Goal: Task Accomplishment & Management: Manage account settings

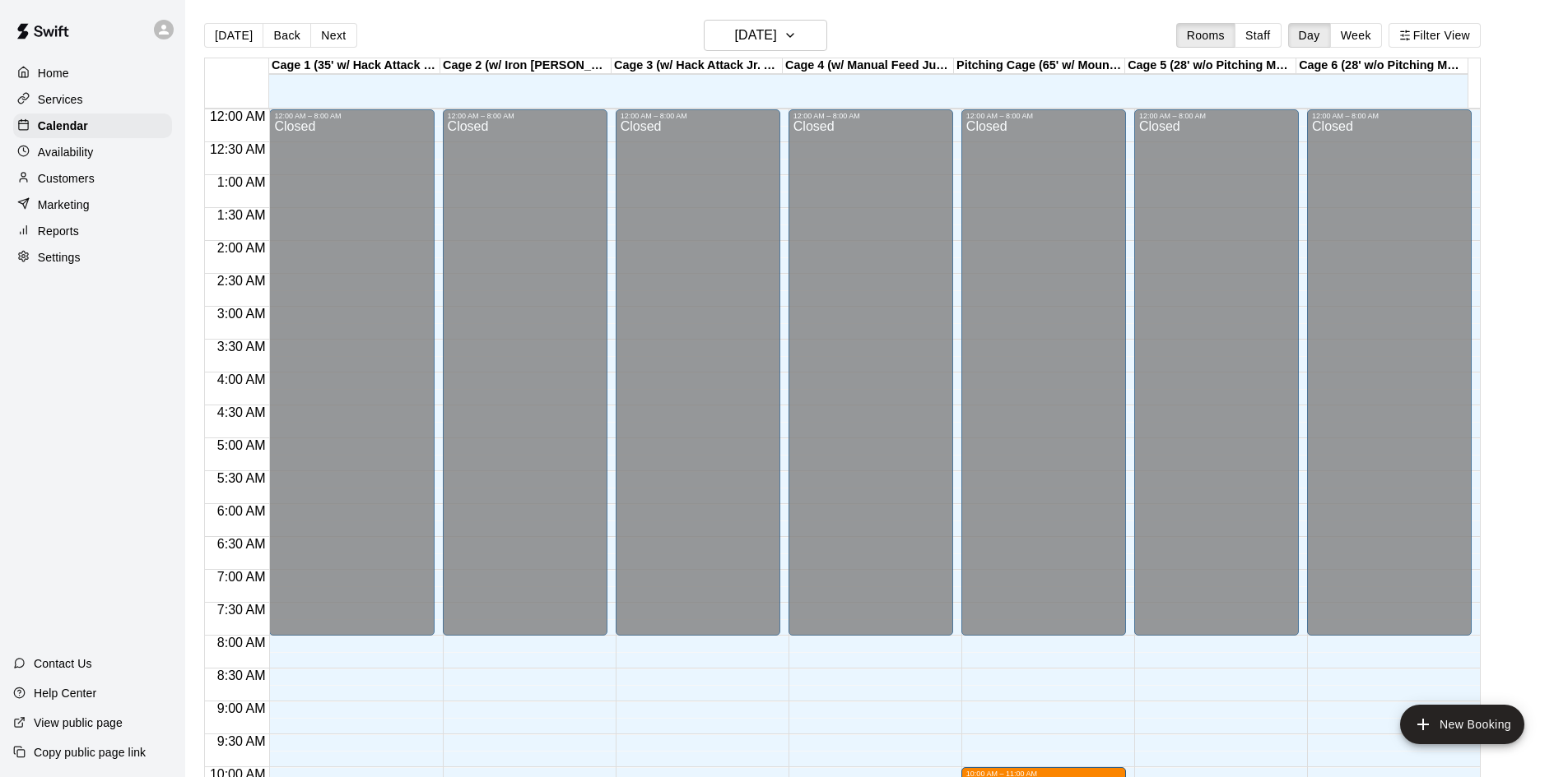
scroll to position [401, 0]
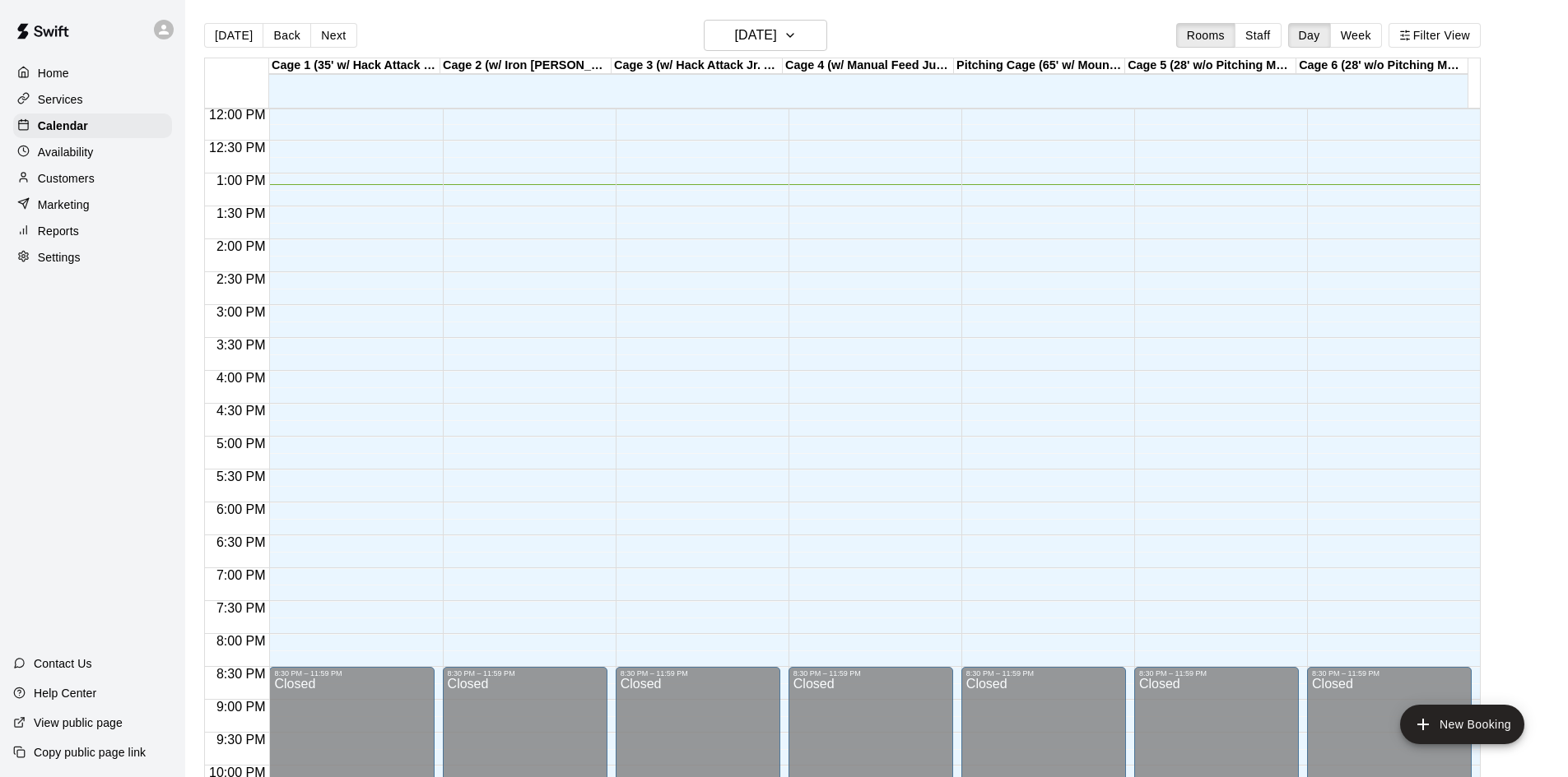
scroll to position [679, 0]
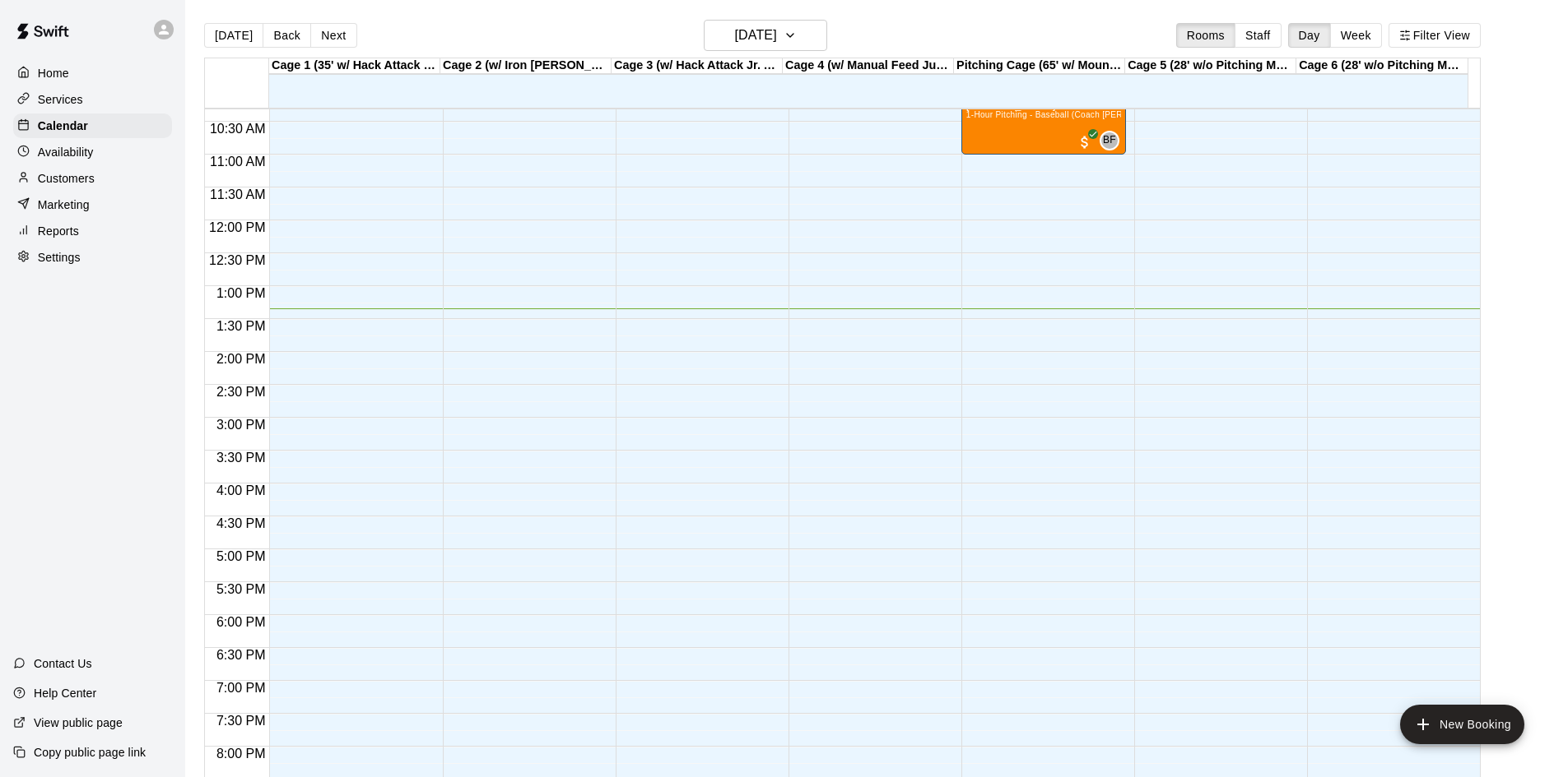
click at [56, 158] on p "Availability" at bounding box center [65, 152] width 56 height 16
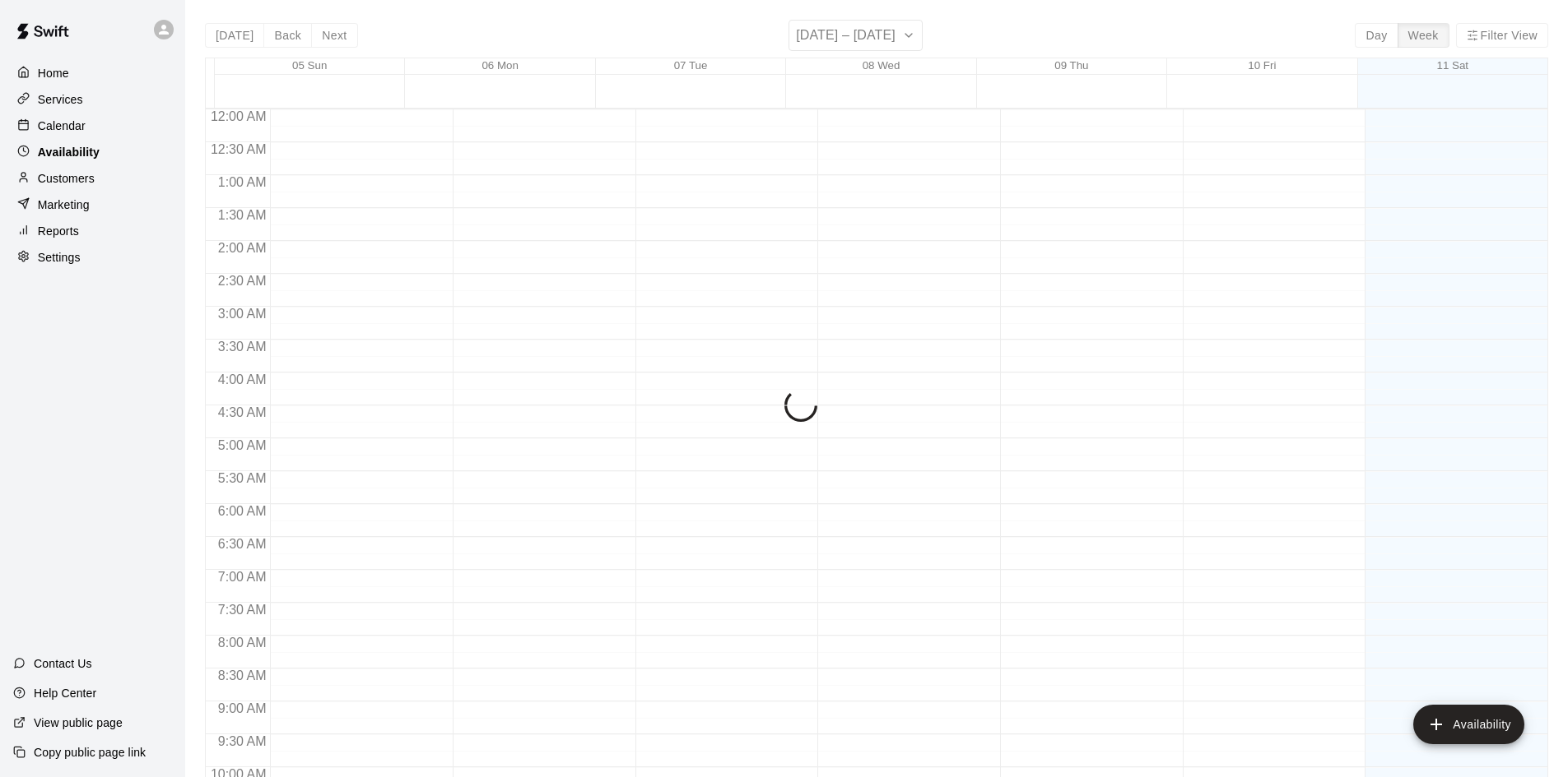
scroll to position [878, 0]
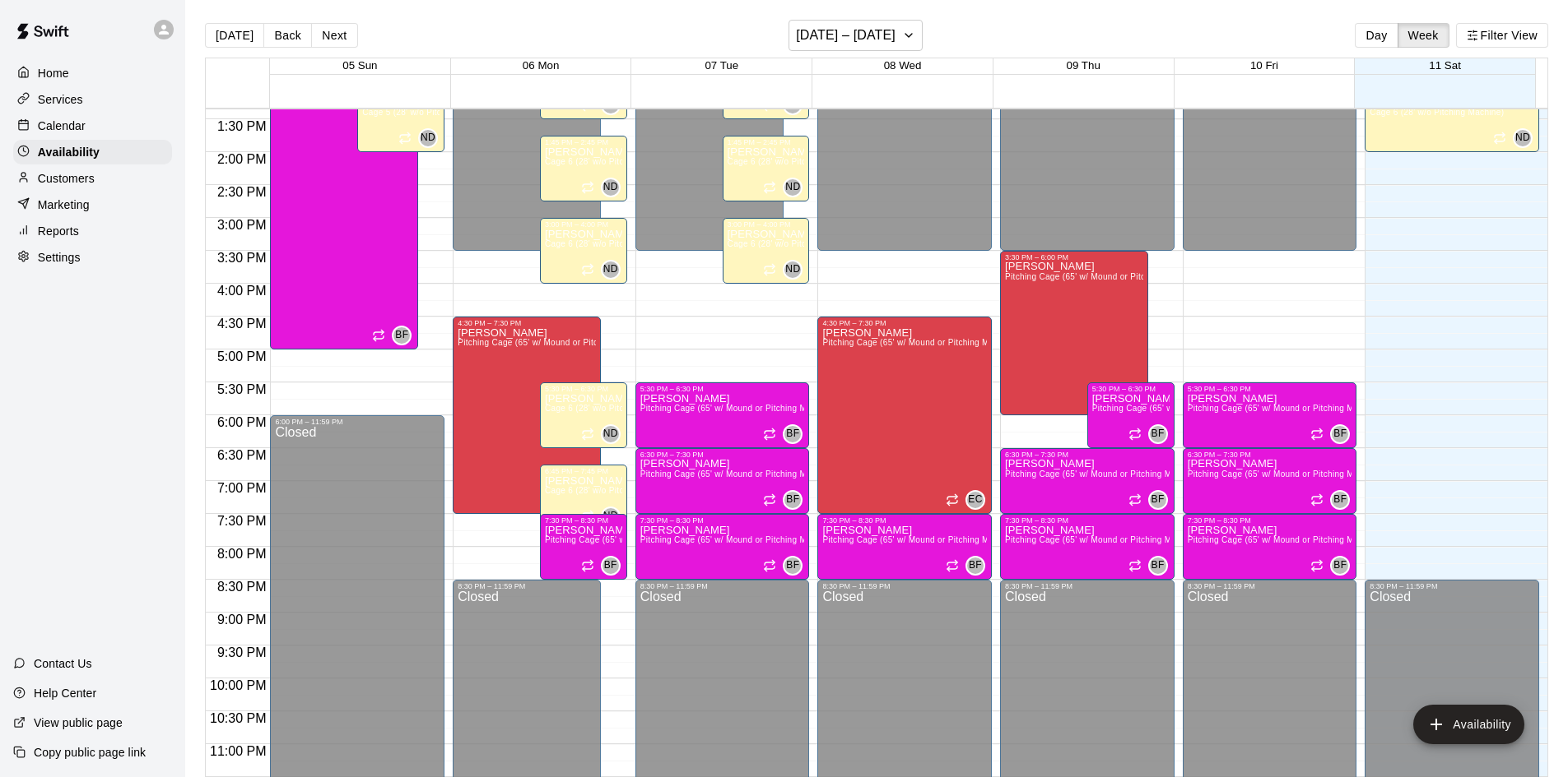
click at [52, 180] on p "Customers" at bounding box center [65, 178] width 56 height 16
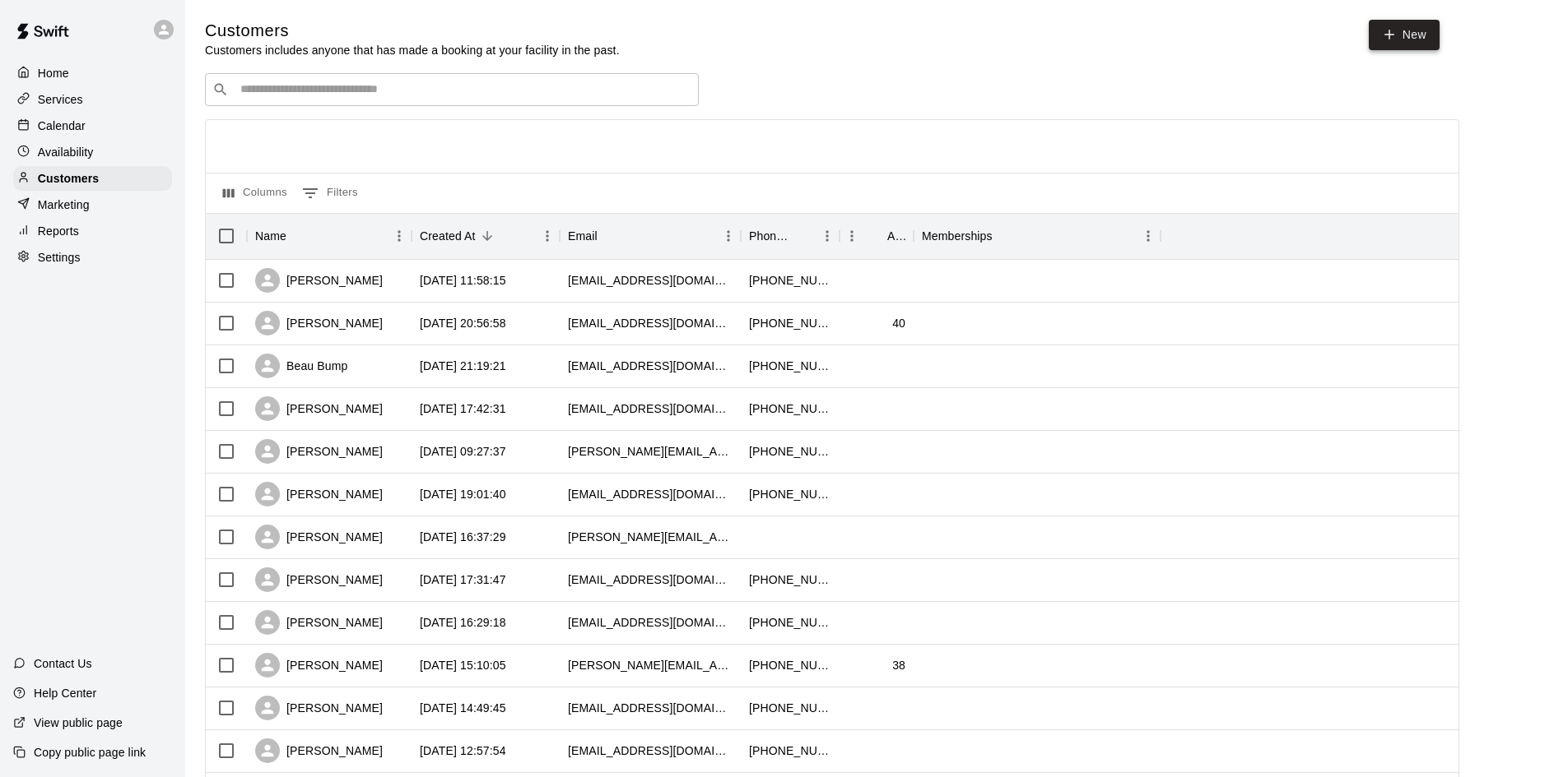
click at [1392, 30] on icon at bounding box center [1389, 34] width 15 height 15
select select "**"
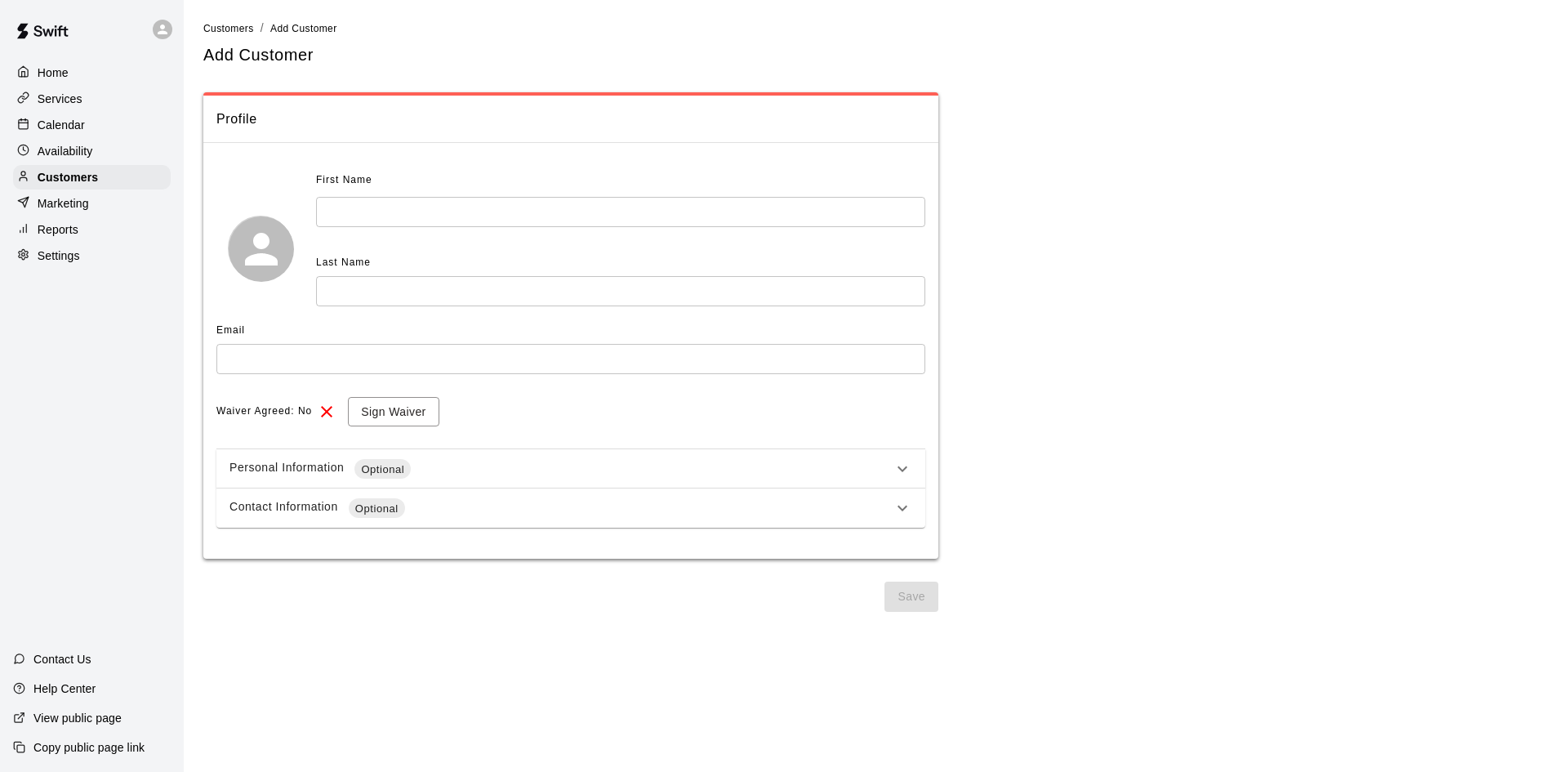
click at [369, 206] on input "text" at bounding box center [621, 212] width 610 height 30
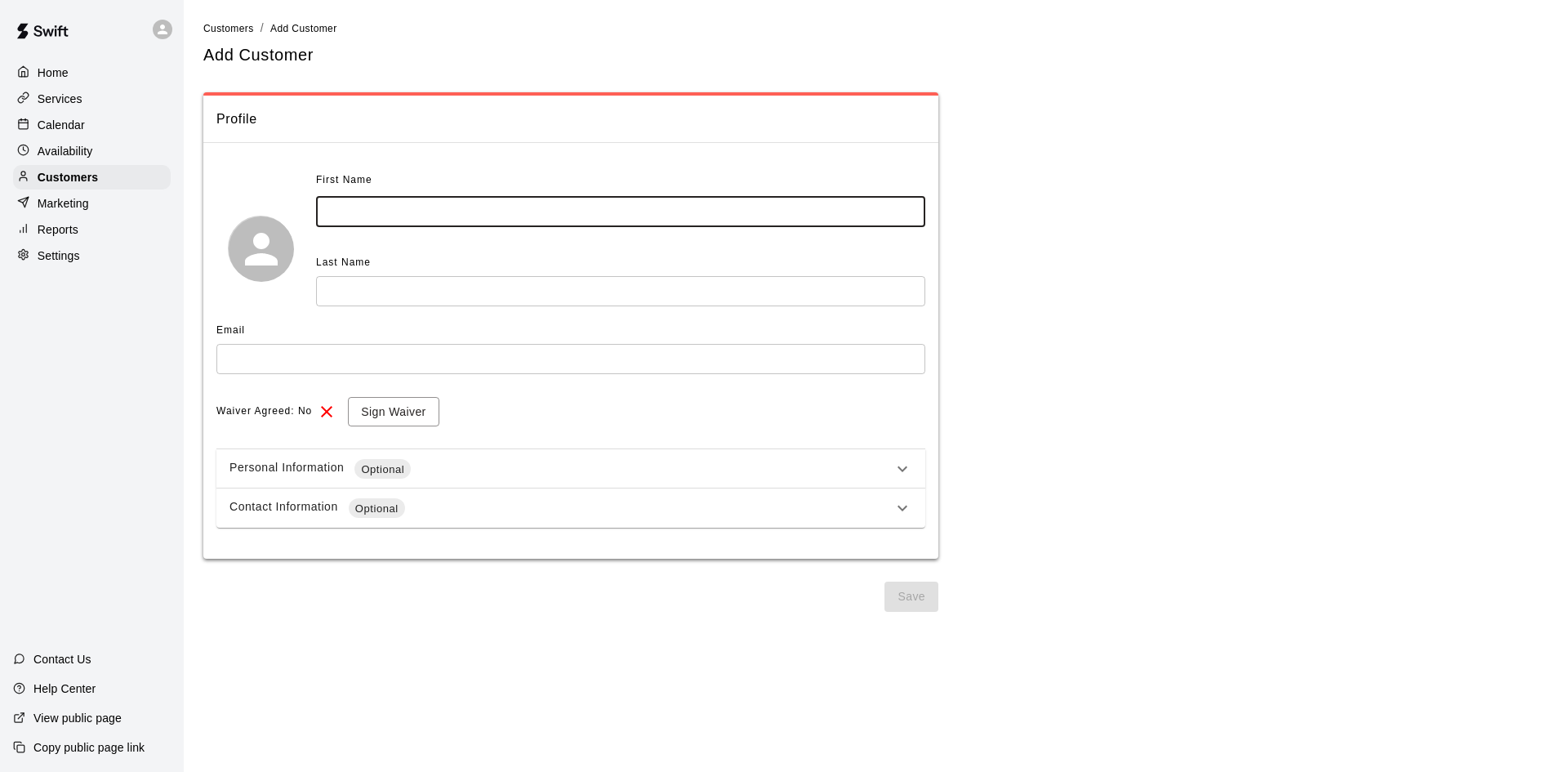
drag, startPoint x: 383, startPoint y: 215, endPoint x: 301, endPoint y: 224, distance: 82.5
click at [301, 224] on div "First Name ​ Last Name ​" at bounding box center [572, 248] width 709 height 162
type input "*****"
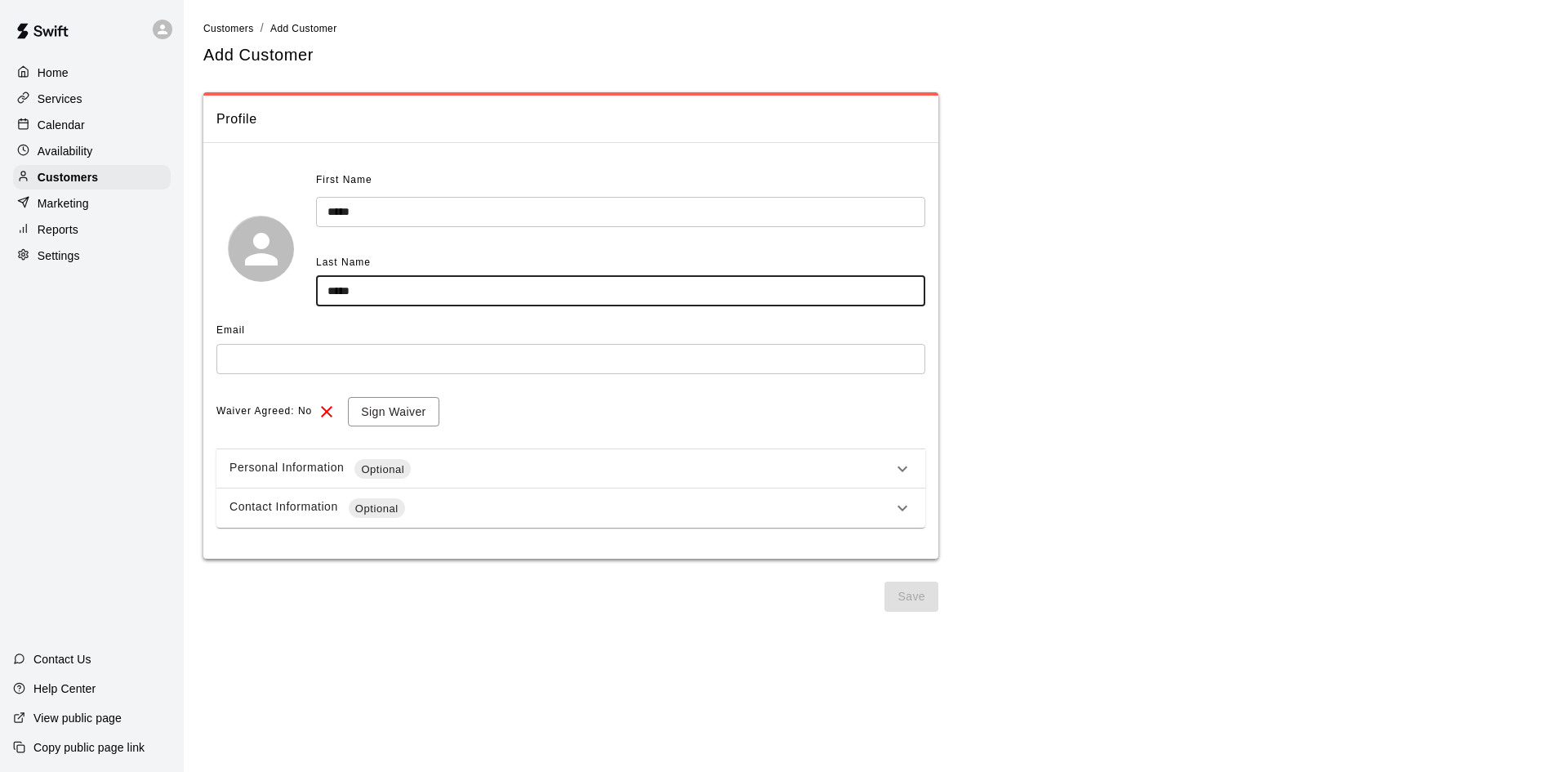
type input "*****"
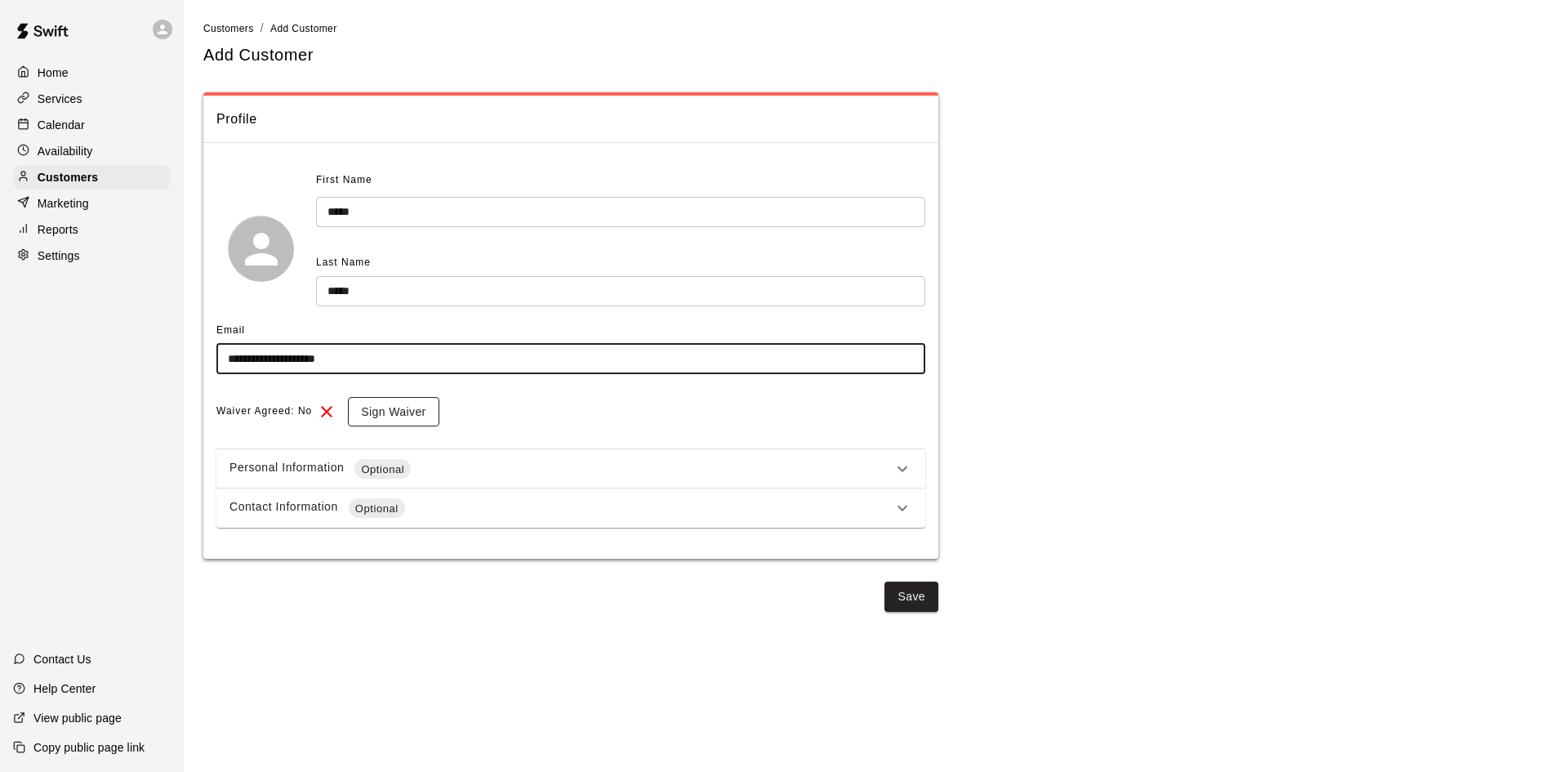
type input "**********"
click at [399, 415] on button "Sign Waiver" at bounding box center [393, 413] width 91 height 30
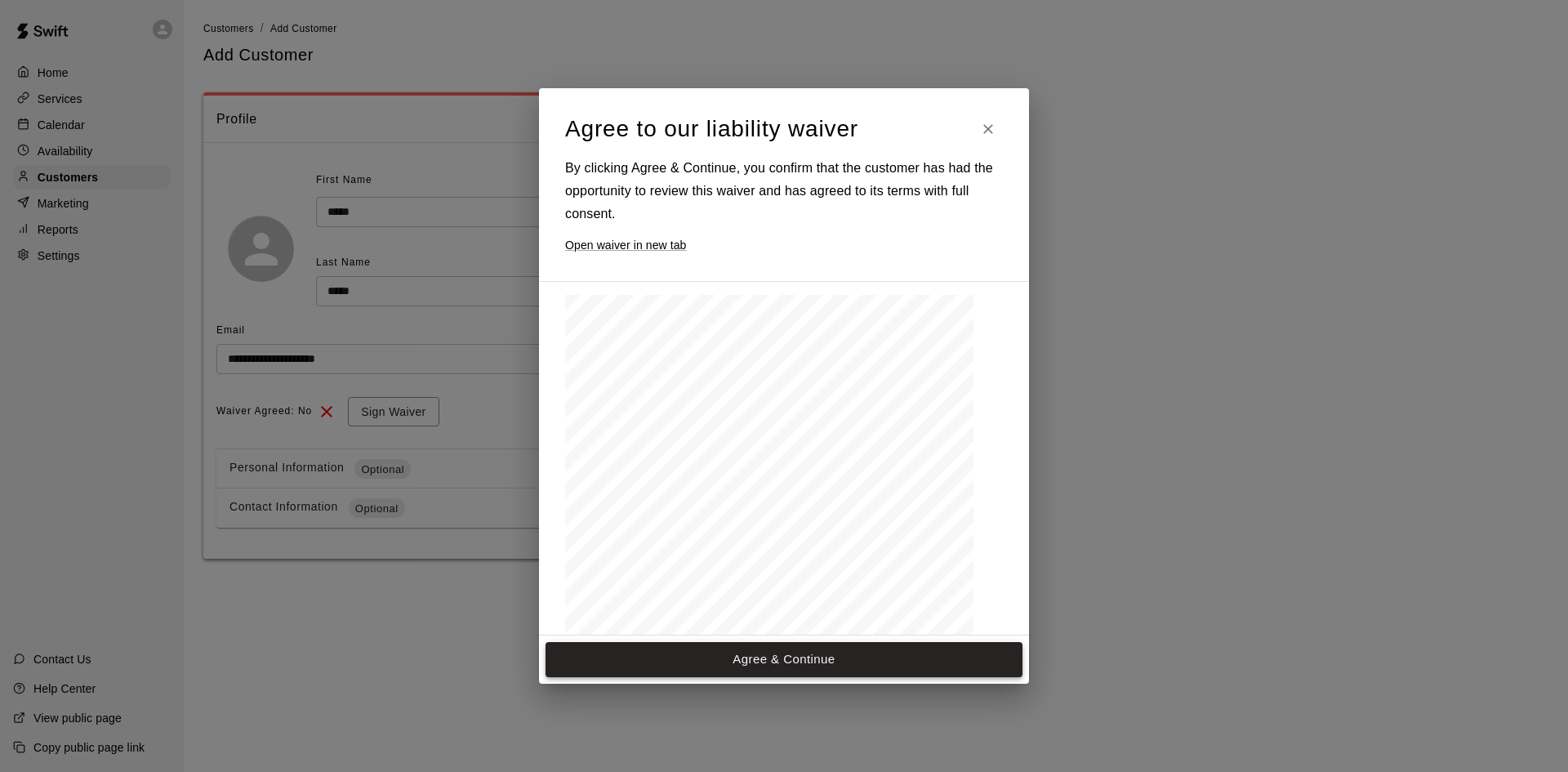
click at [747, 664] on button "Agree & Continue" at bounding box center [784, 659] width 477 height 35
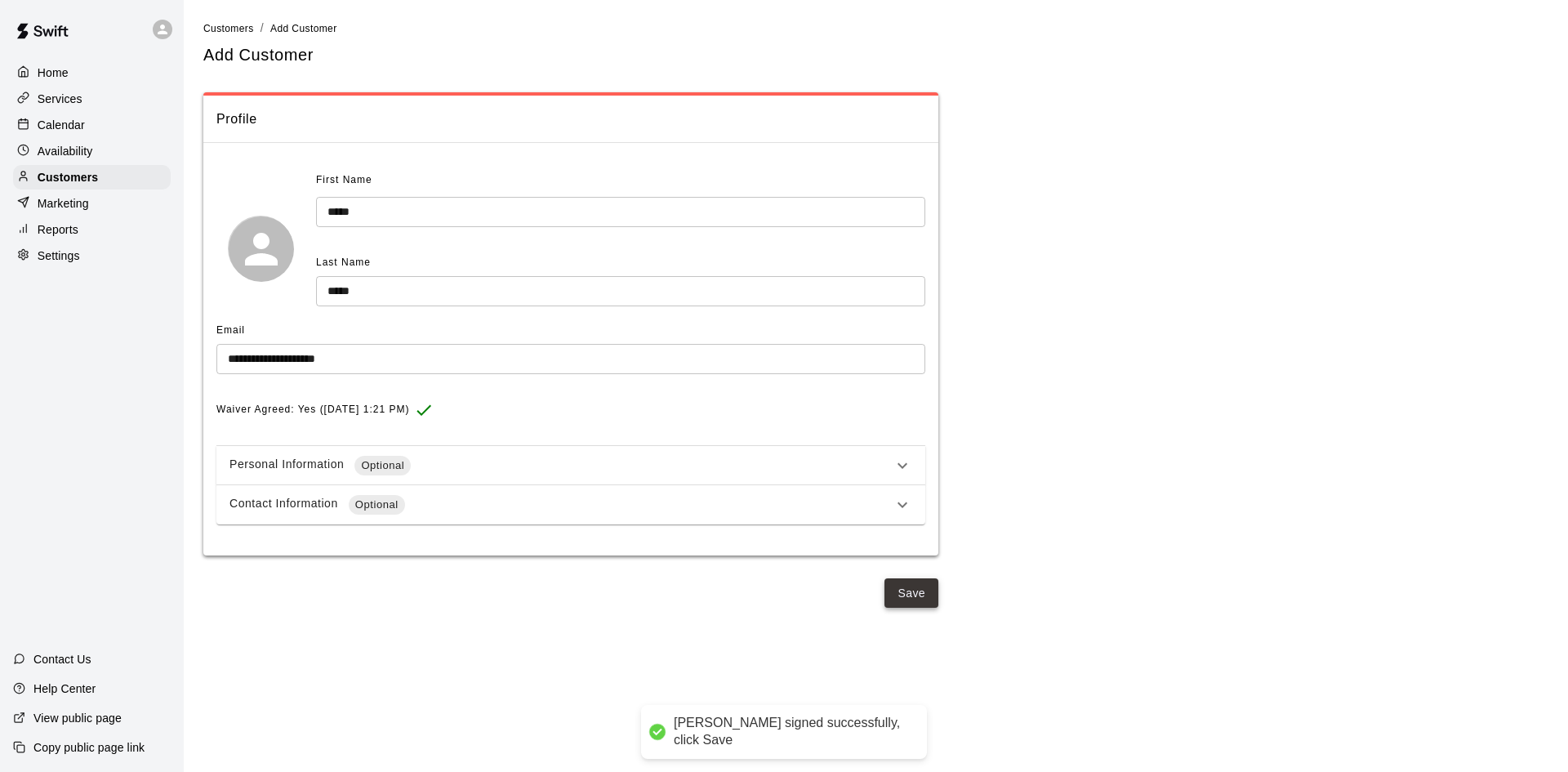
click at [913, 591] on button "Save" at bounding box center [911, 594] width 54 height 30
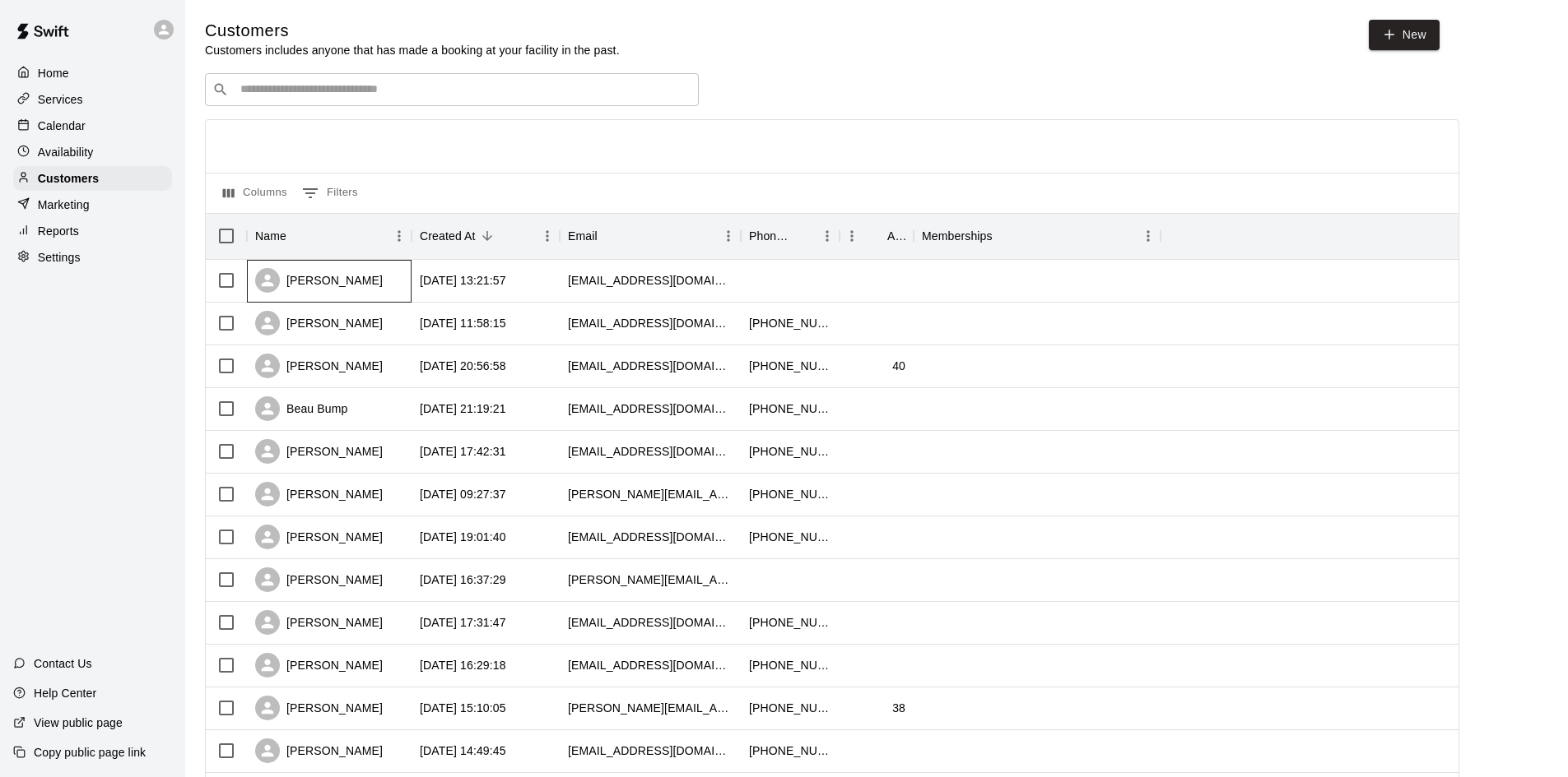
click at [351, 275] on div "[PERSON_NAME]" at bounding box center [330, 281] width 165 height 43
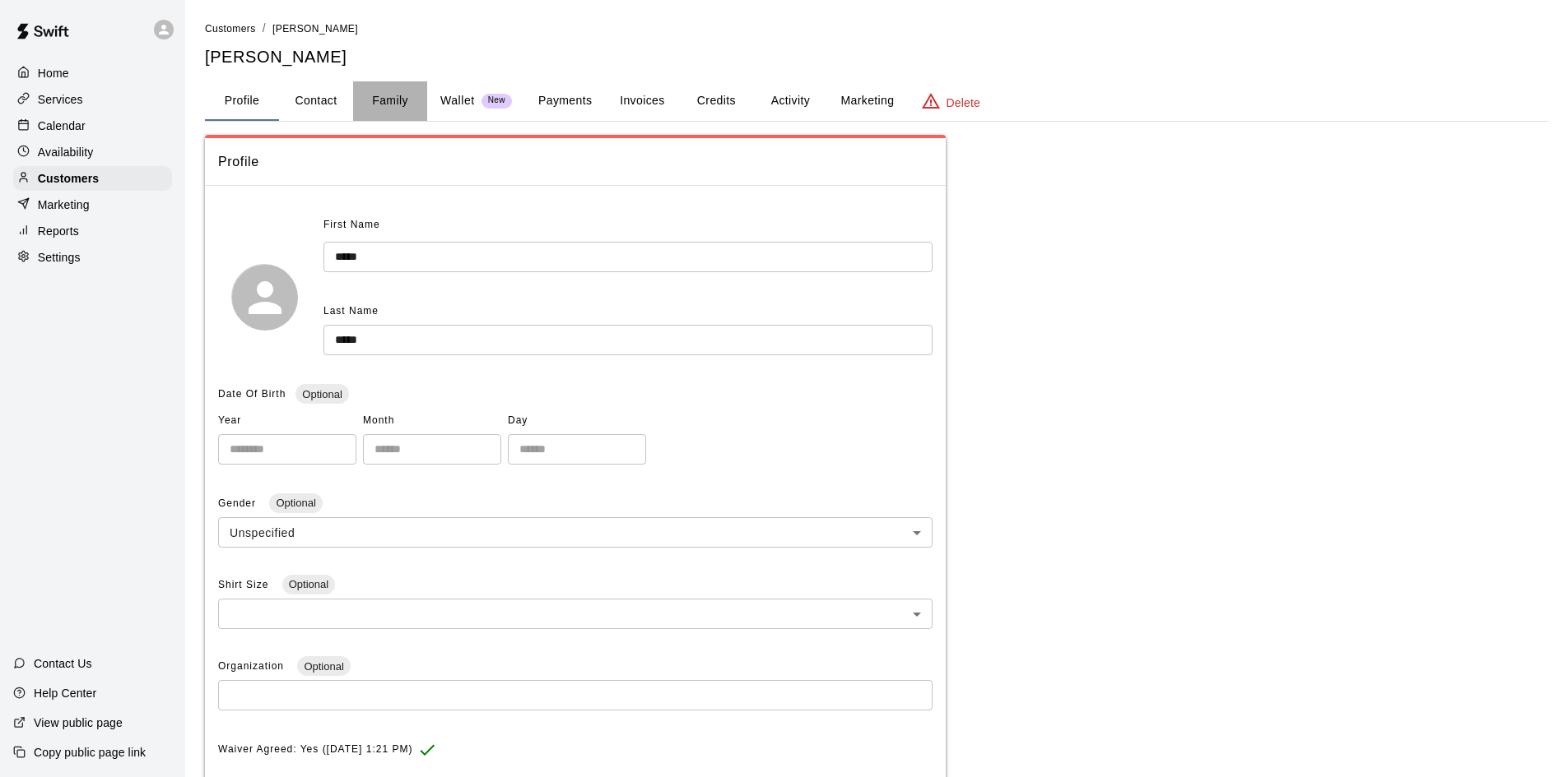
click at [386, 97] on button "Family" at bounding box center [390, 101] width 74 height 39
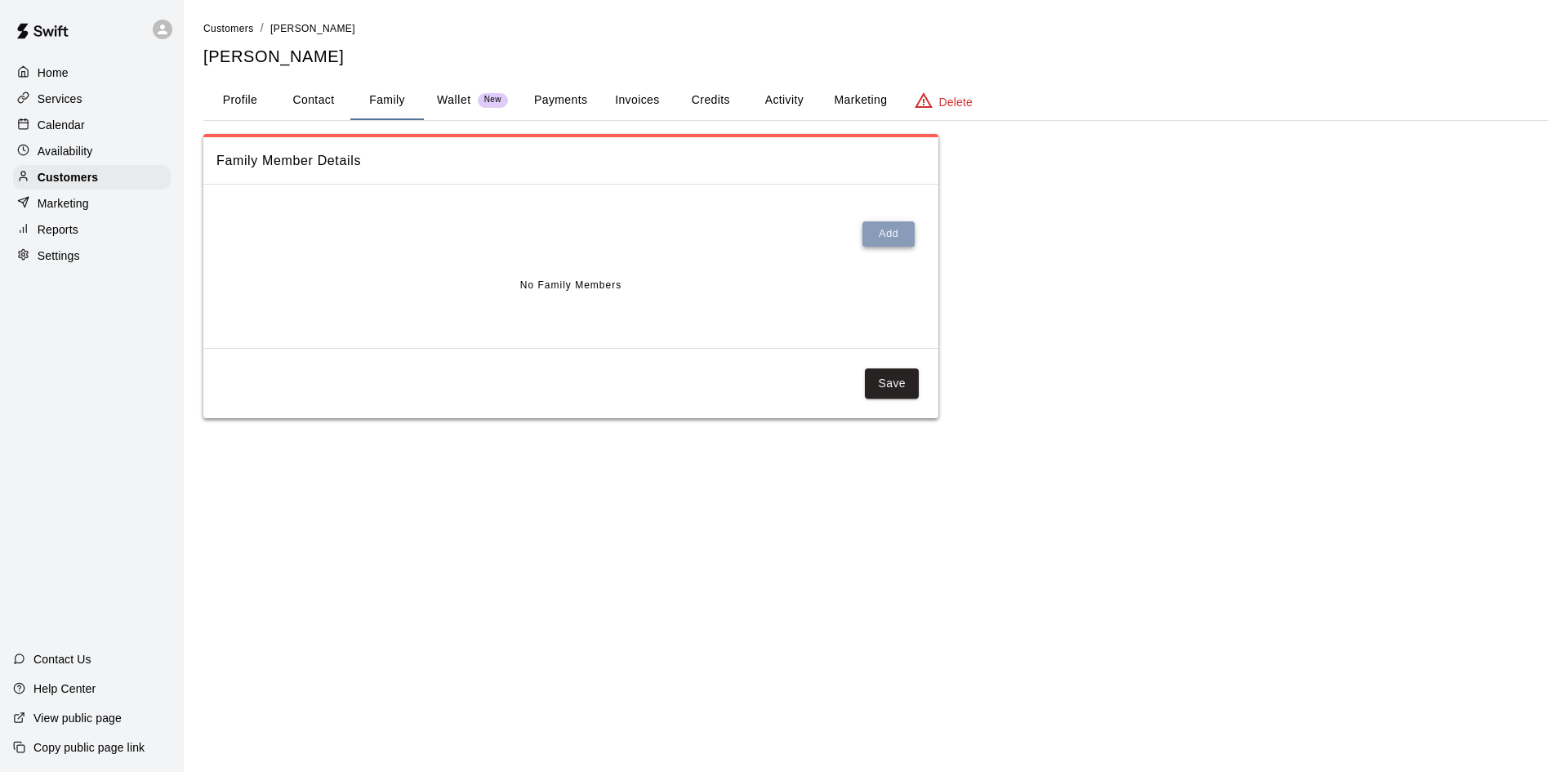
click at [892, 236] on button "Add" at bounding box center [888, 234] width 52 height 25
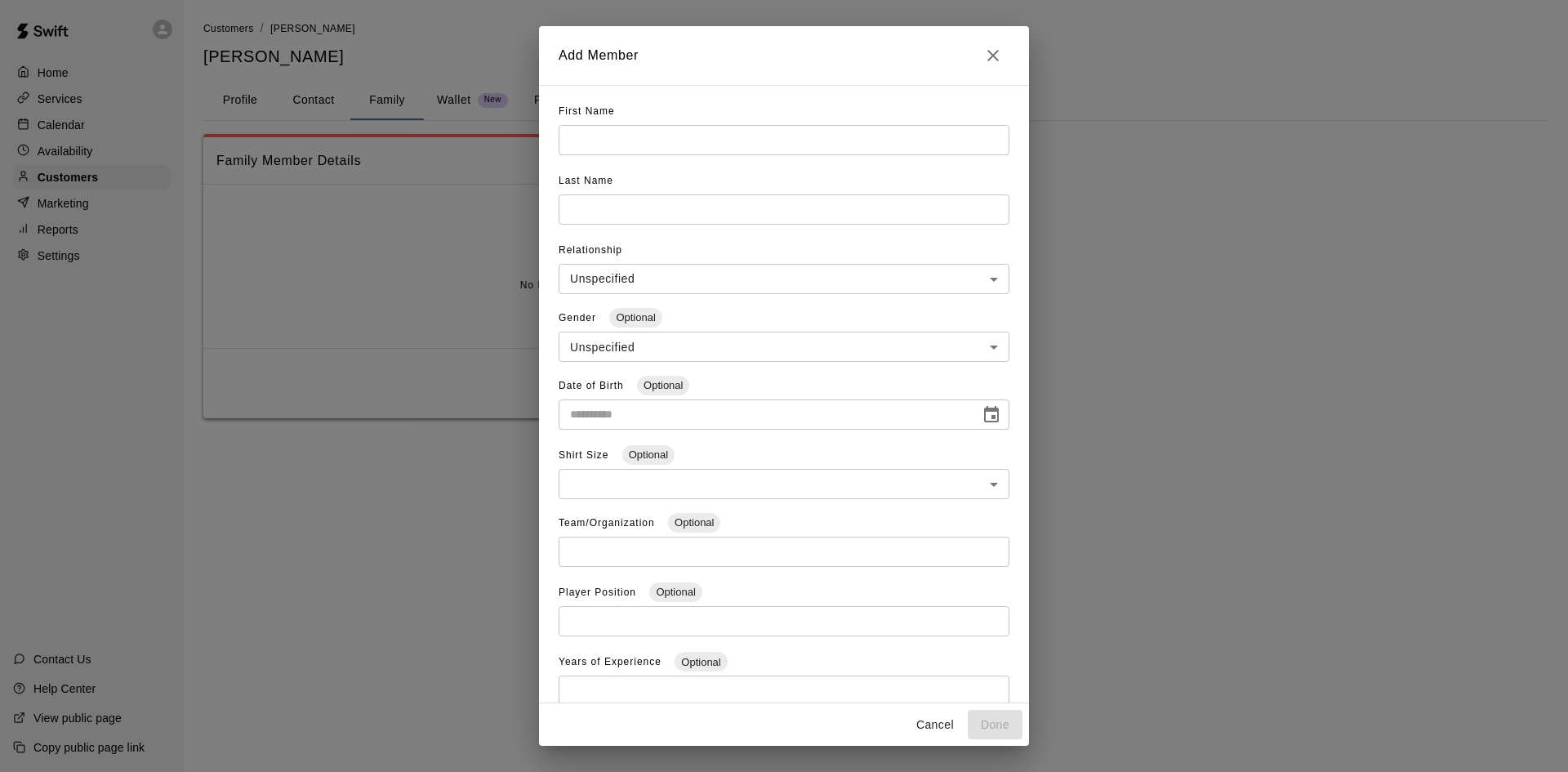
click at [668, 141] on input "text" at bounding box center [784, 141] width 451 height 30
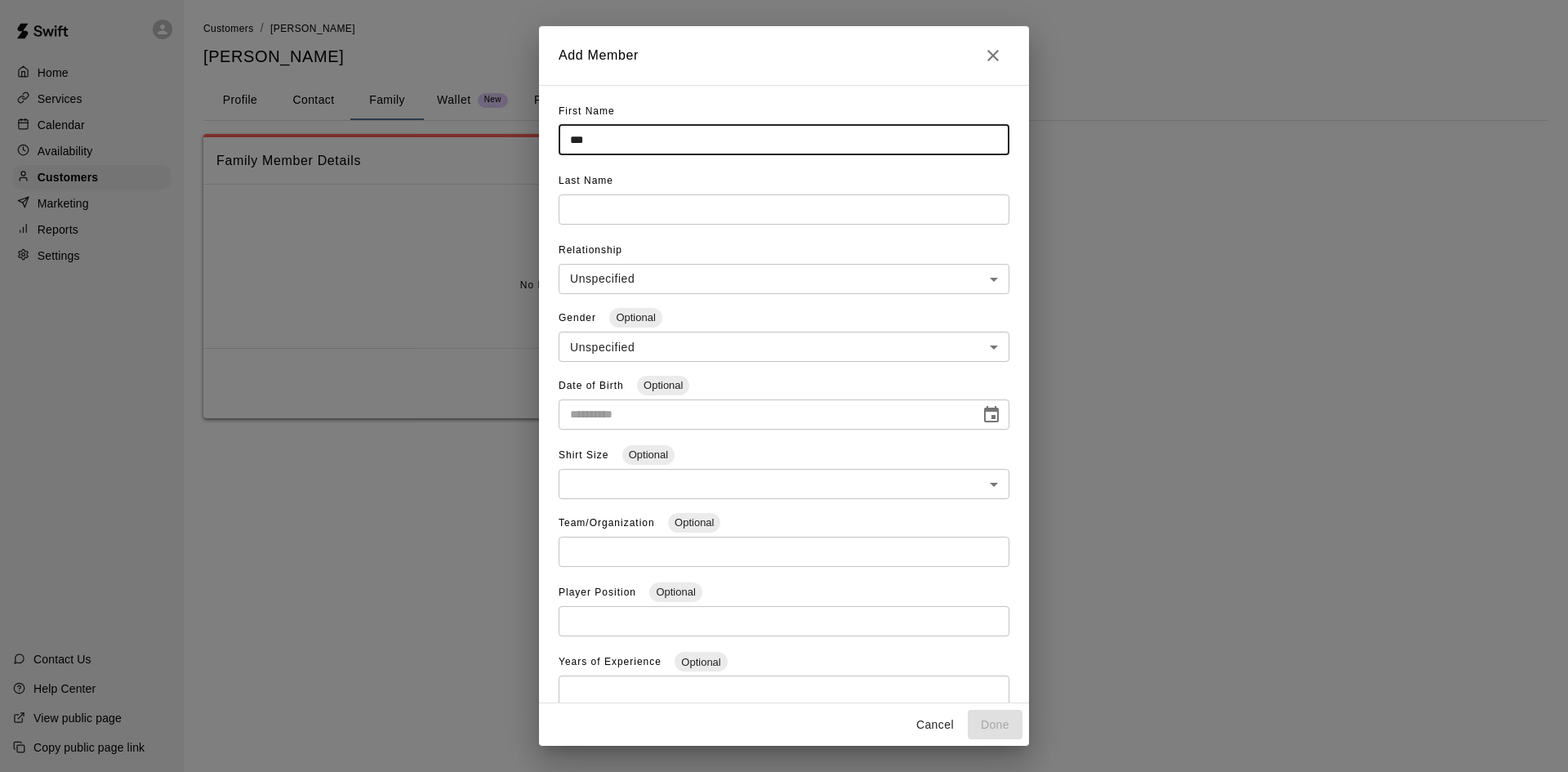
type input "***"
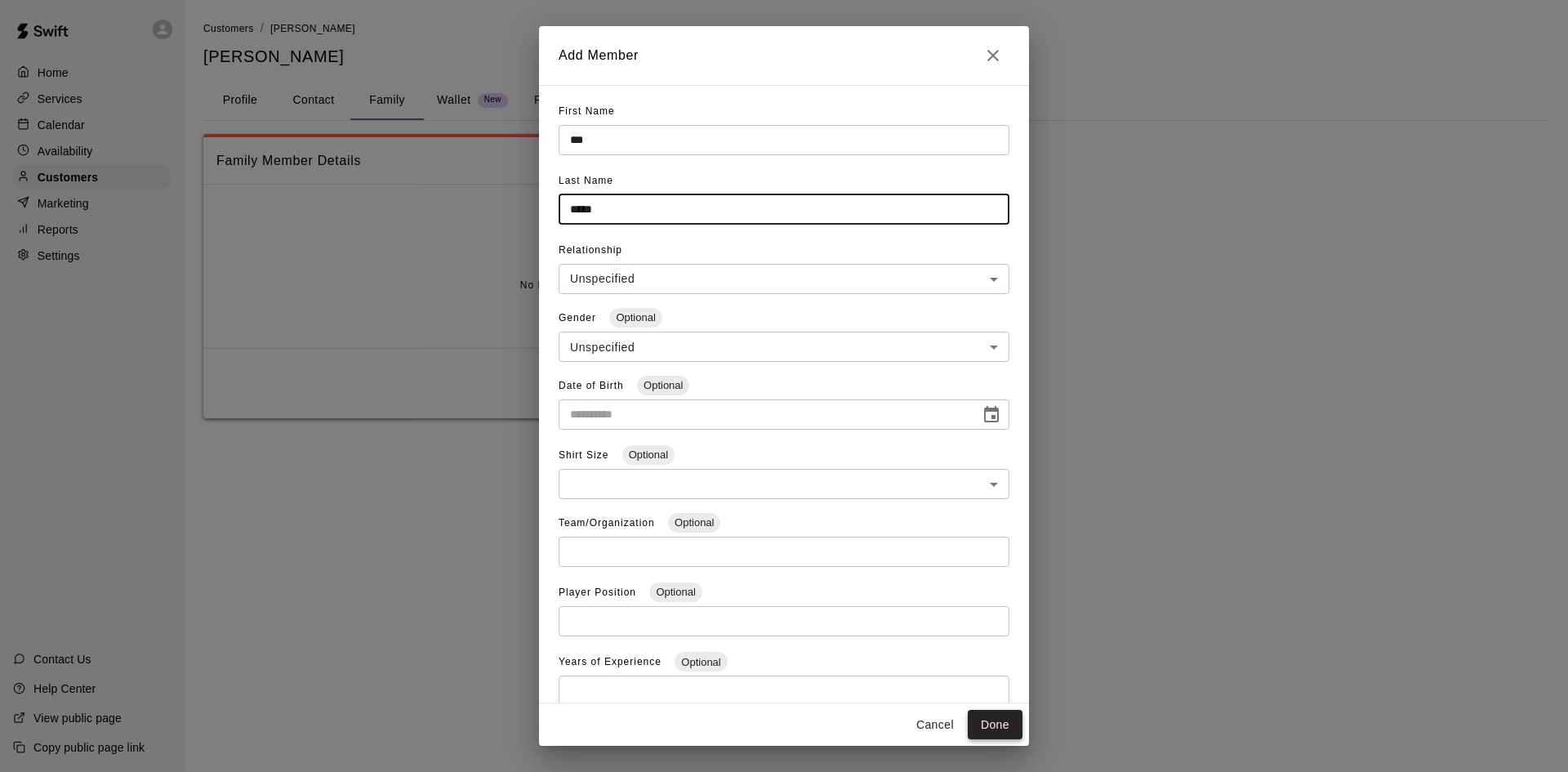
type input "*****"
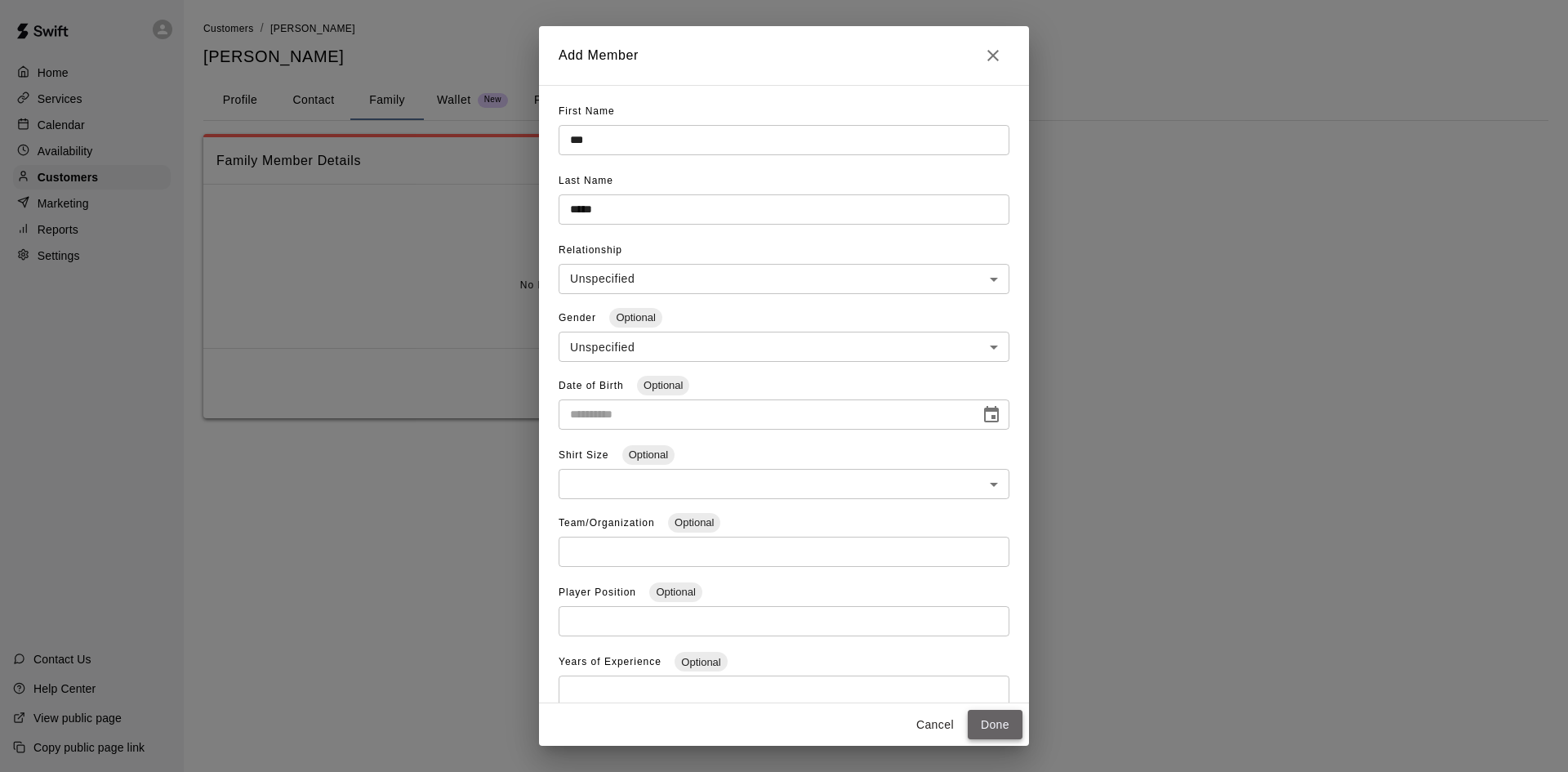
click at [989, 726] on button "Done" at bounding box center [996, 726] width 55 height 30
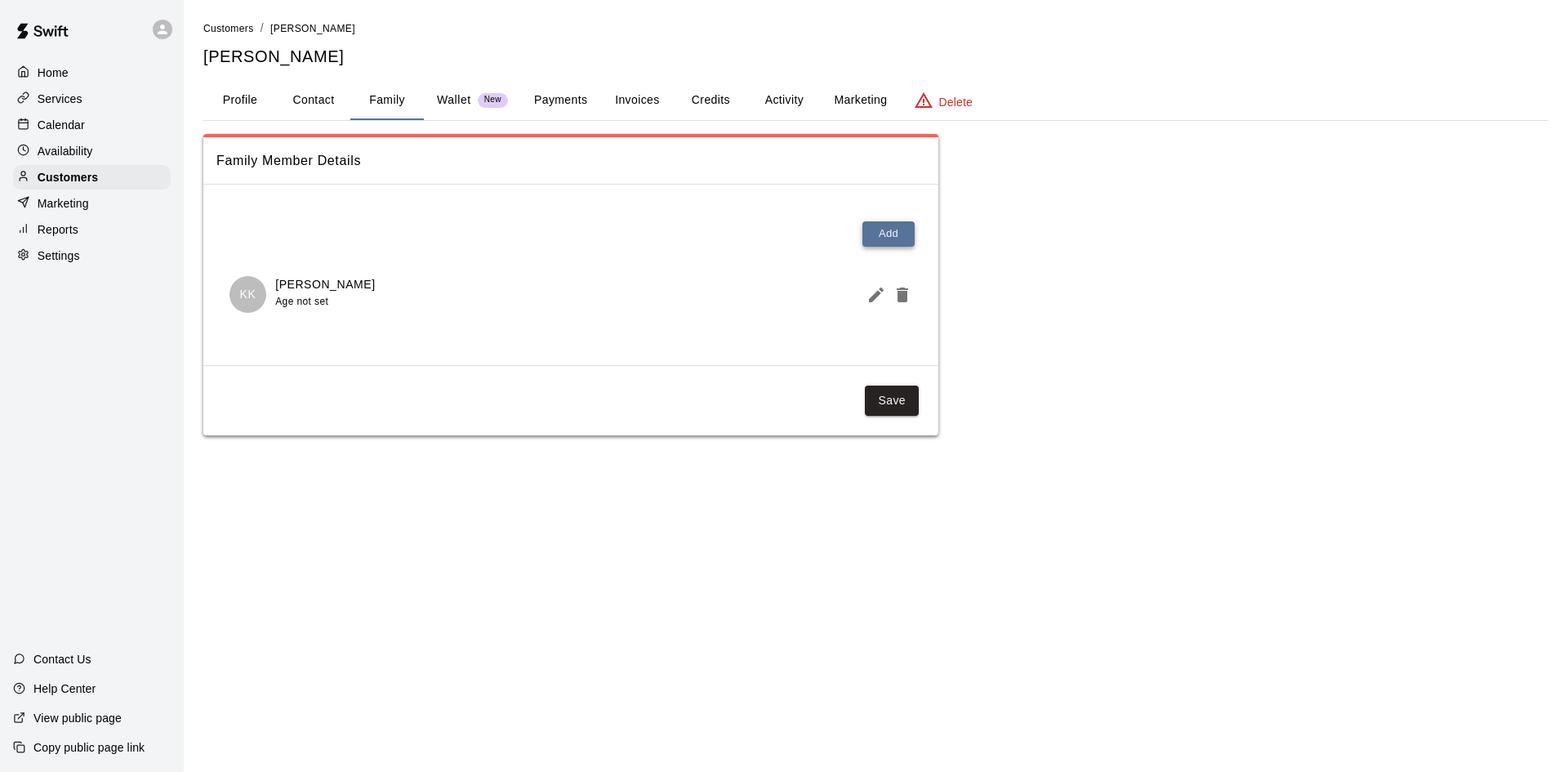
click at [884, 239] on button "Add" at bounding box center [888, 234] width 52 height 25
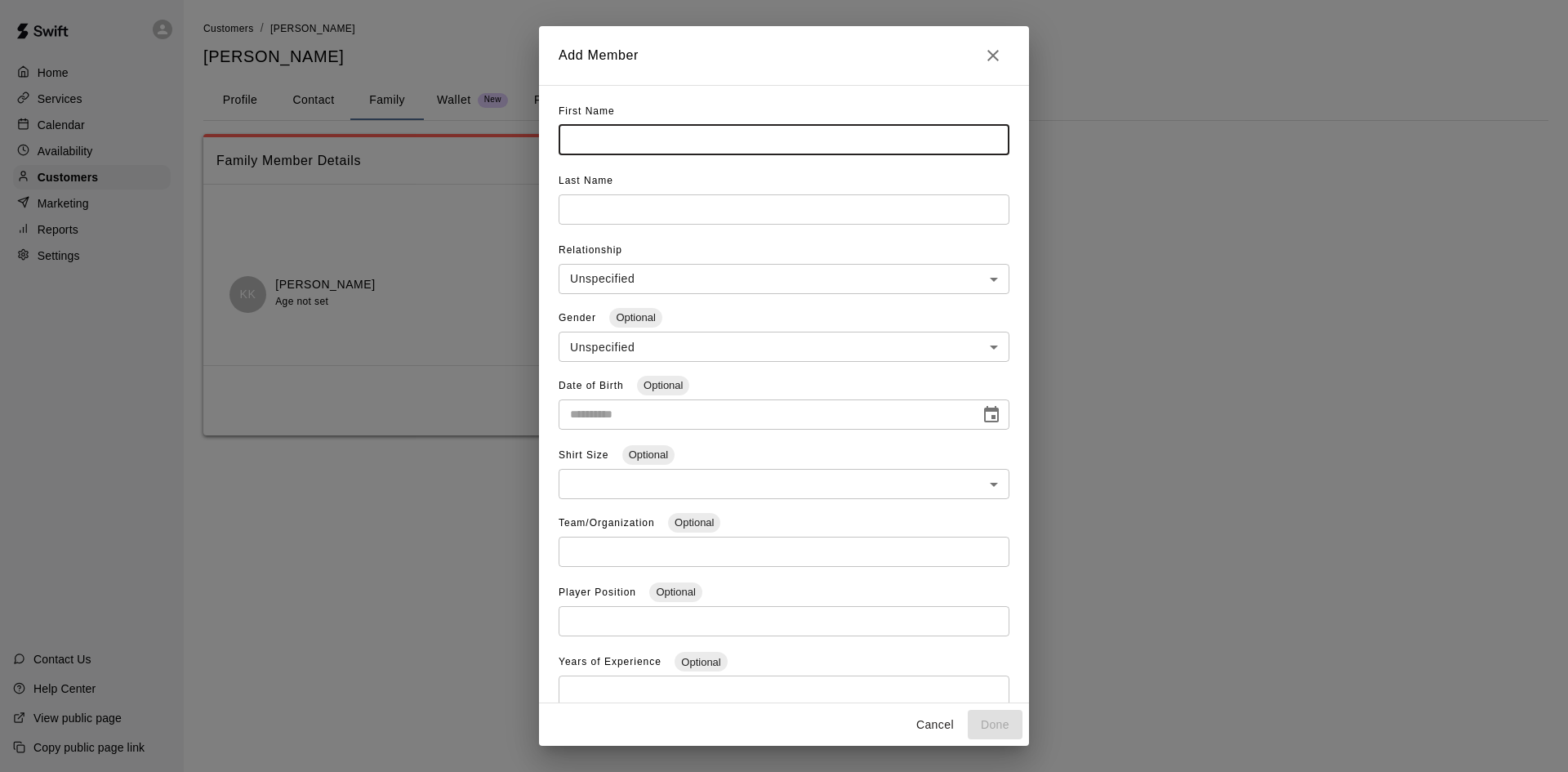
click at [593, 131] on input "text" at bounding box center [784, 141] width 451 height 30
type input "******"
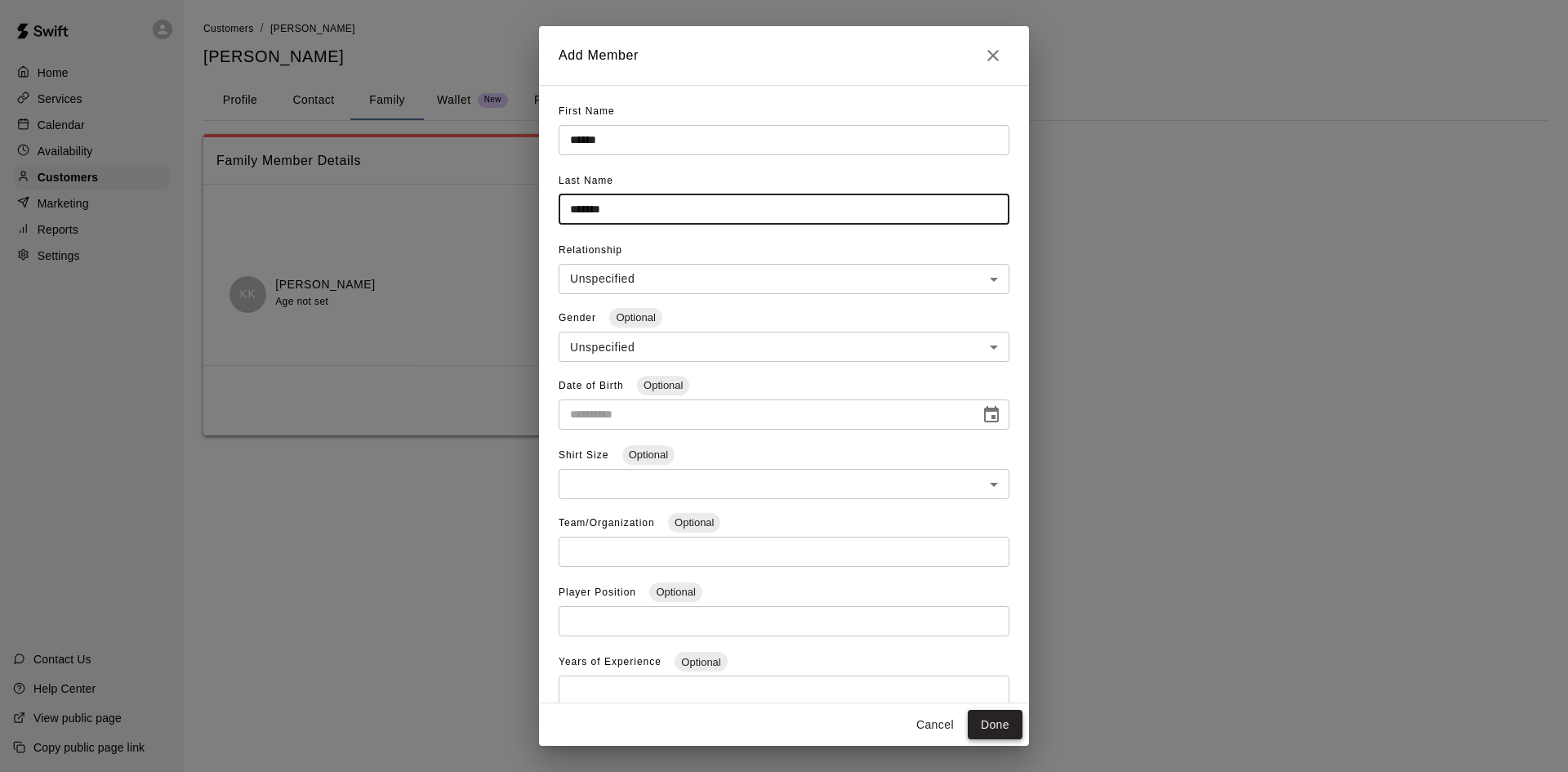
type input "*******"
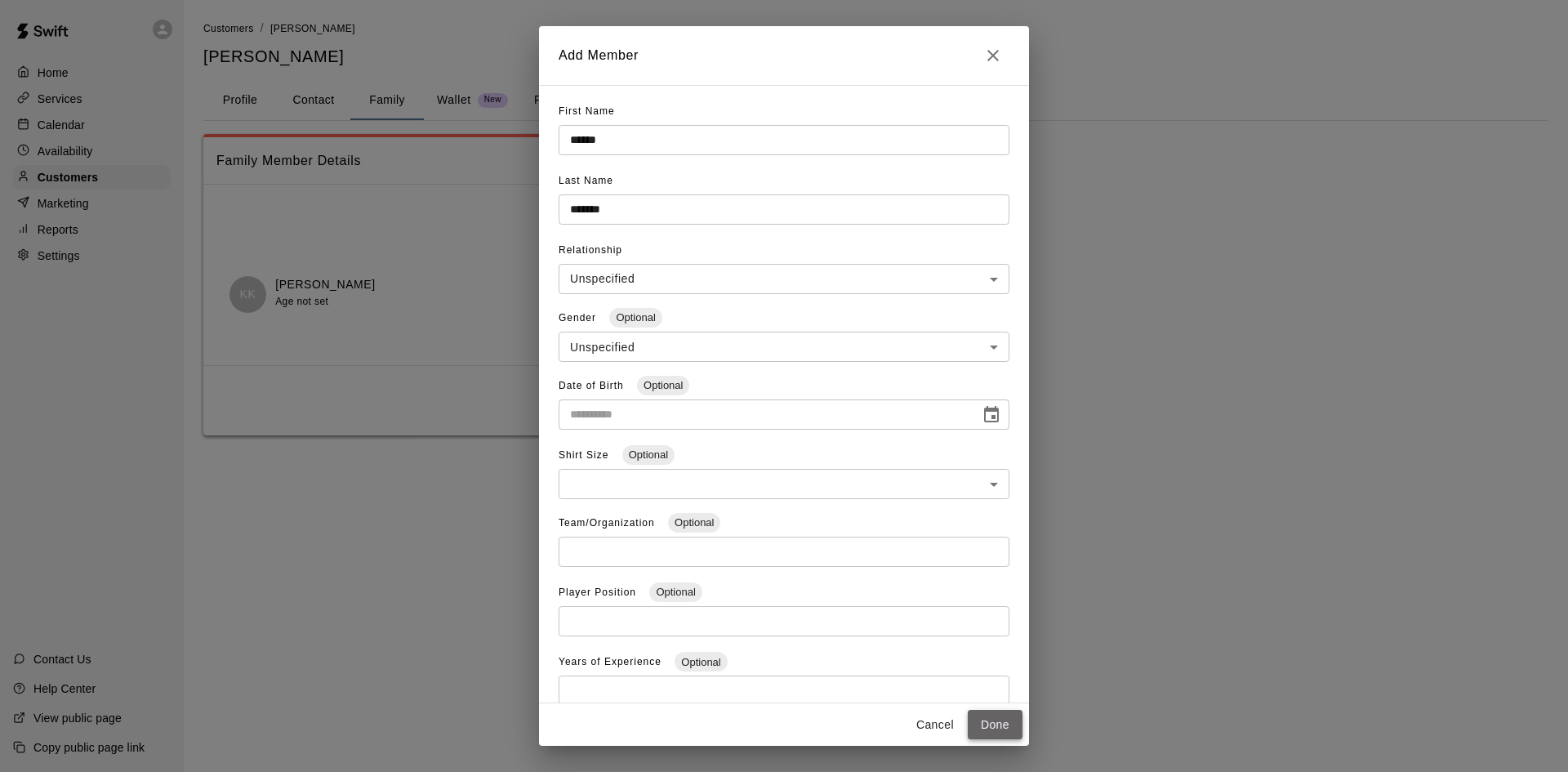
click at [983, 721] on button "Done" at bounding box center [996, 726] width 55 height 30
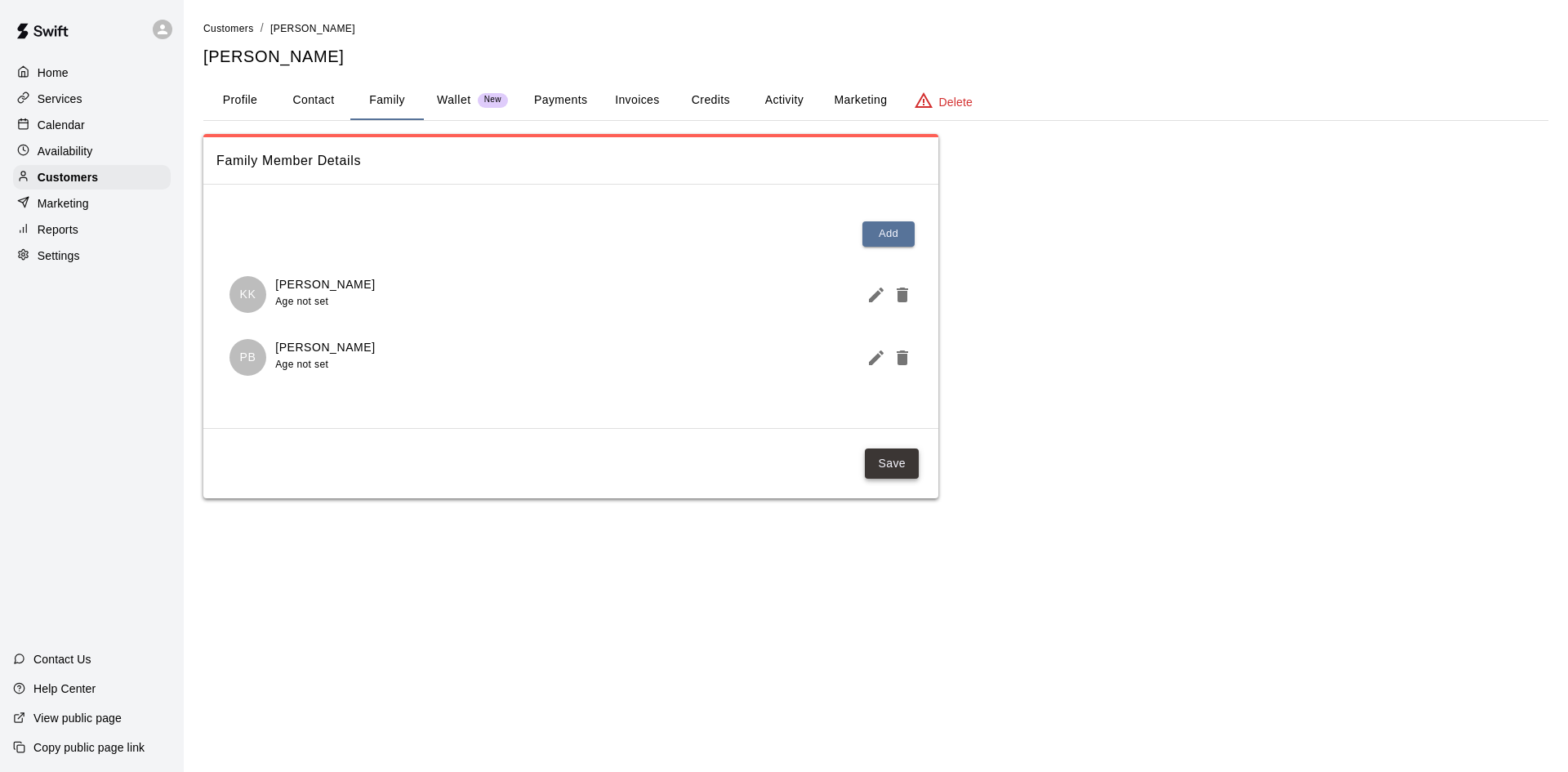
click at [883, 462] on button "Save" at bounding box center [892, 464] width 54 height 30
click at [45, 133] on p "Calendar" at bounding box center [60, 125] width 47 height 16
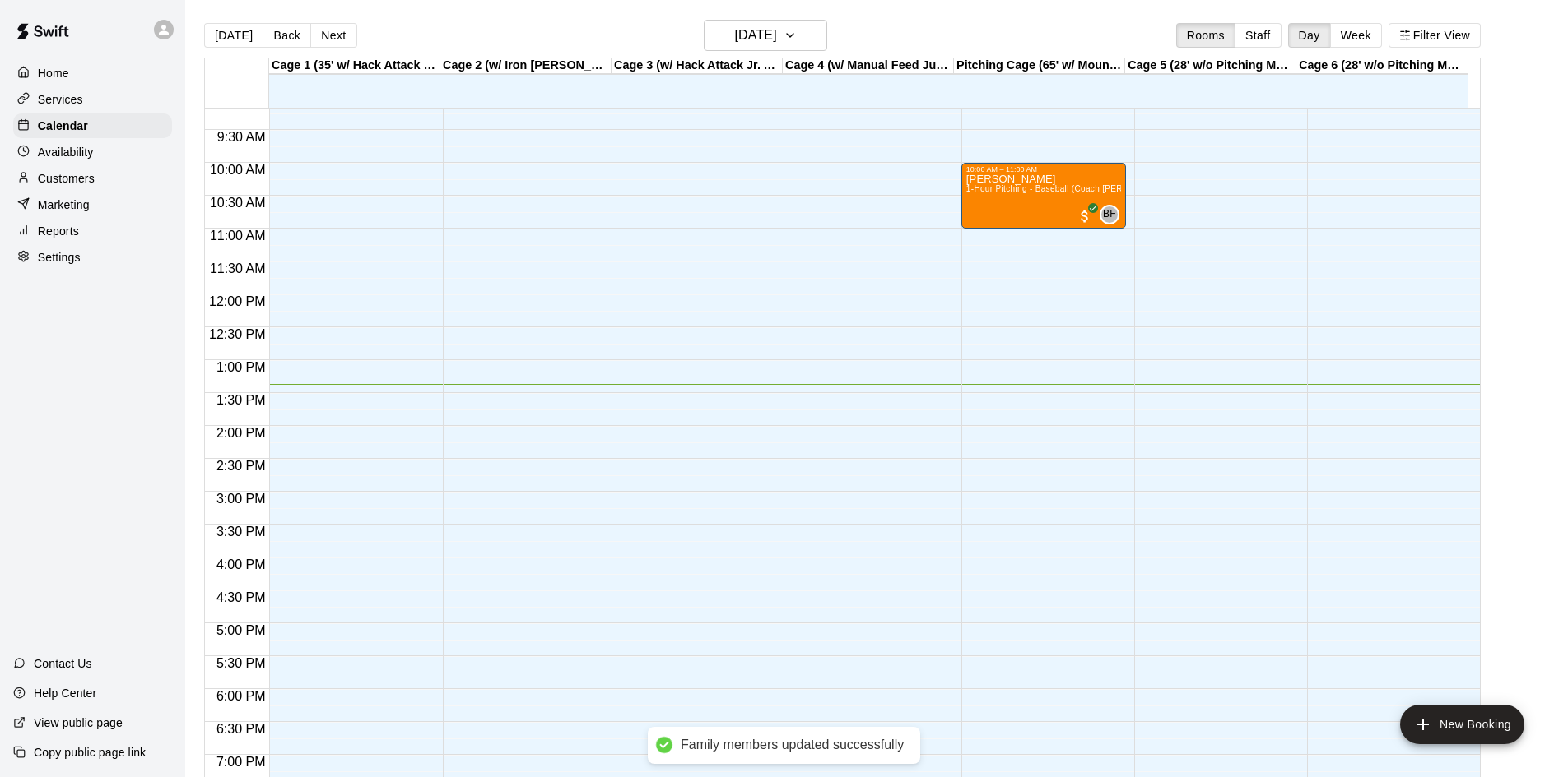
scroll to position [596, 0]
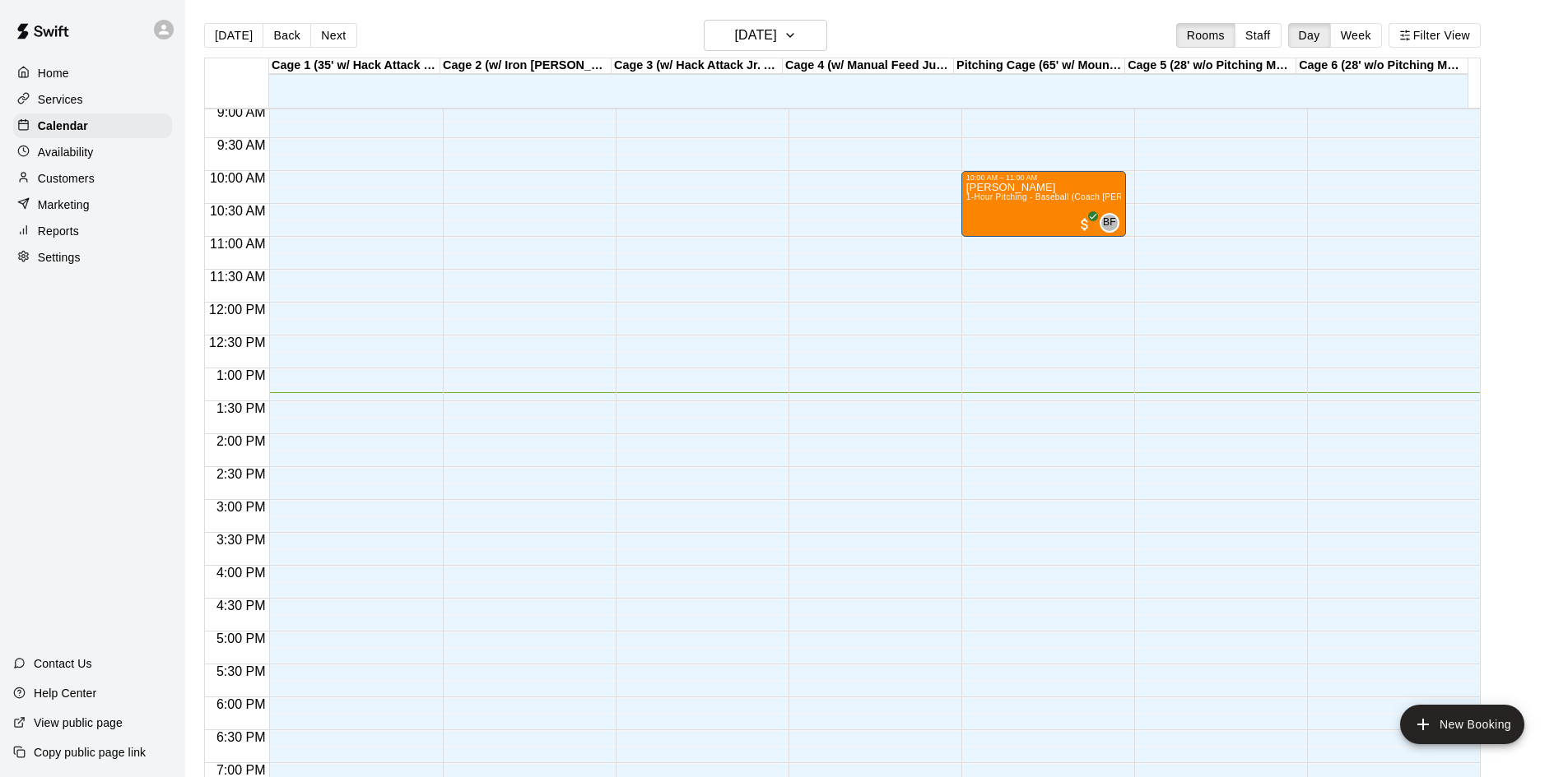
click at [790, 404] on div "12:00 AM – 8:00 AM Closed 8:30 PM – 11:59 PM Closed" at bounding box center [870, 303] width 165 height 1579
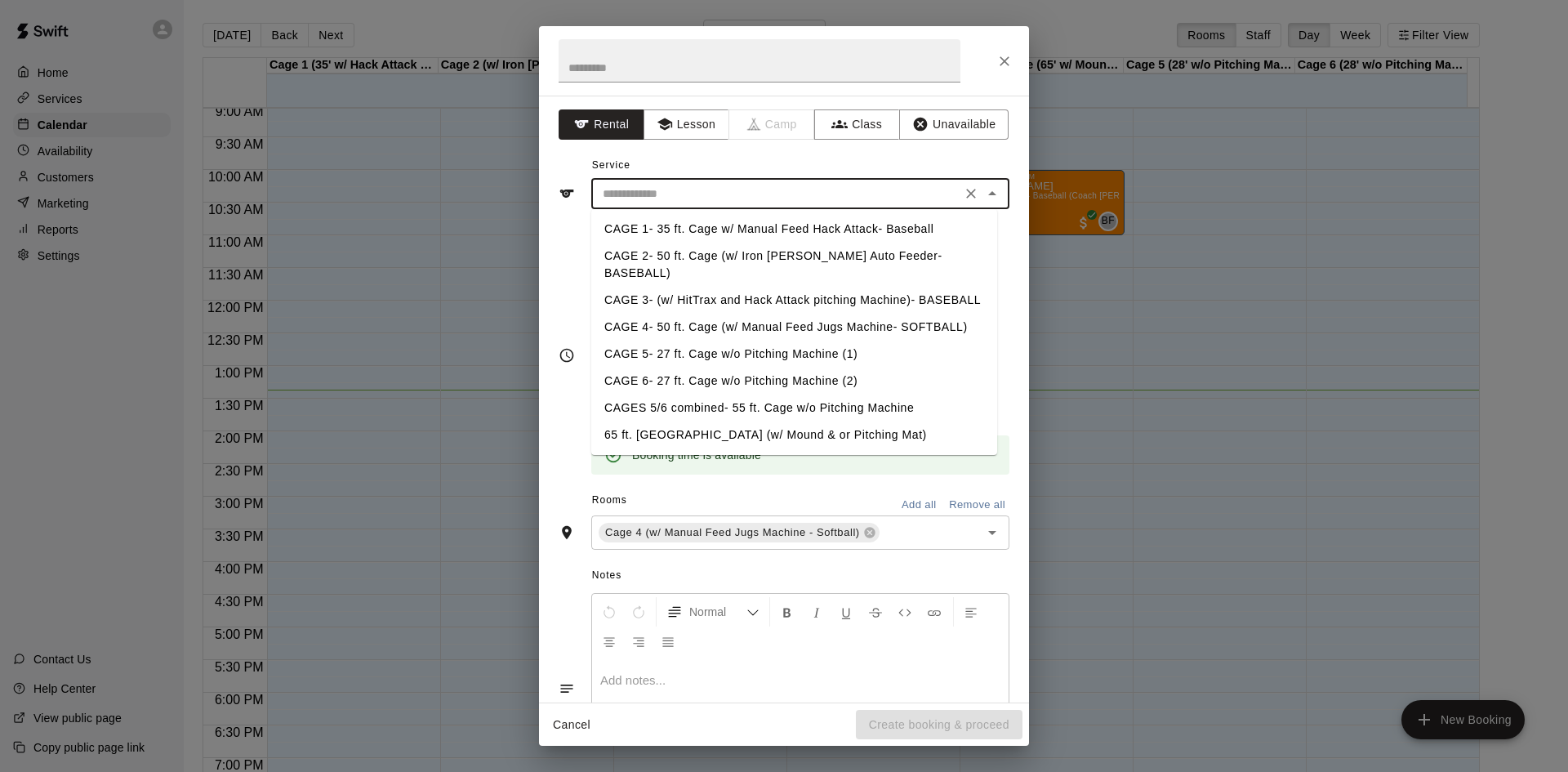
click at [705, 189] on input "text" at bounding box center [776, 194] width 360 height 20
click at [723, 314] on li "CAGE 4- 50 ft. Cage (w/ Manual Feed Jugs Machine- SOFTBALL)" at bounding box center [794, 327] width 406 height 27
type input "**********"
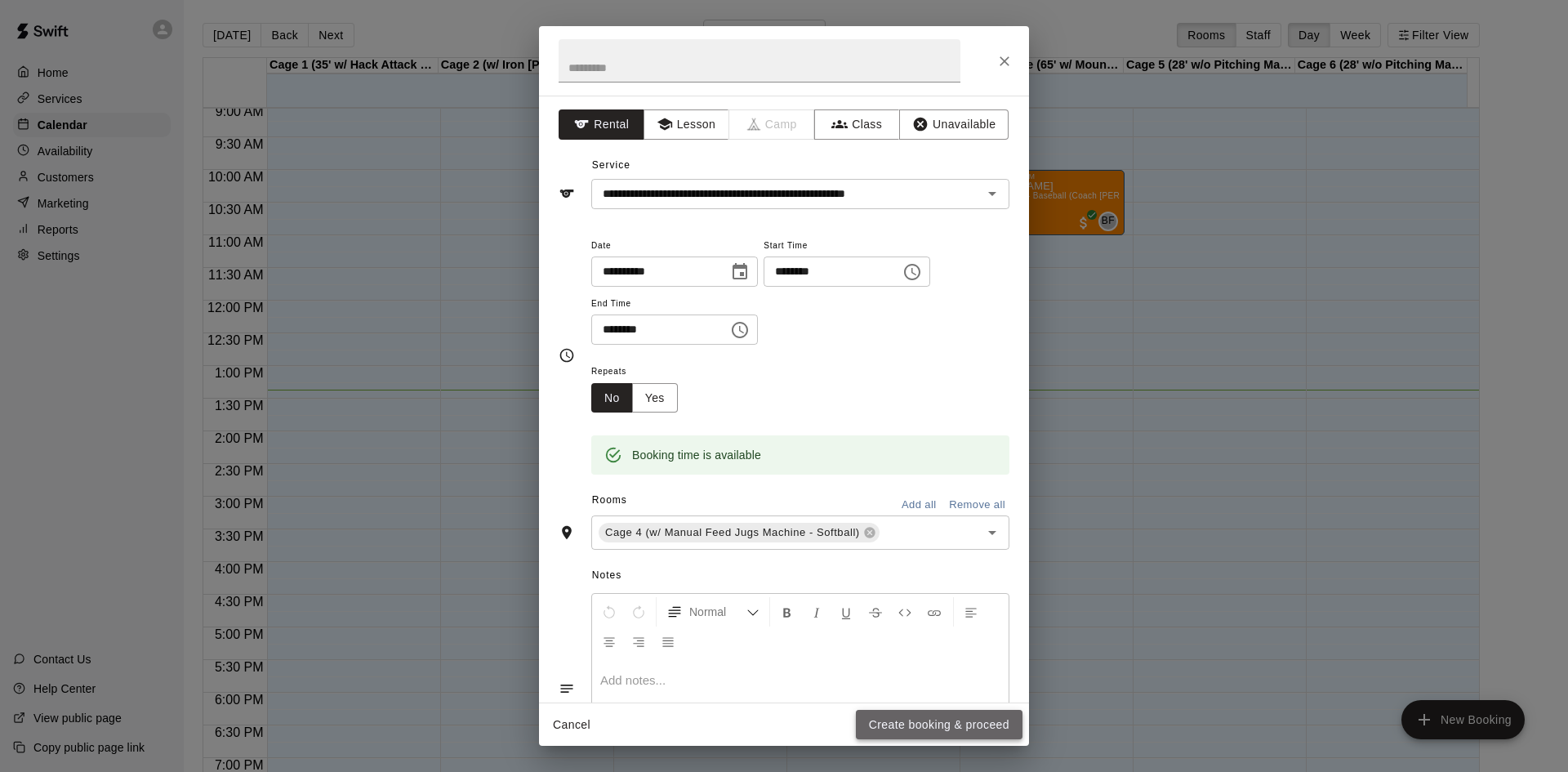
click at [924, 722] on button "Create booking & proceed" at bounding box center [939, 726] width 166 height 30
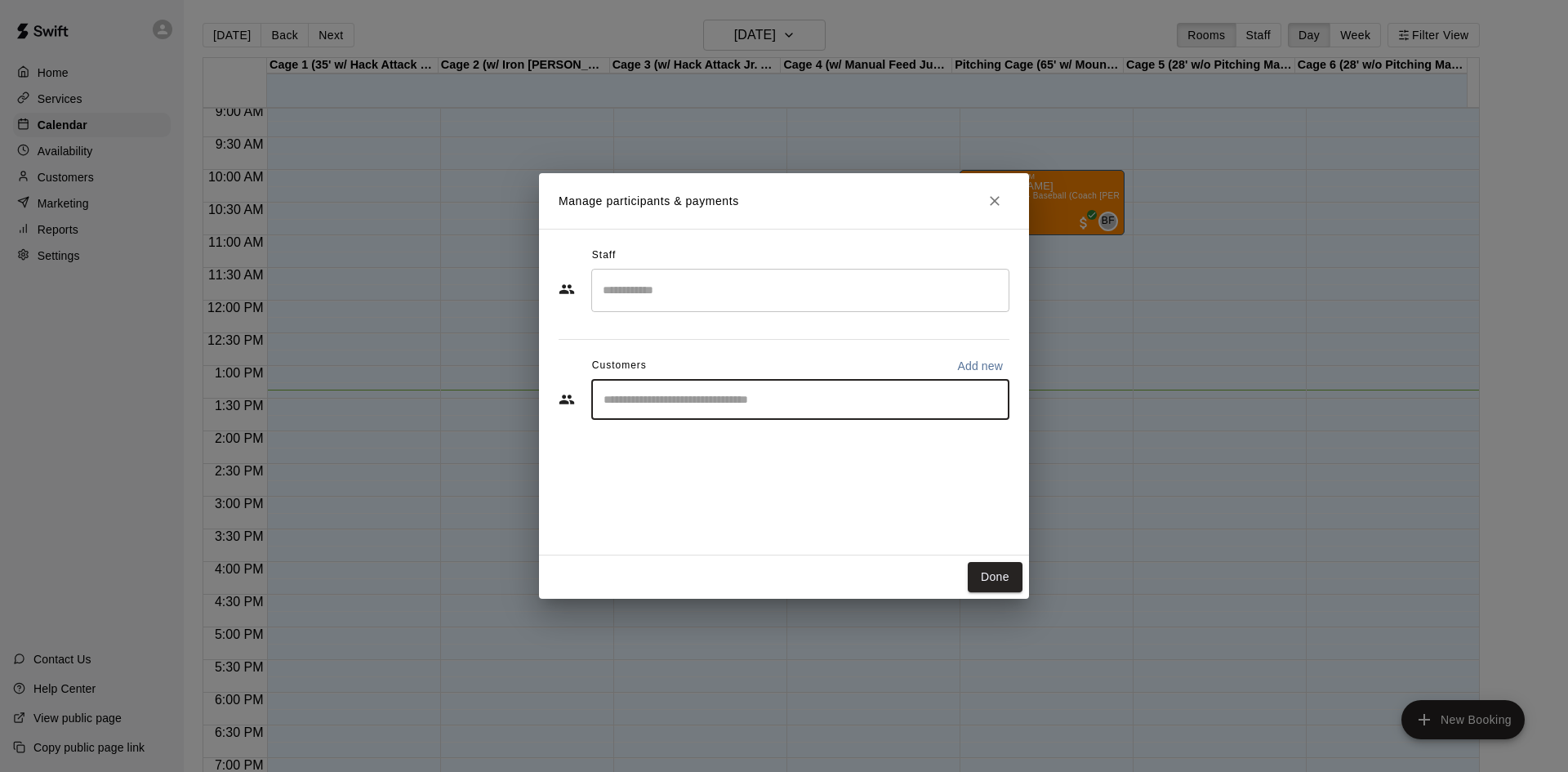
click at [620, 396] on input "Start typing to search customers..." at bounding box center [801, 399] width 404 height 16
type input "***"
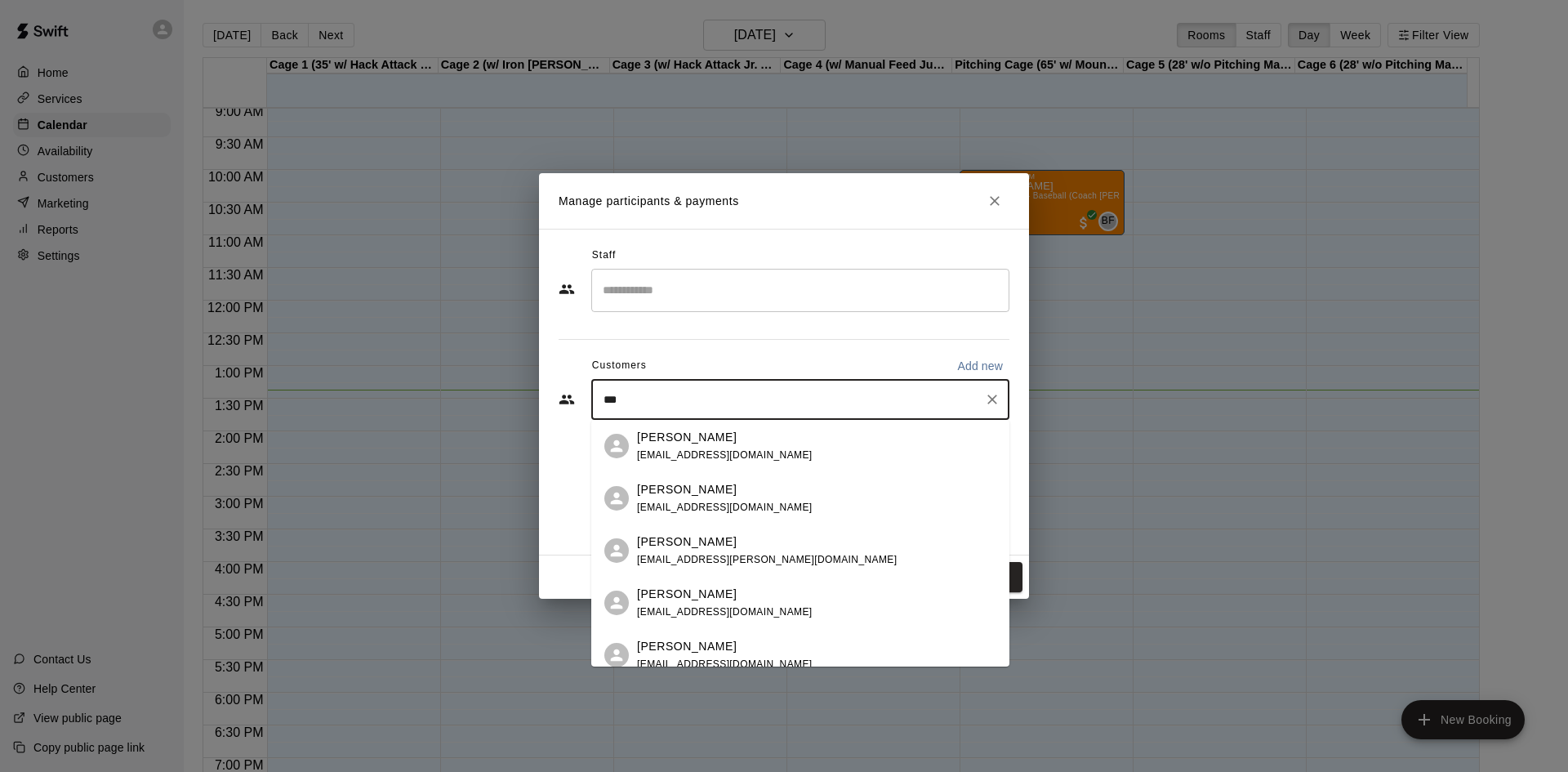
click at [649, 441] on p "[PERSON_NAME]" at bounding box center [687, 437] width 100 height 17
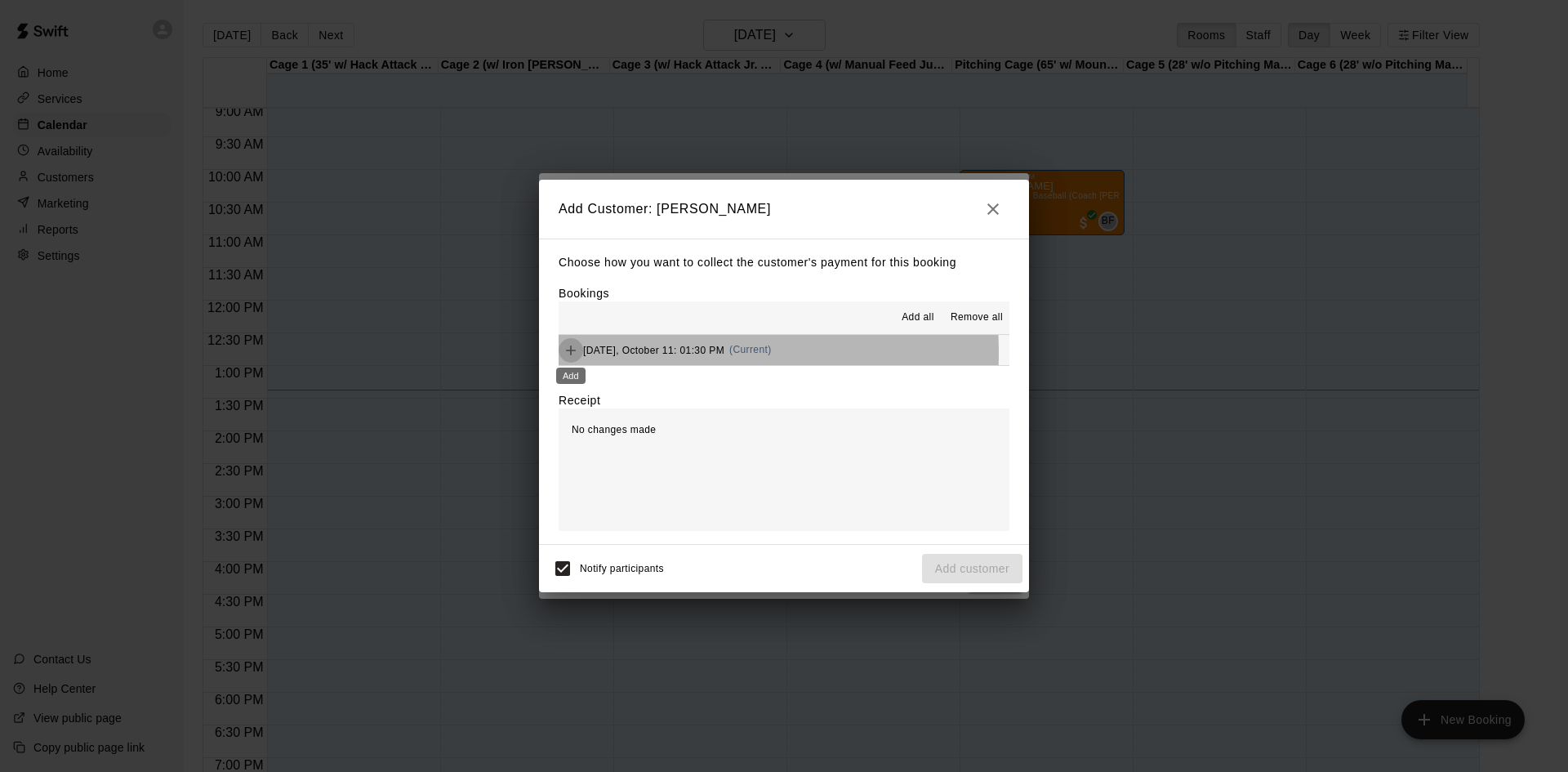
click at [572, 354] on icon "Add" at bounding box center [571, 350] width 16 height 16
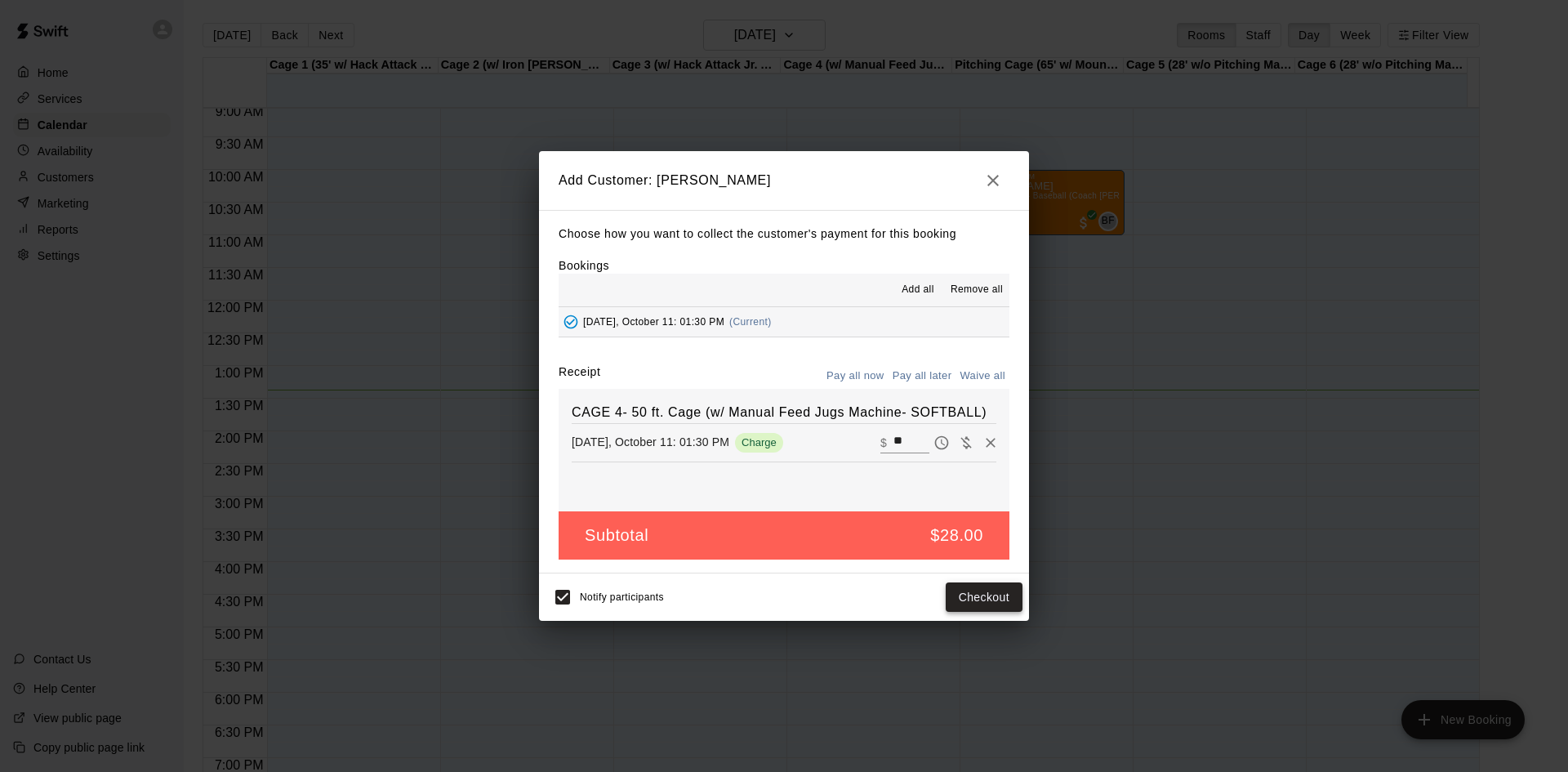
click at [966, 606] on button "Checkout" at bounding box center [984, 598] width 76 height 30
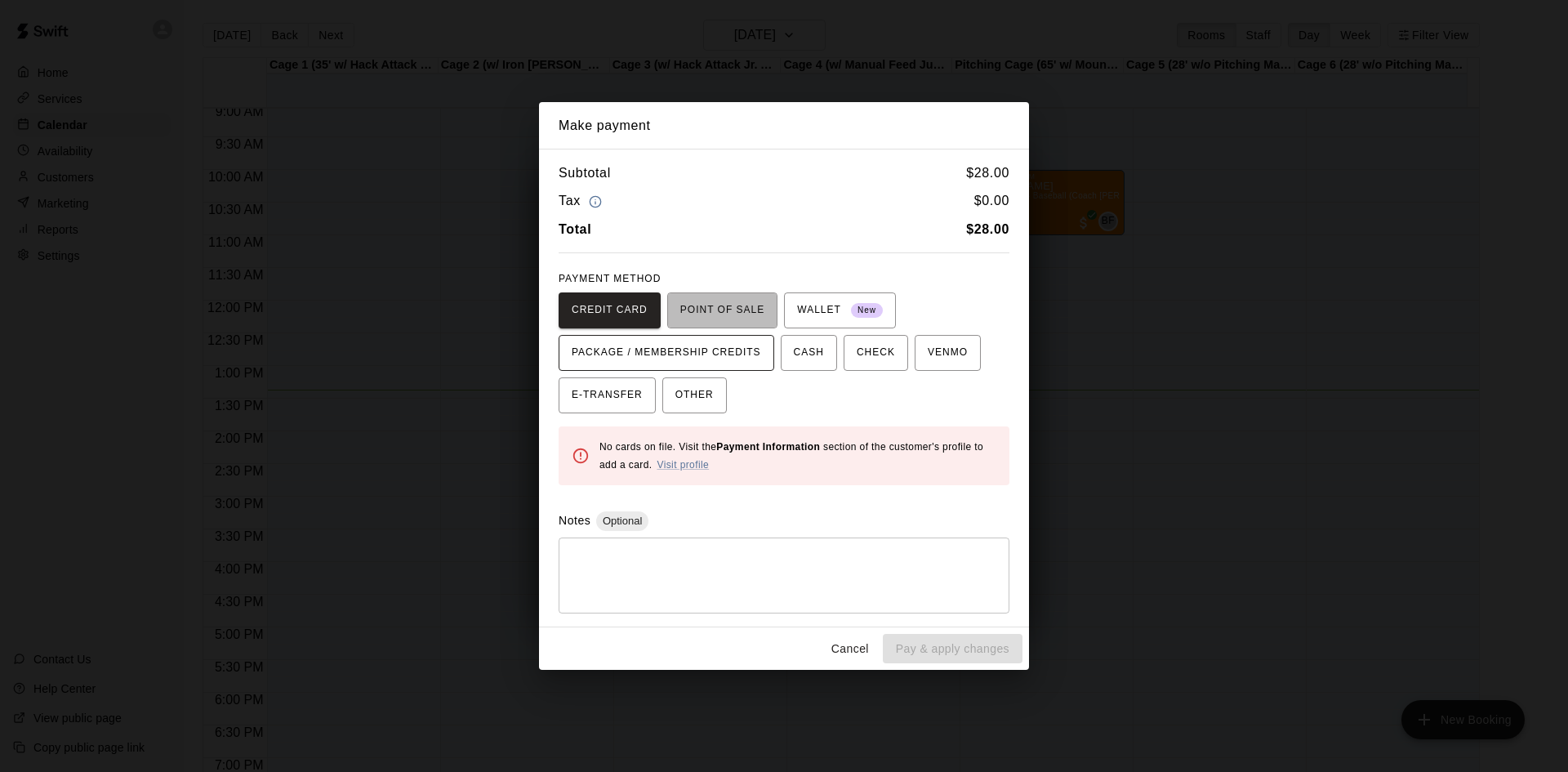
drag, startPoint x: 707, startPoint y: 305, endPoint x: 713, endPoint y: 348, distance: 43.4
click at [707, 304] on span "POINT OF SALE" at bounding box center [723, 310] width 84 height 26
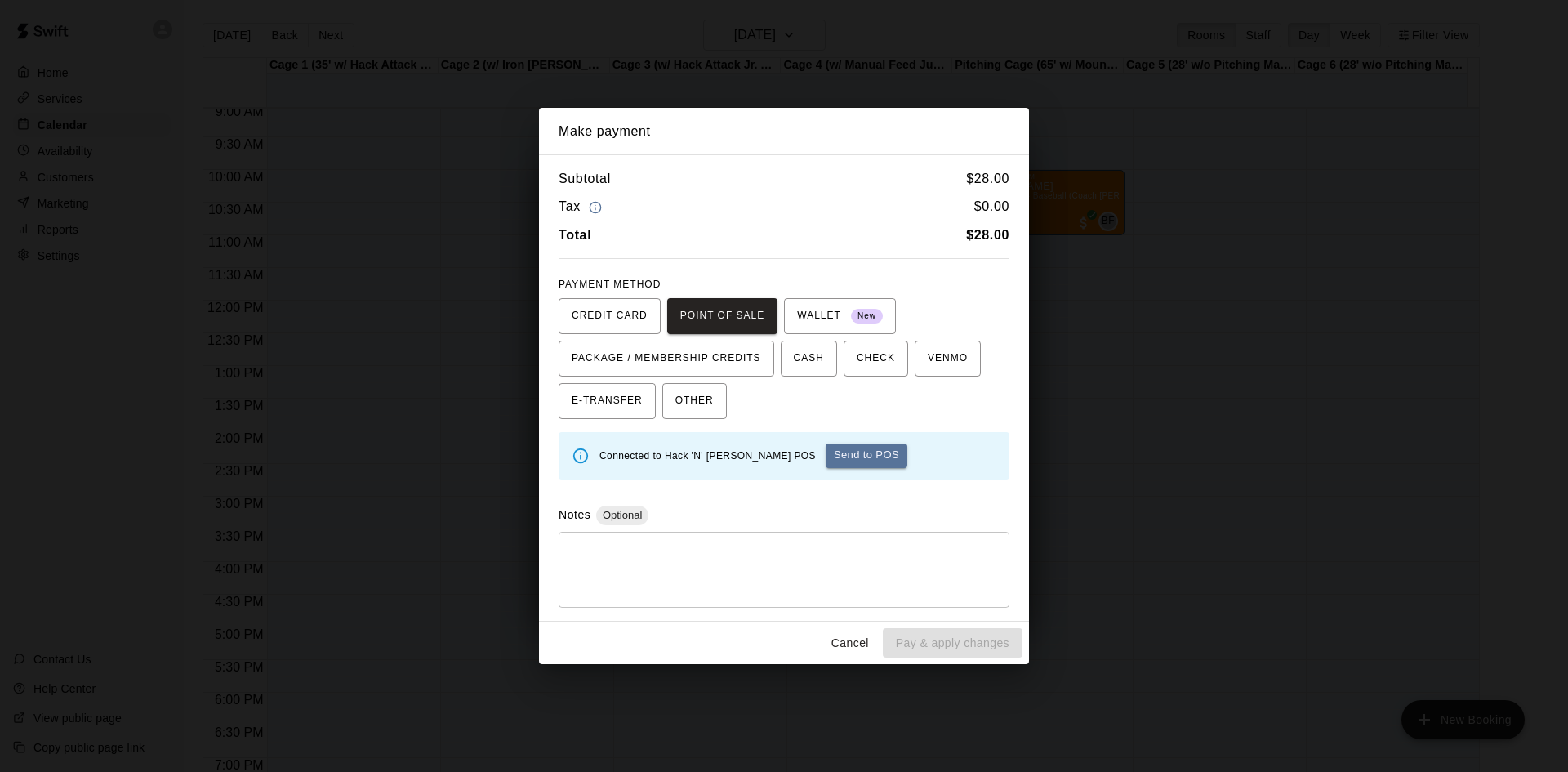
click at [826, 451] on button "Send to POS" at bounding box center [867, 456] width 82 height 25
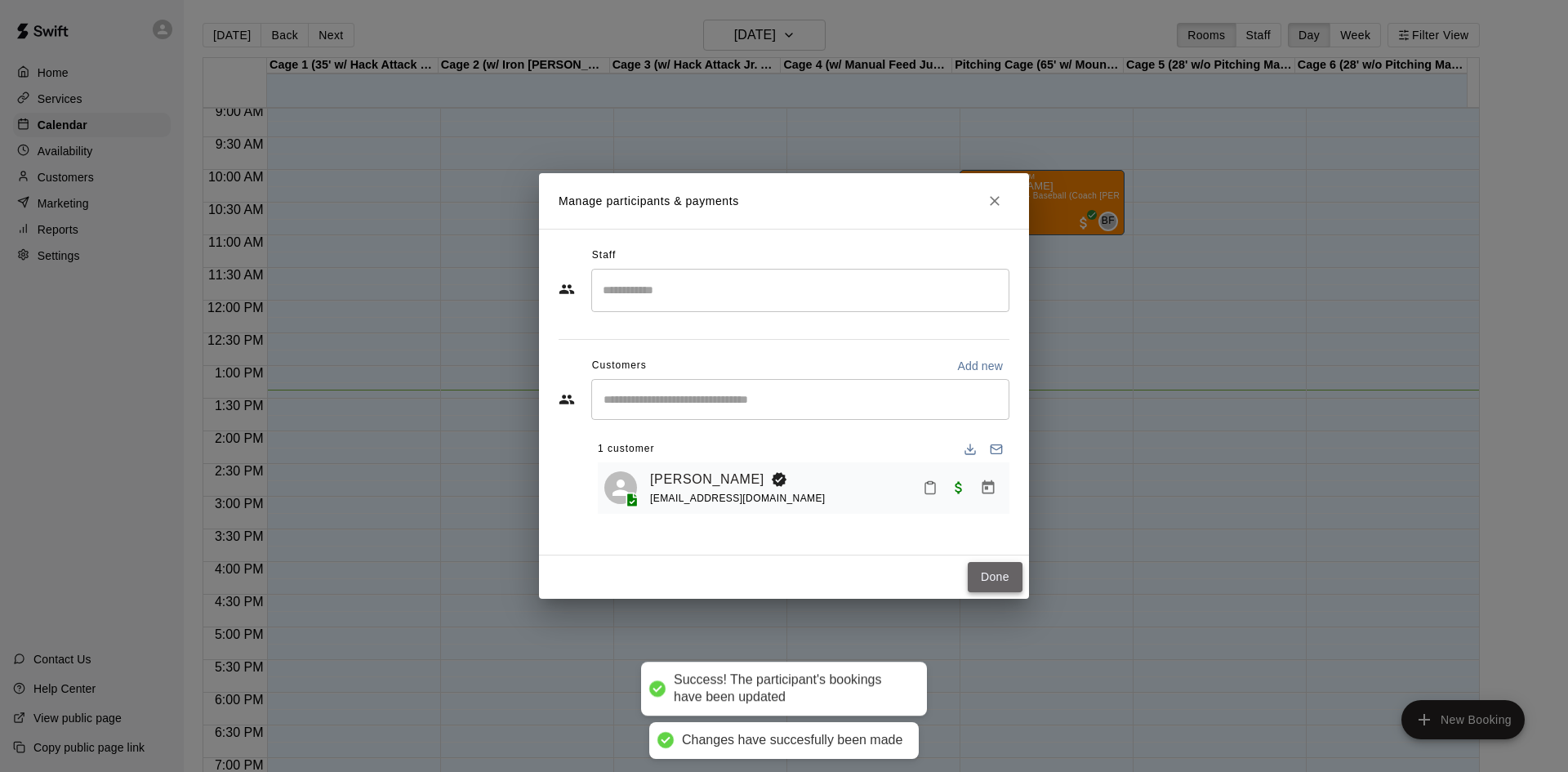
click at [998, 564] on button "Done" at bounding box center [996, 577] width 55 height 30
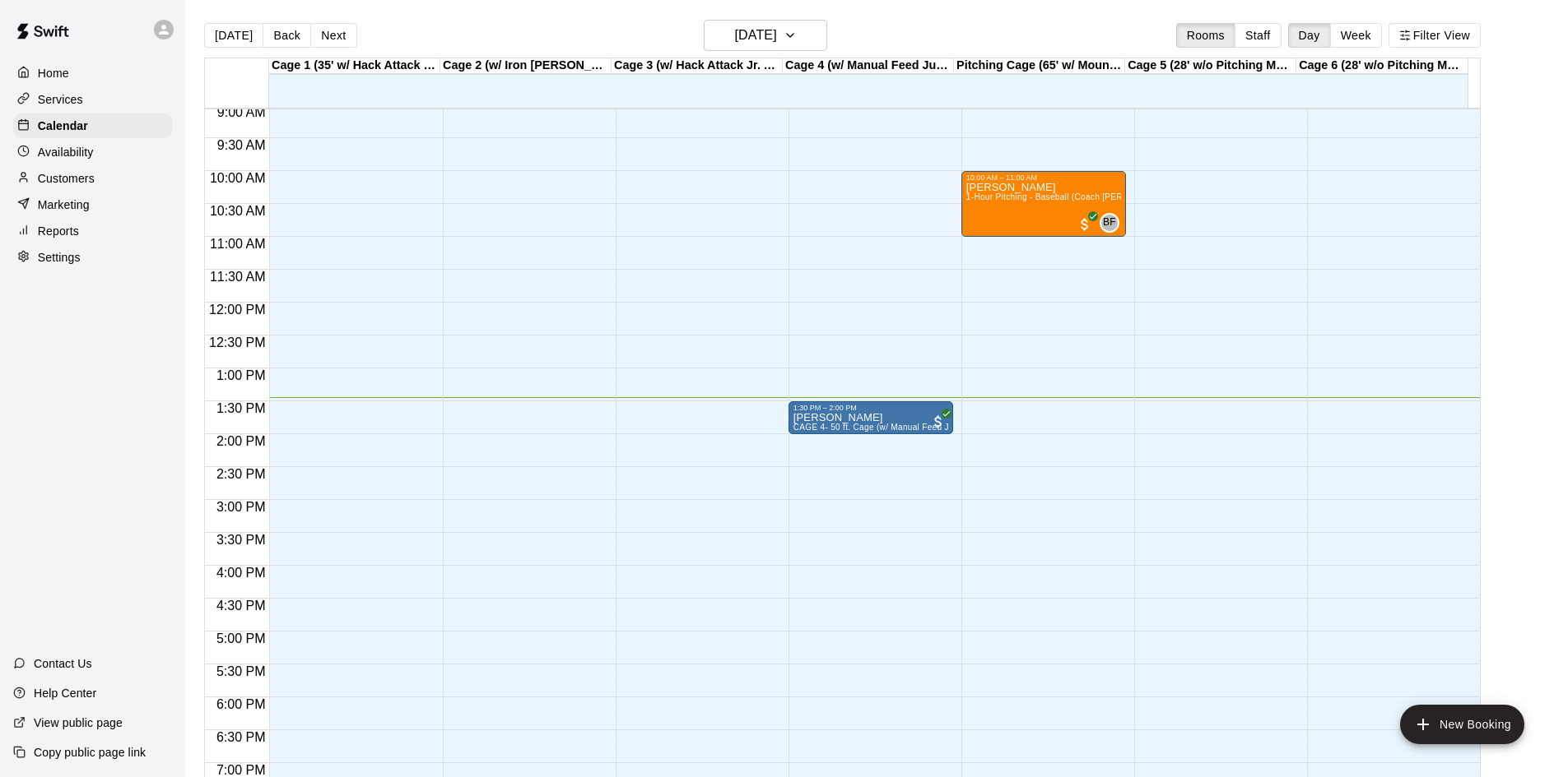
click at [272, 438] on div "12:00 AM – 8:00 AM Closed 8:30 PM – 11:59 PM Closed" at bounding box center [352, 303] width 165 height 1579
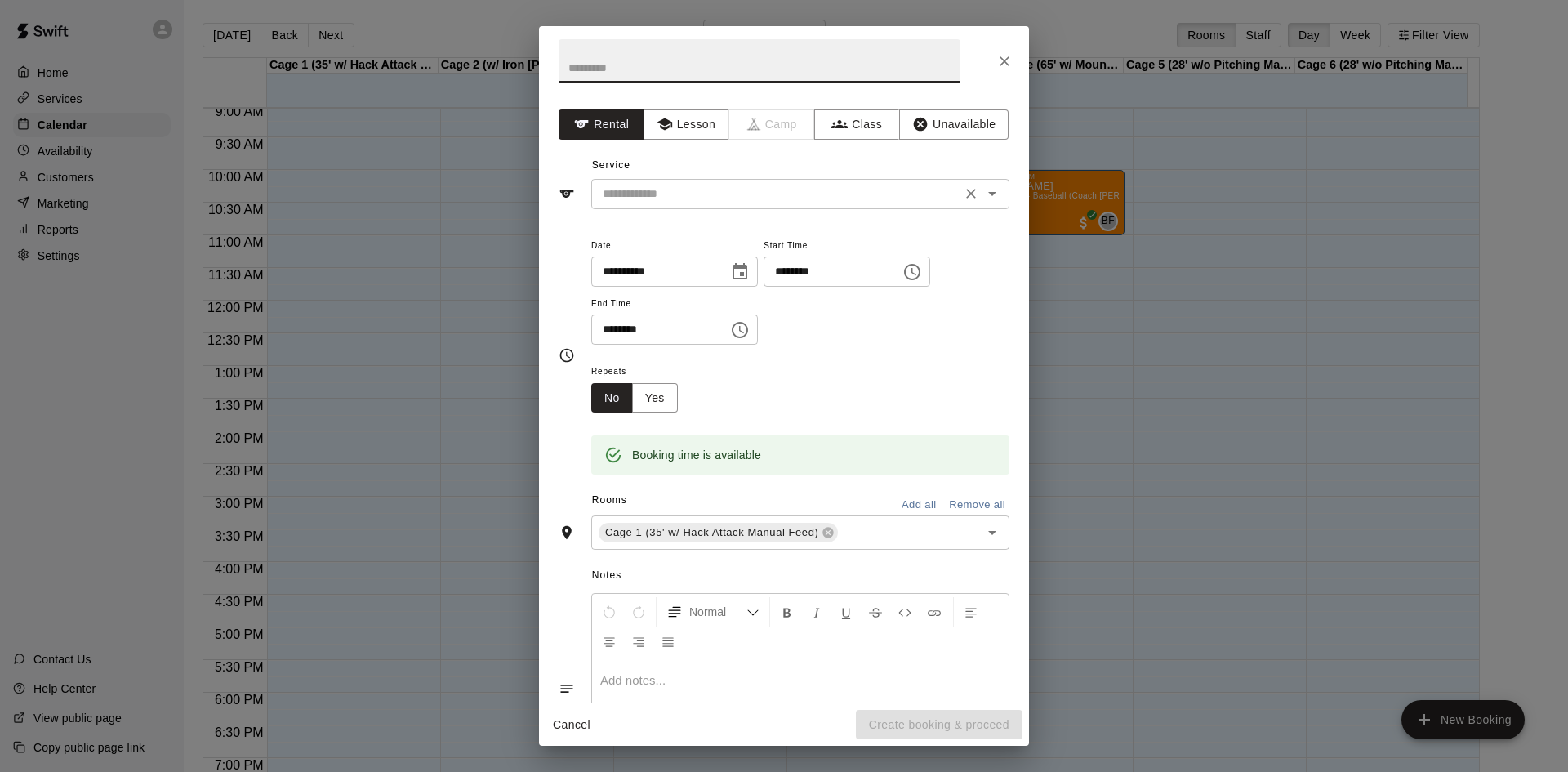
click at [642, 198] on input "text" at bounding box center [776, 194] width 360 height 20
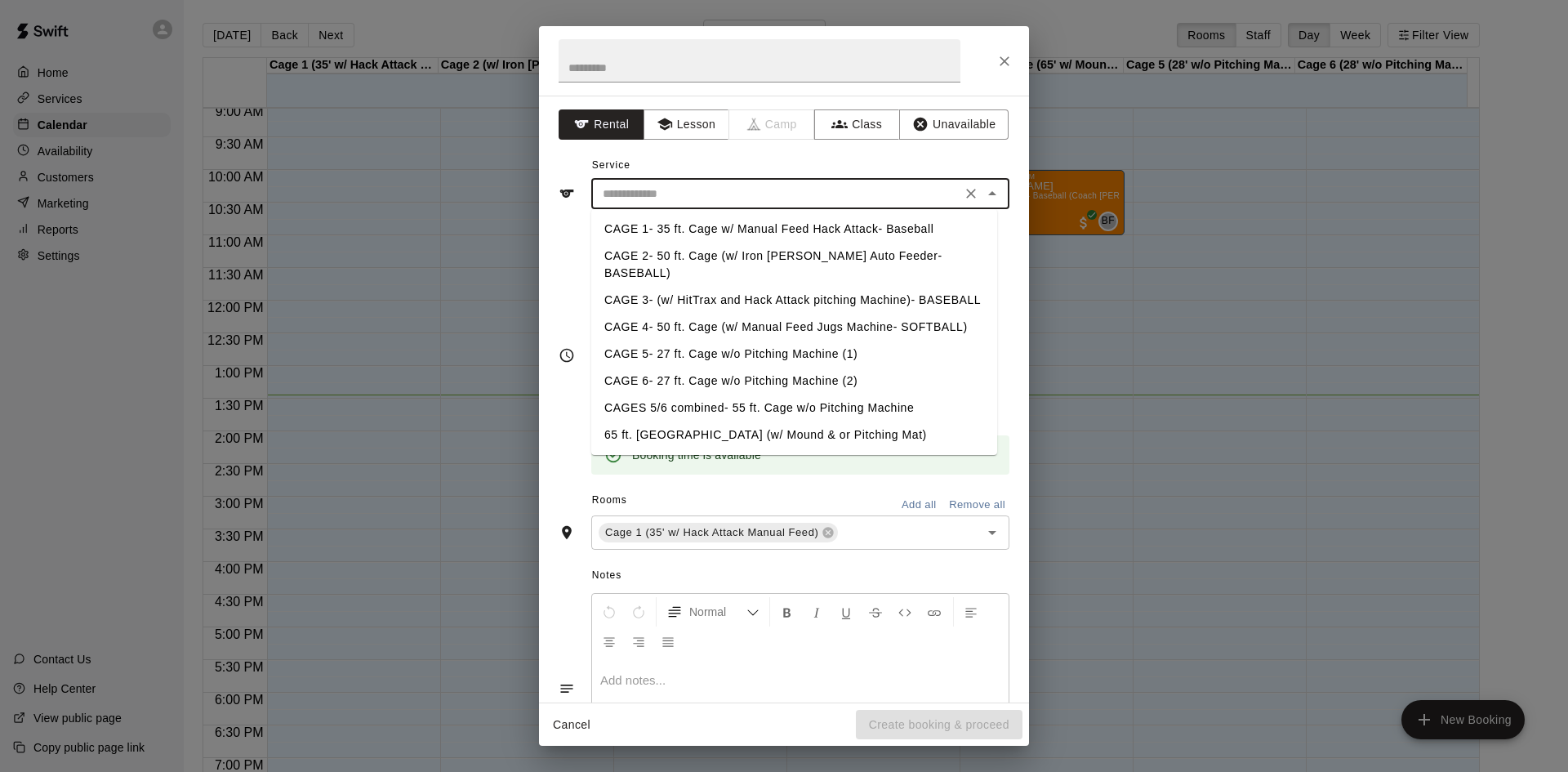
click at [716, 232] on li "CAGE 1- 35 ft. Cage w/ Manual Feed Hack Attack- Baseball" at bounding box center [794, 229] width 406 height 27
type input "**********"
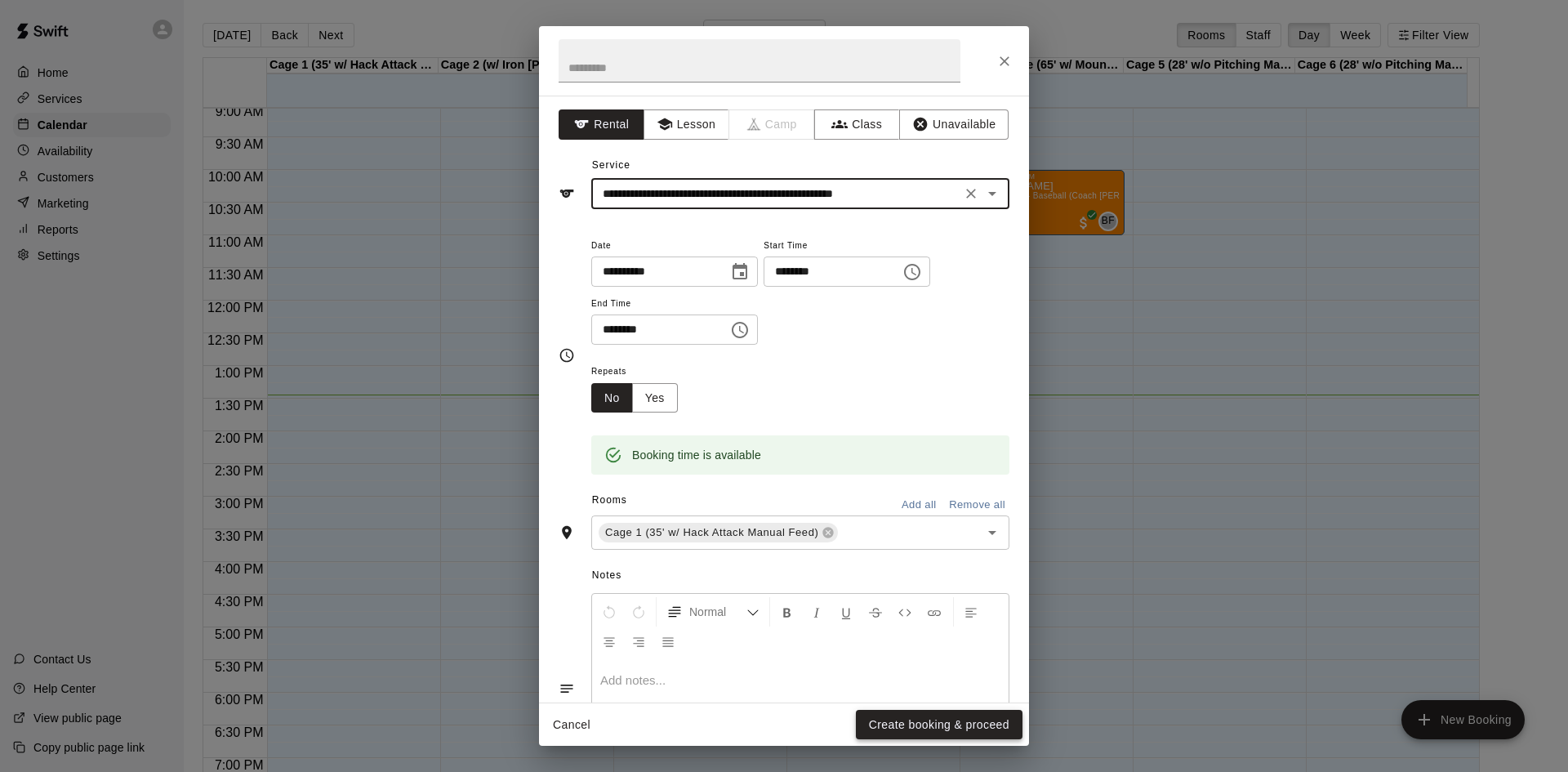
click at [910, 728] on button "Create booking & proceed" at bounding box center [939, 726] width 166 height 30
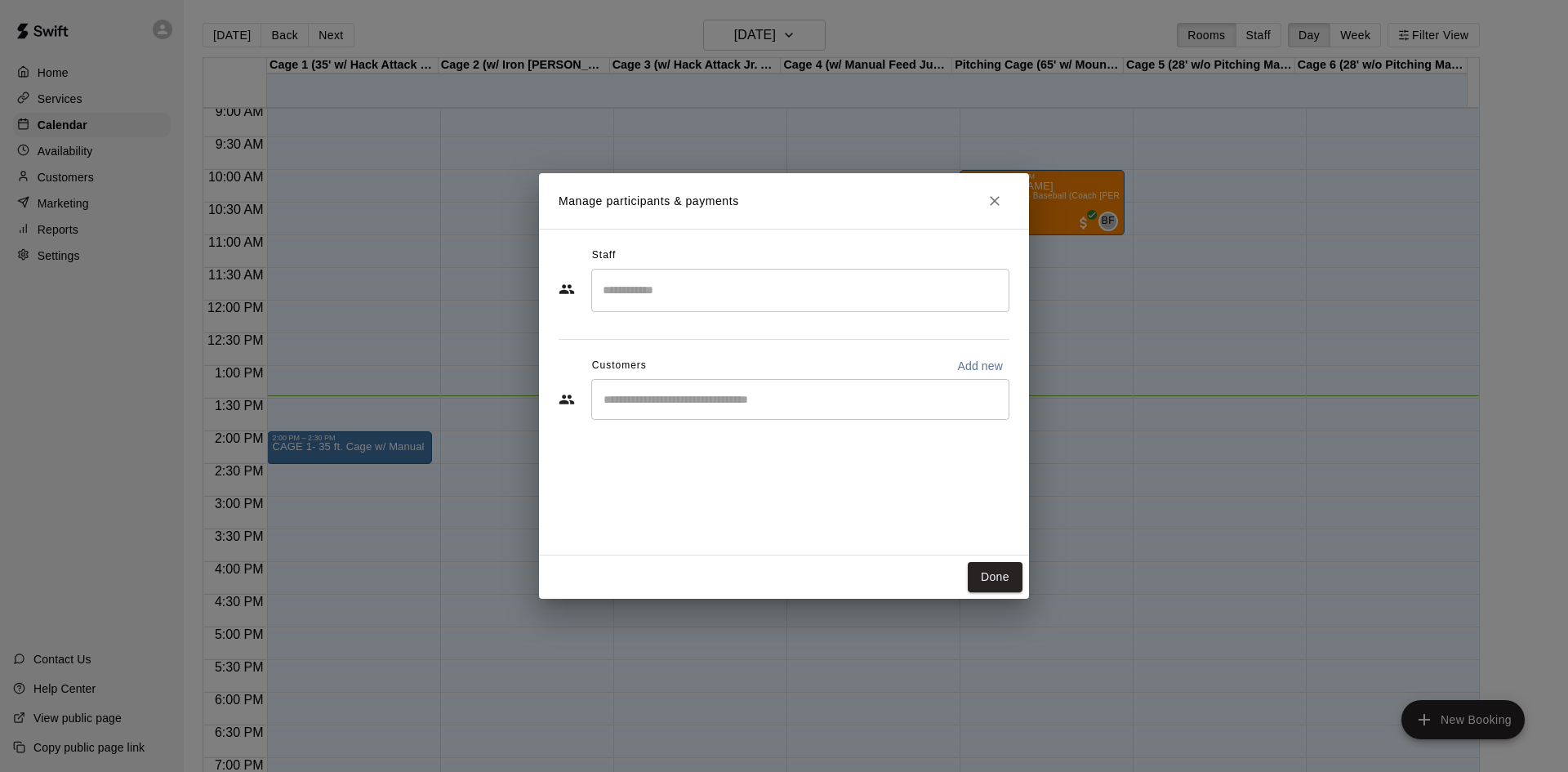
click at [623, 389] on div "​" at bounding box center [800, 399] width 419 height 41
type input "***"
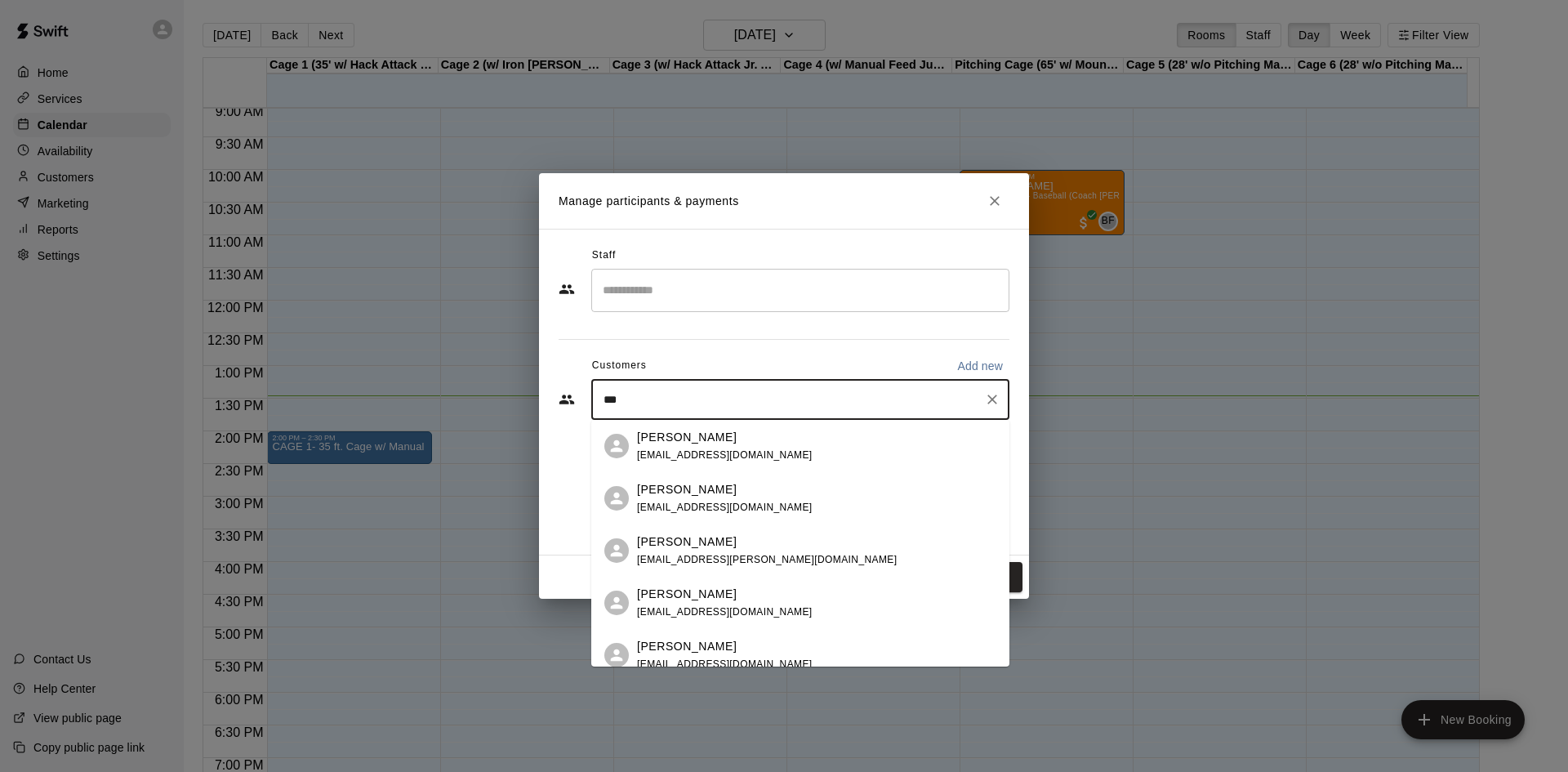
click at [657, 438] on p "[PERSON_NAME]" at bounding box center [687, 437] width 100 height 17
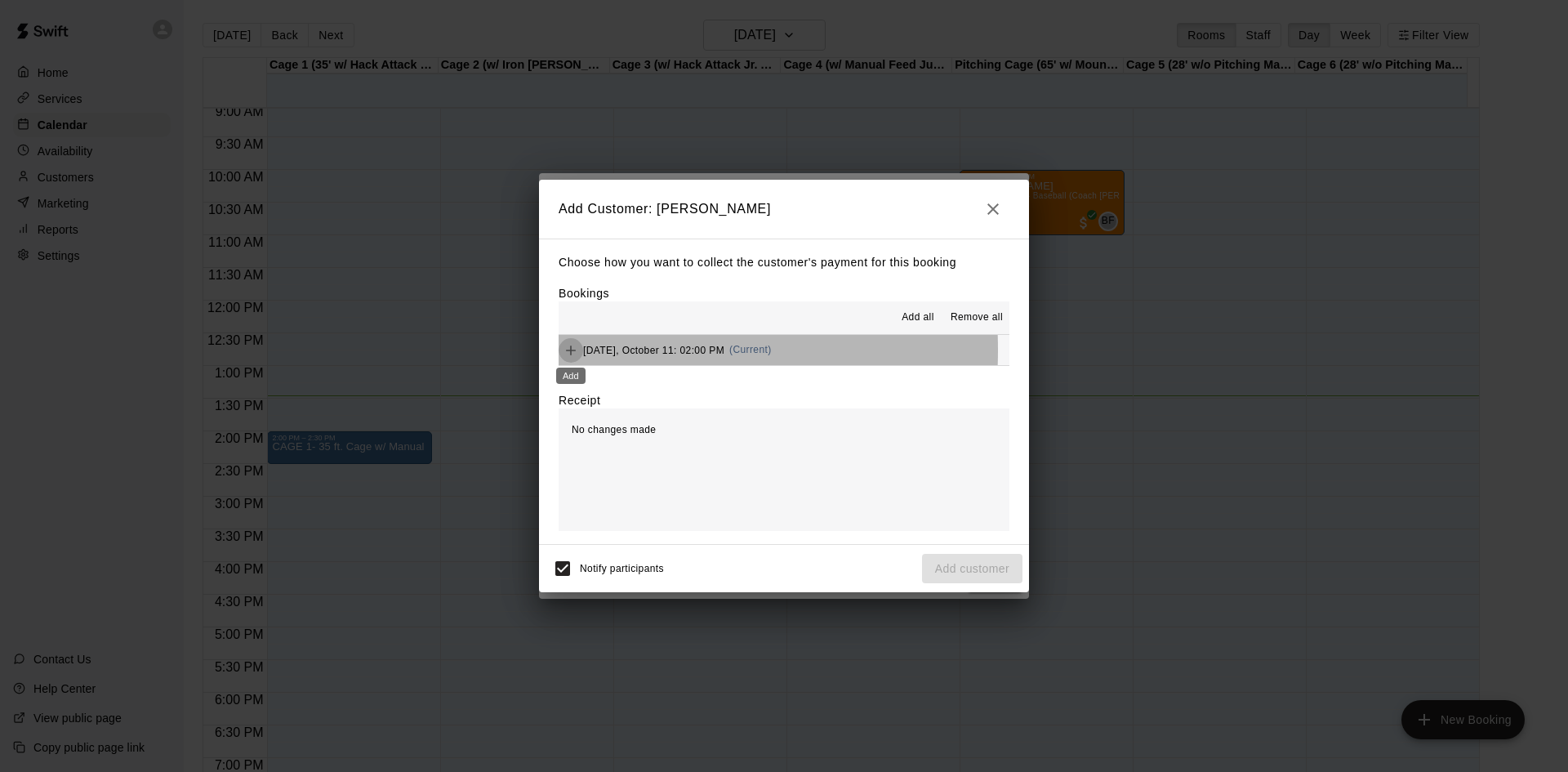
click at [564, 350] on icon "Add" at bounding box center [571, 350] width 16 height 16
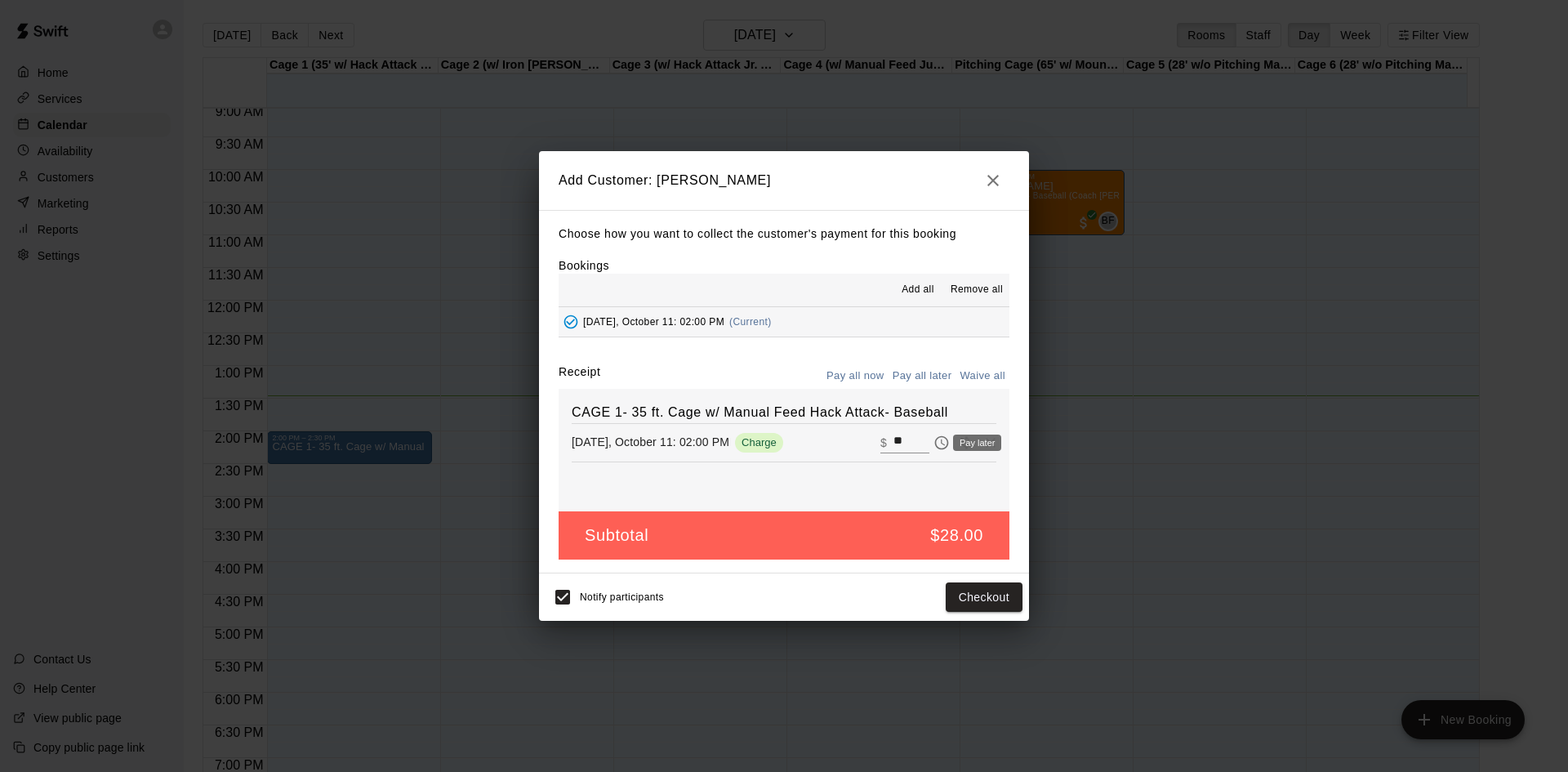
click at [936, 447] on icon "Pay later" at bounding box center [941, 443] width 16 height 16
click at [959, 598] on button "Add customer" at bounding box center [972, 598] width 100 height 30
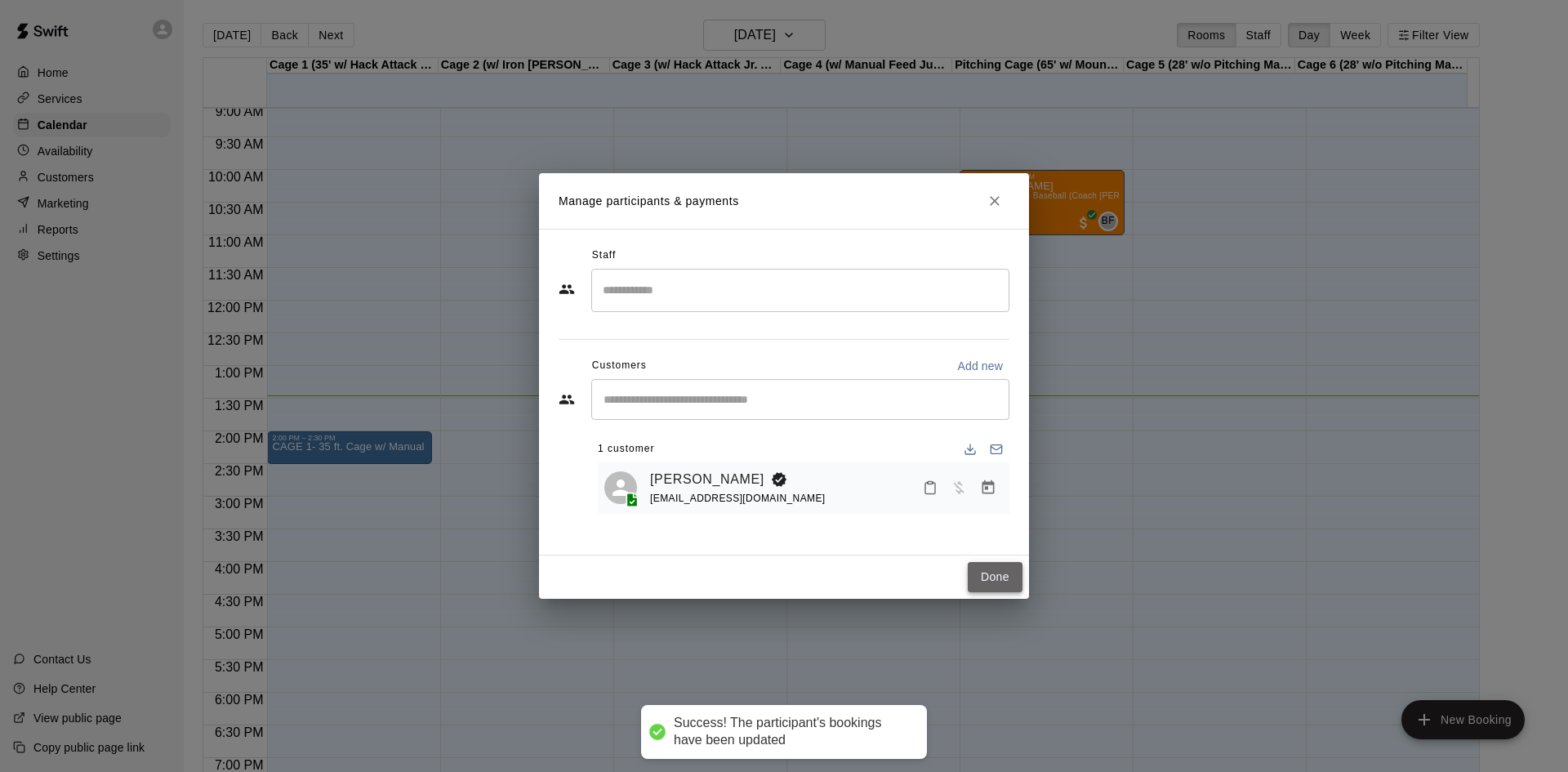
click at [1012, 578] on button "Done" at bounding box center [996, 577] width 55 height 30
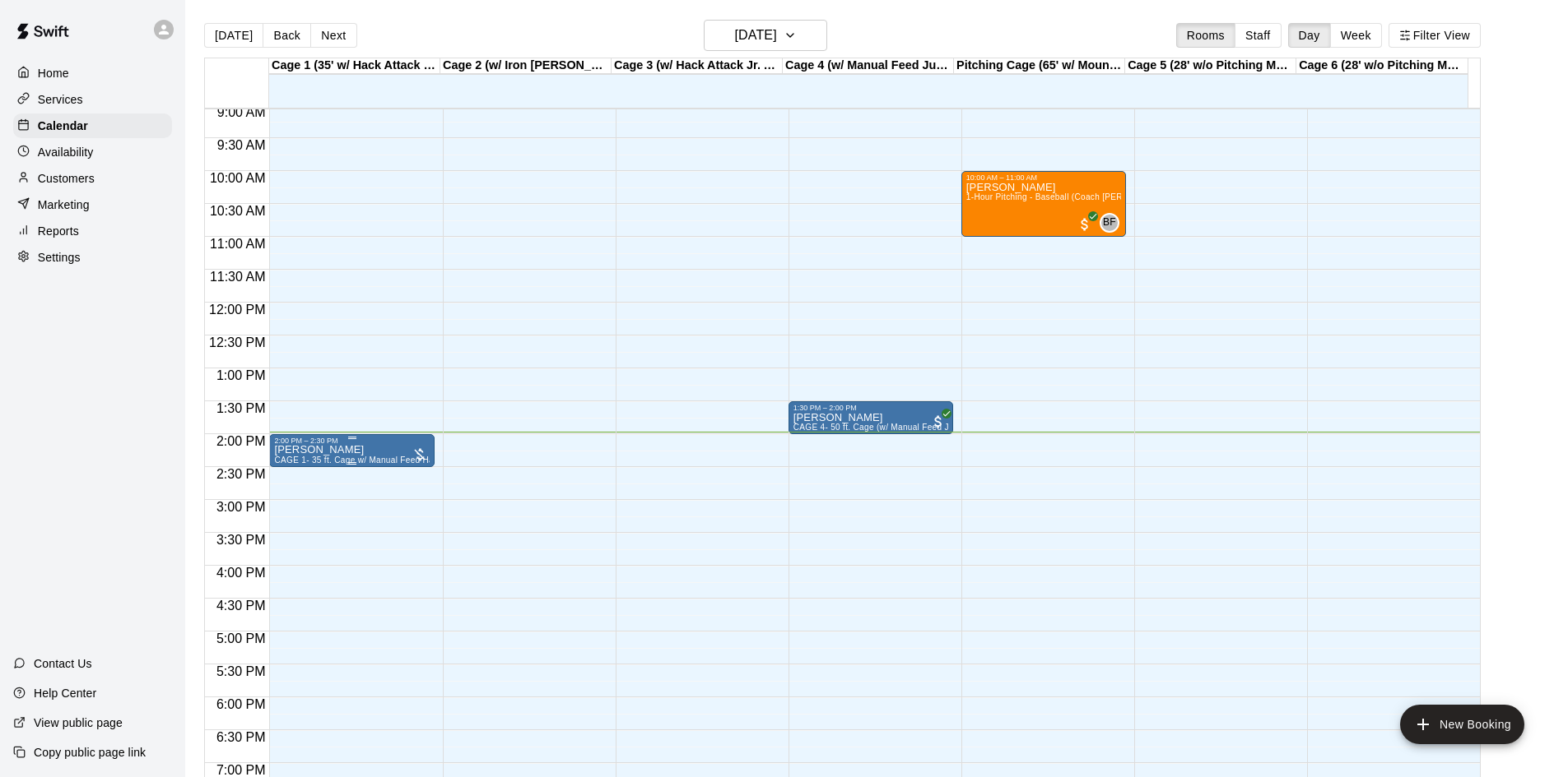
click at [367, 445] on div "2:00 PM – 2:30 PM" at bounding box center [351, 440] width 155 height 8
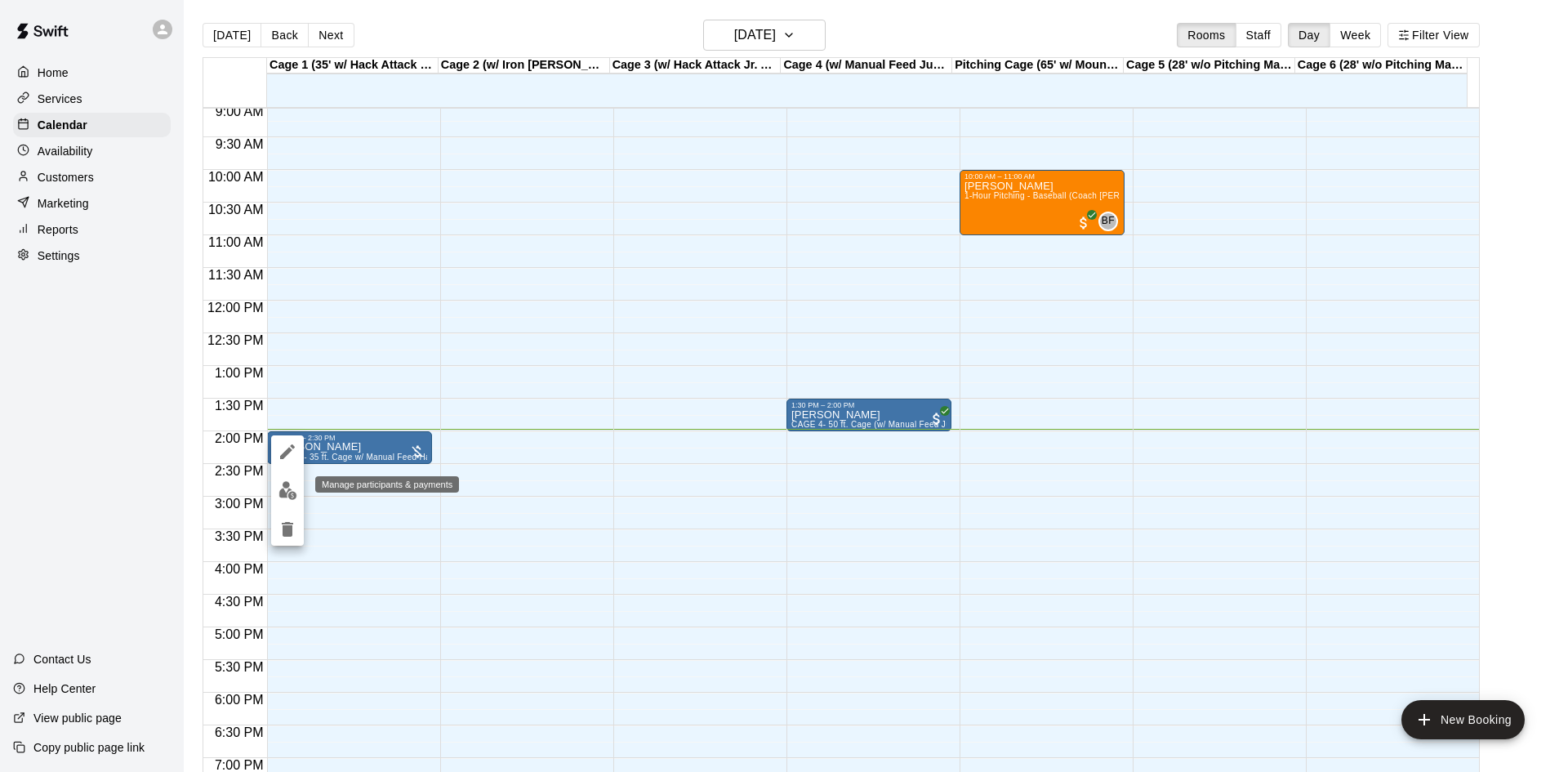
click at [280, 479] on button "edit" at bounding box center [287, 491] width 33 height 32
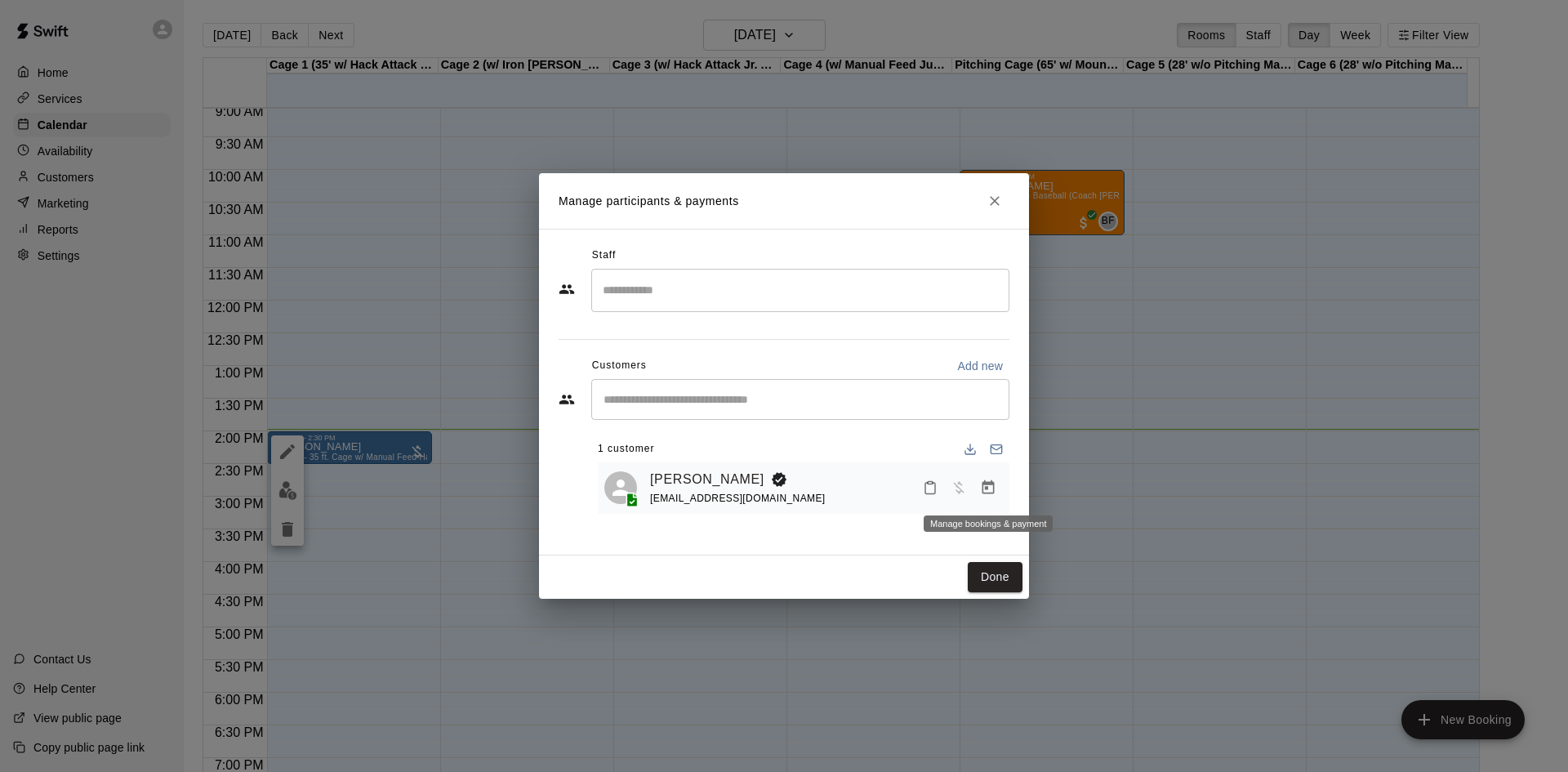
click at [984, 490] on icon "Manage bookings & payment" at bounding box center [988, 487] width 16 height 16
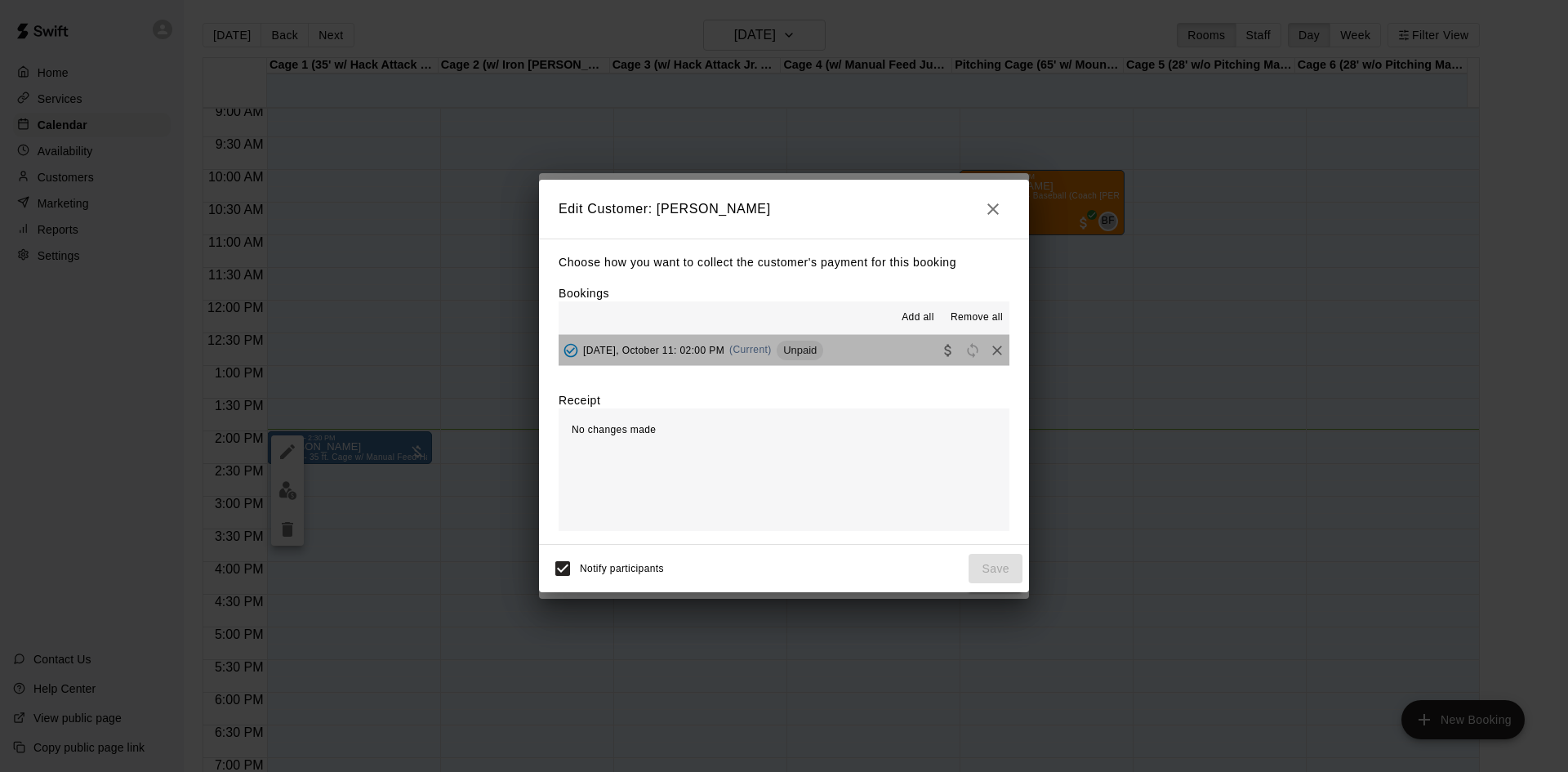
click at [801, 349] on span "Unpaid" at bounding box center [800, 350] width 46 height 12
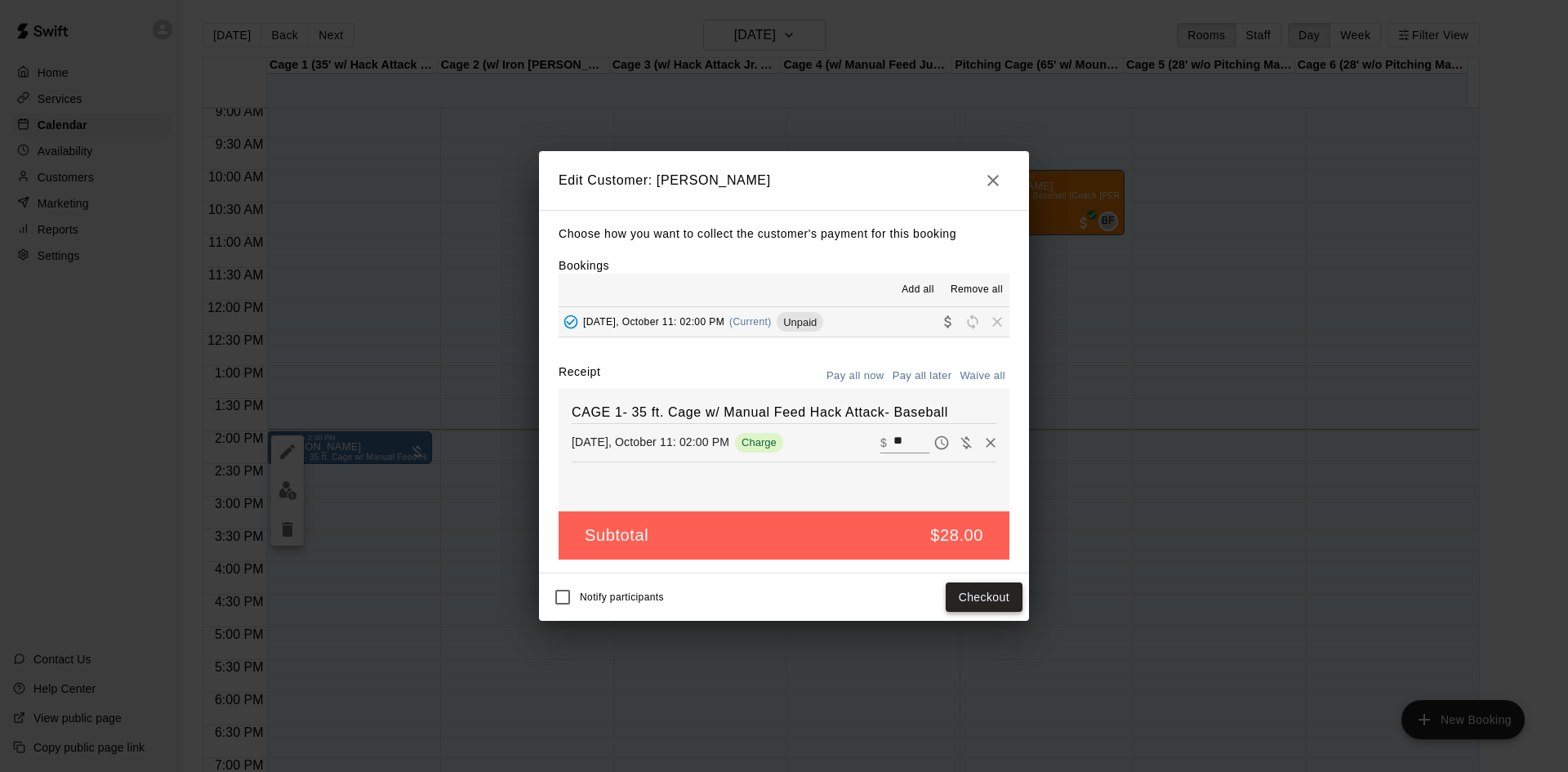
click at [974, 599] on button "Checkout" at bounding box center [984, 598] width 76 height 30
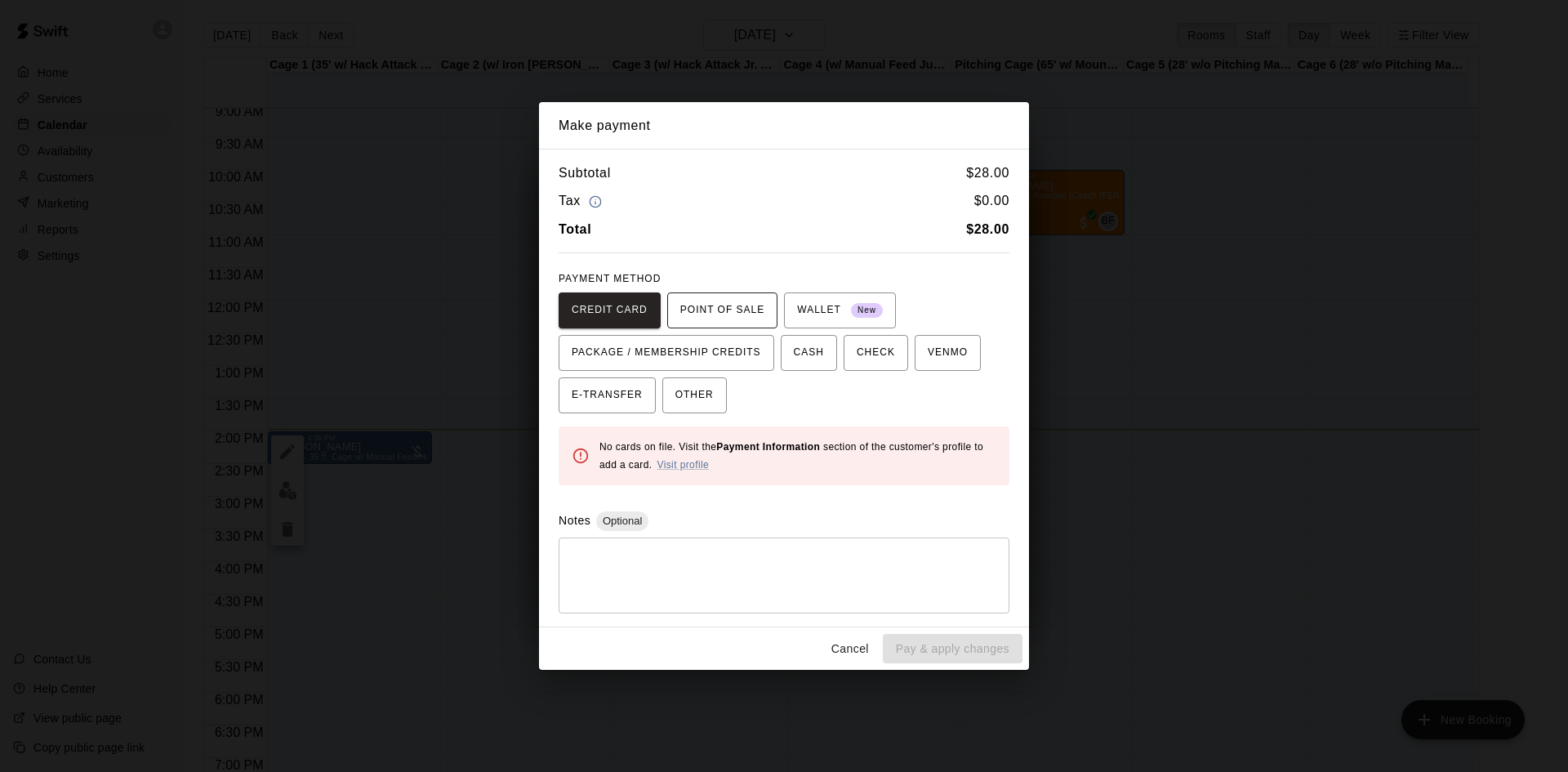
click at [733, 293] on button "POINT OF SALE" at bounding box center [723, 310] width 110 height 36
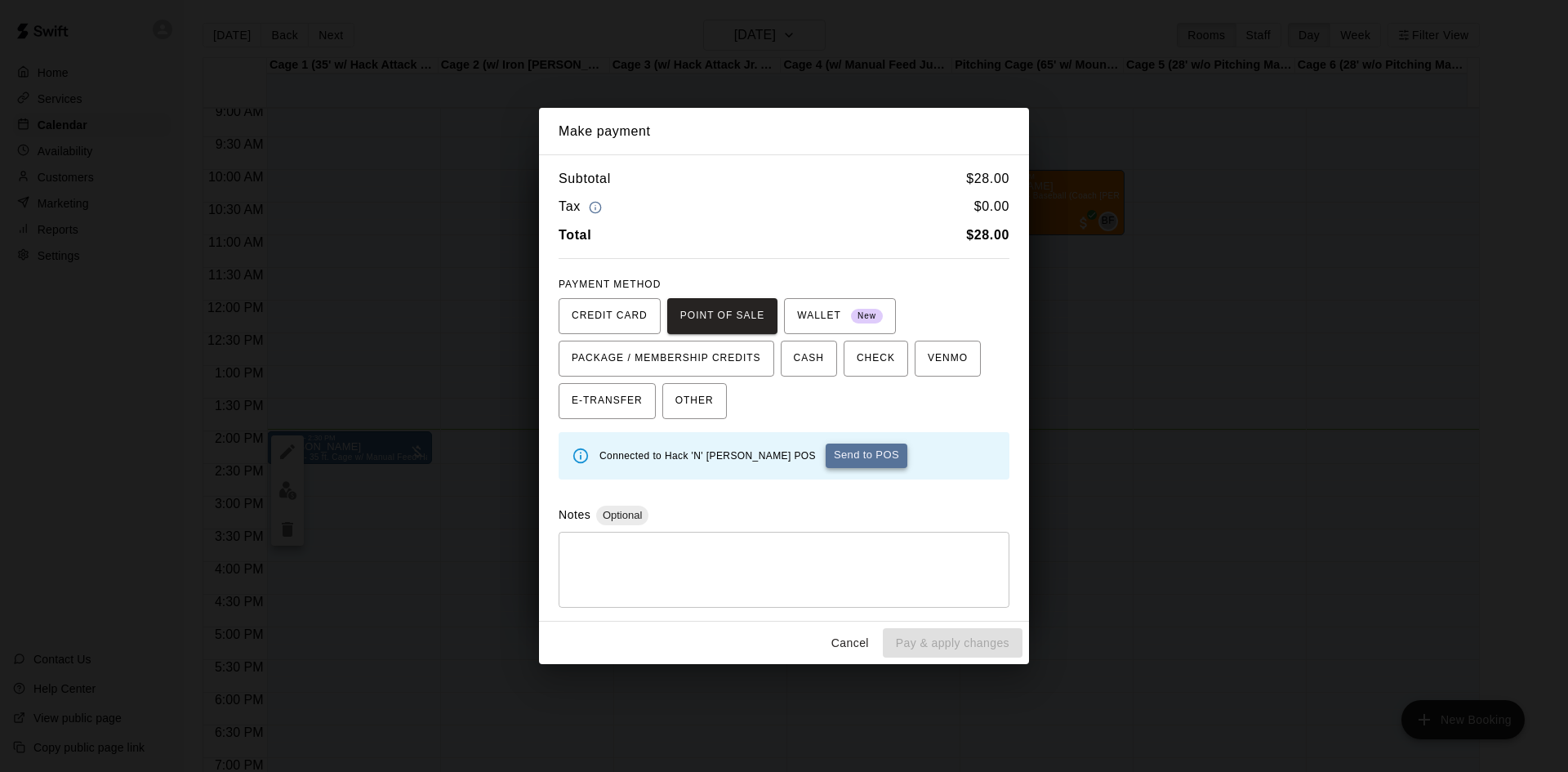
click at [826, 450] on button "Send to POS" at bounding box center [867, 456] width 82 height 25
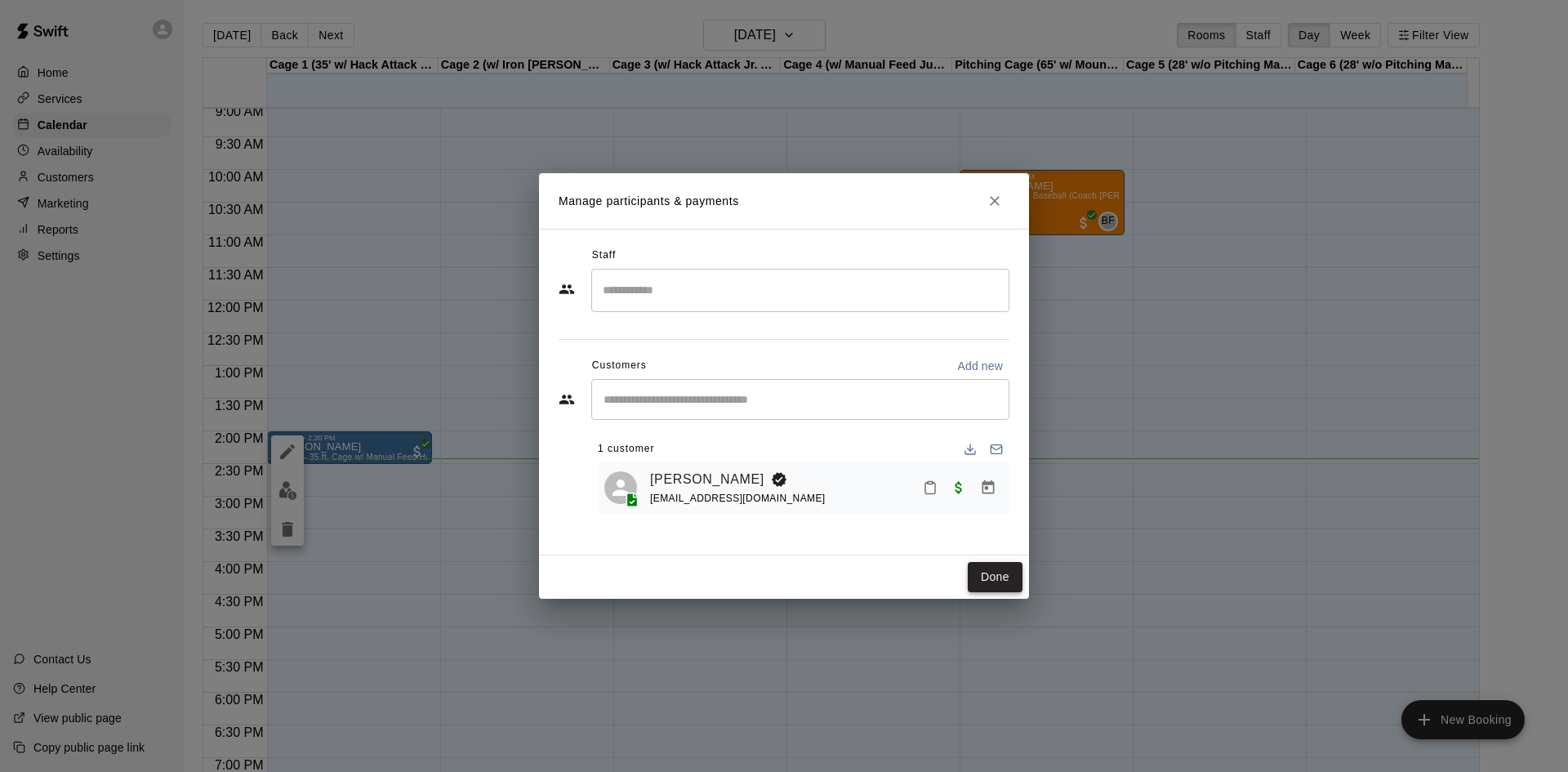
click at [978, 575] on button "Done" at bounding box center [996, 577] width 55 height 30
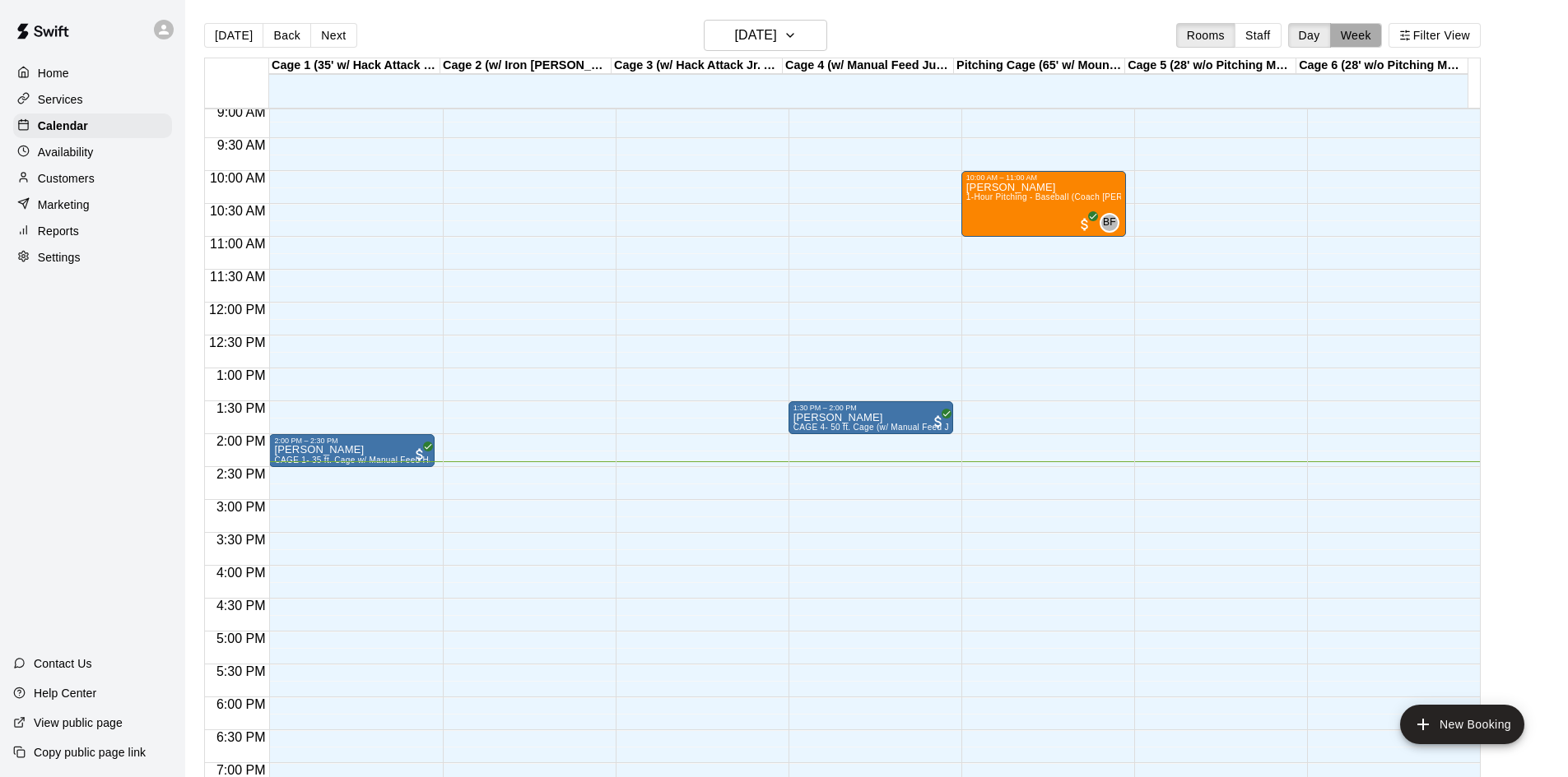
click at [1358, 32] on button "Week" at bounding box center [1356, 36] width 52 height 25
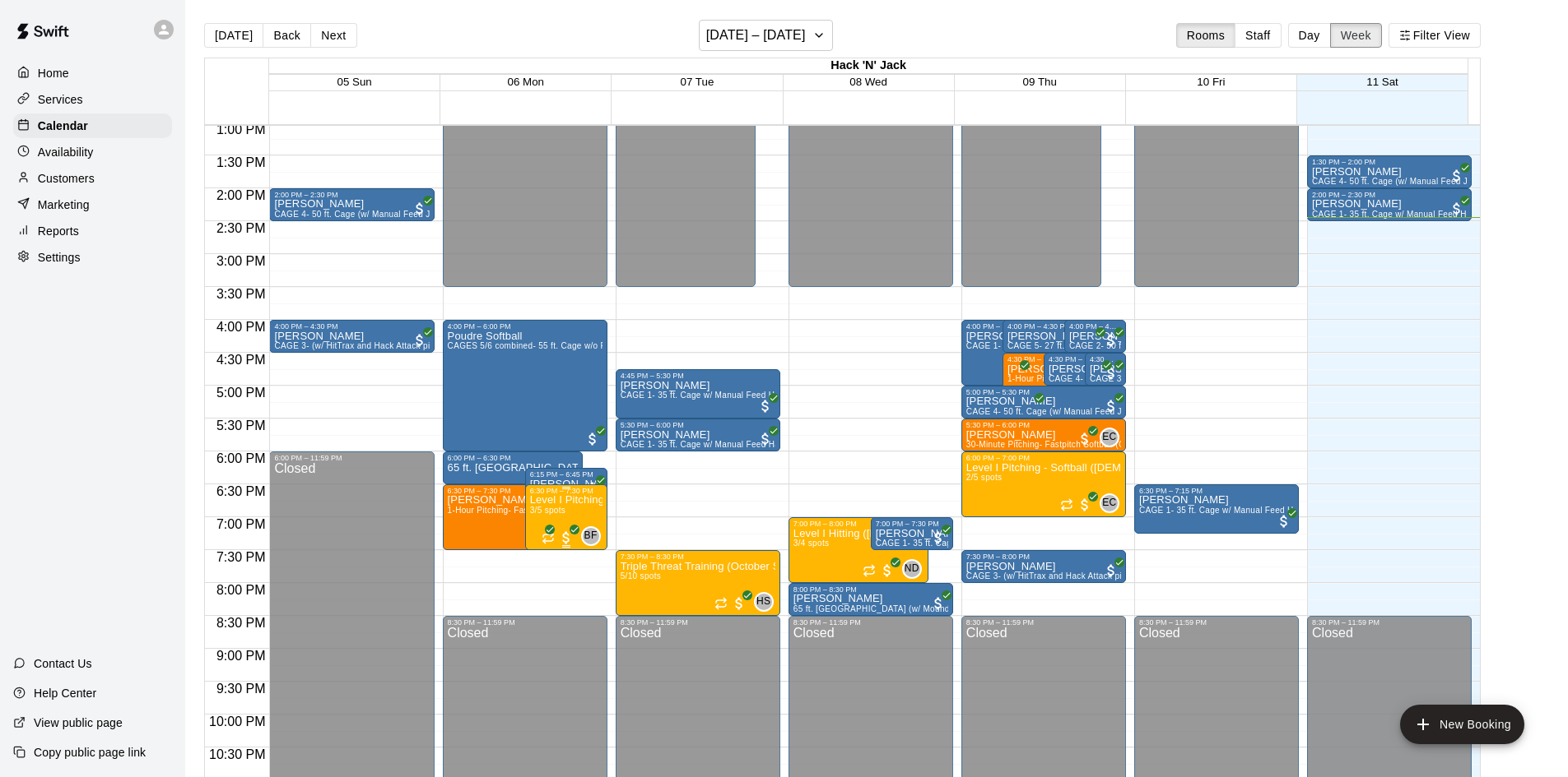
scroll to position [829, 0]
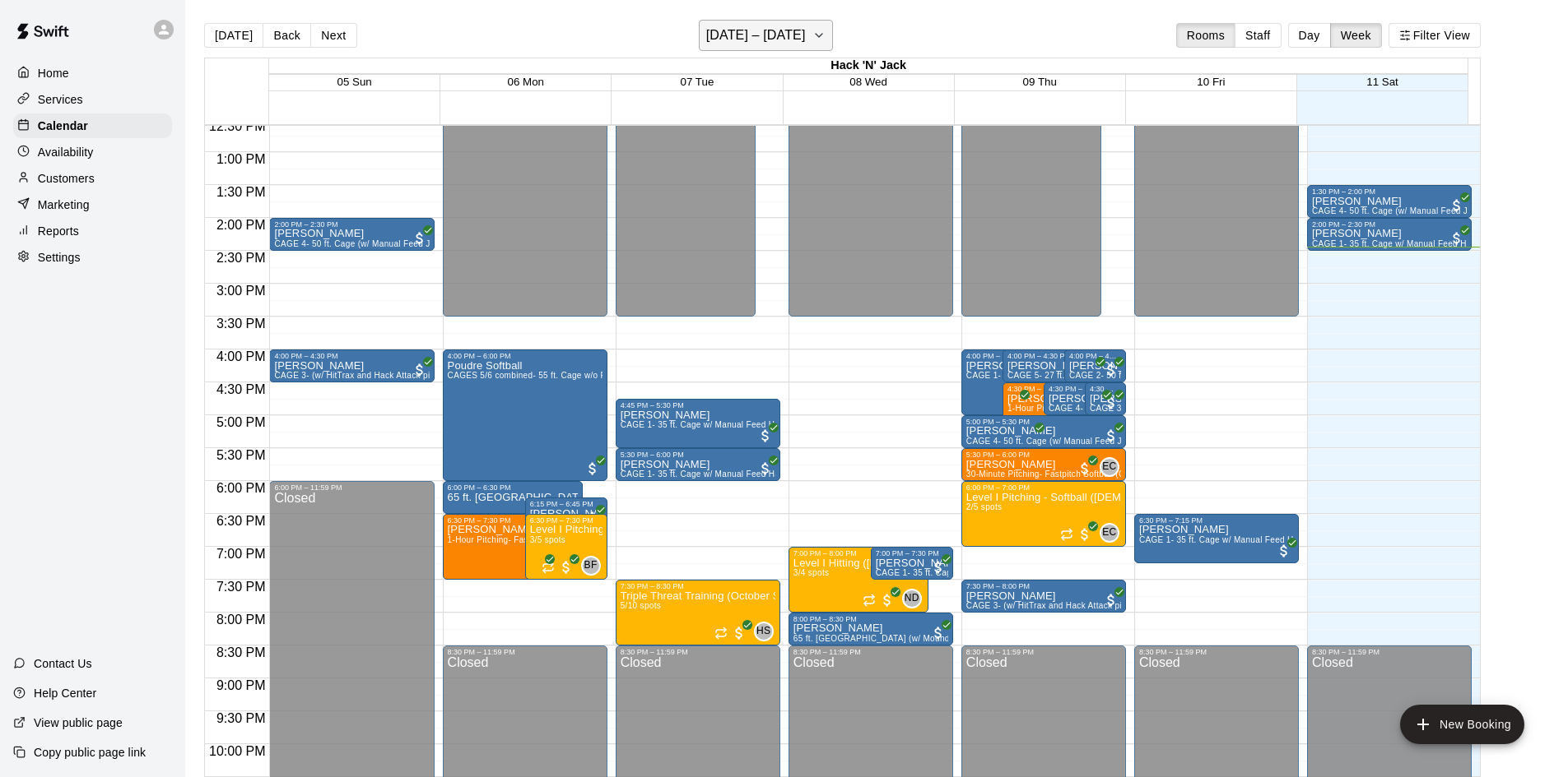
click at [757, 31] on h6 "[DATE] – [DATE]" at bounding box center [755, 36] width 99 height 23
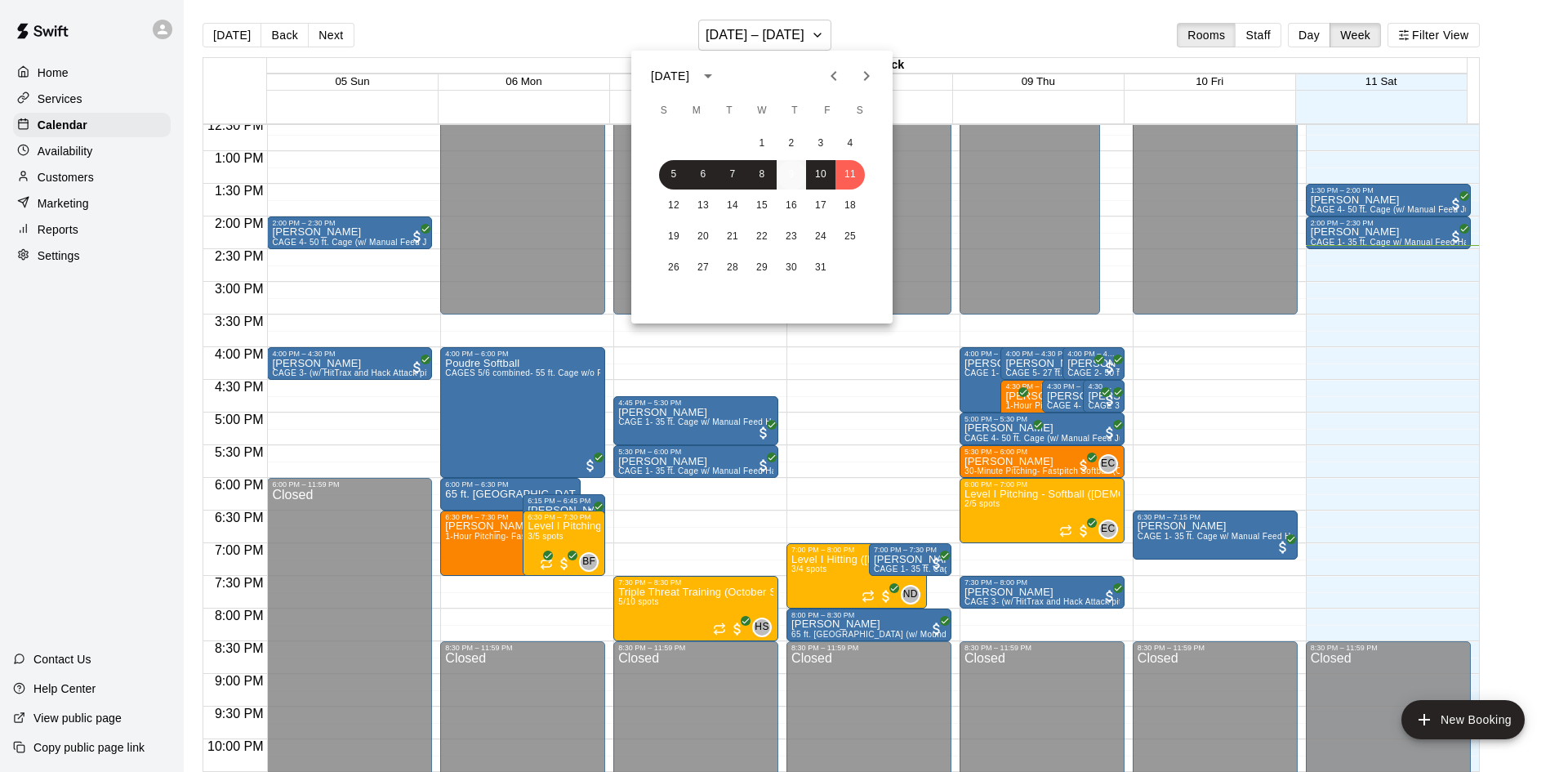
click at [789, 171] on button "9" at bounding box center [791, 174] width 29 height 29
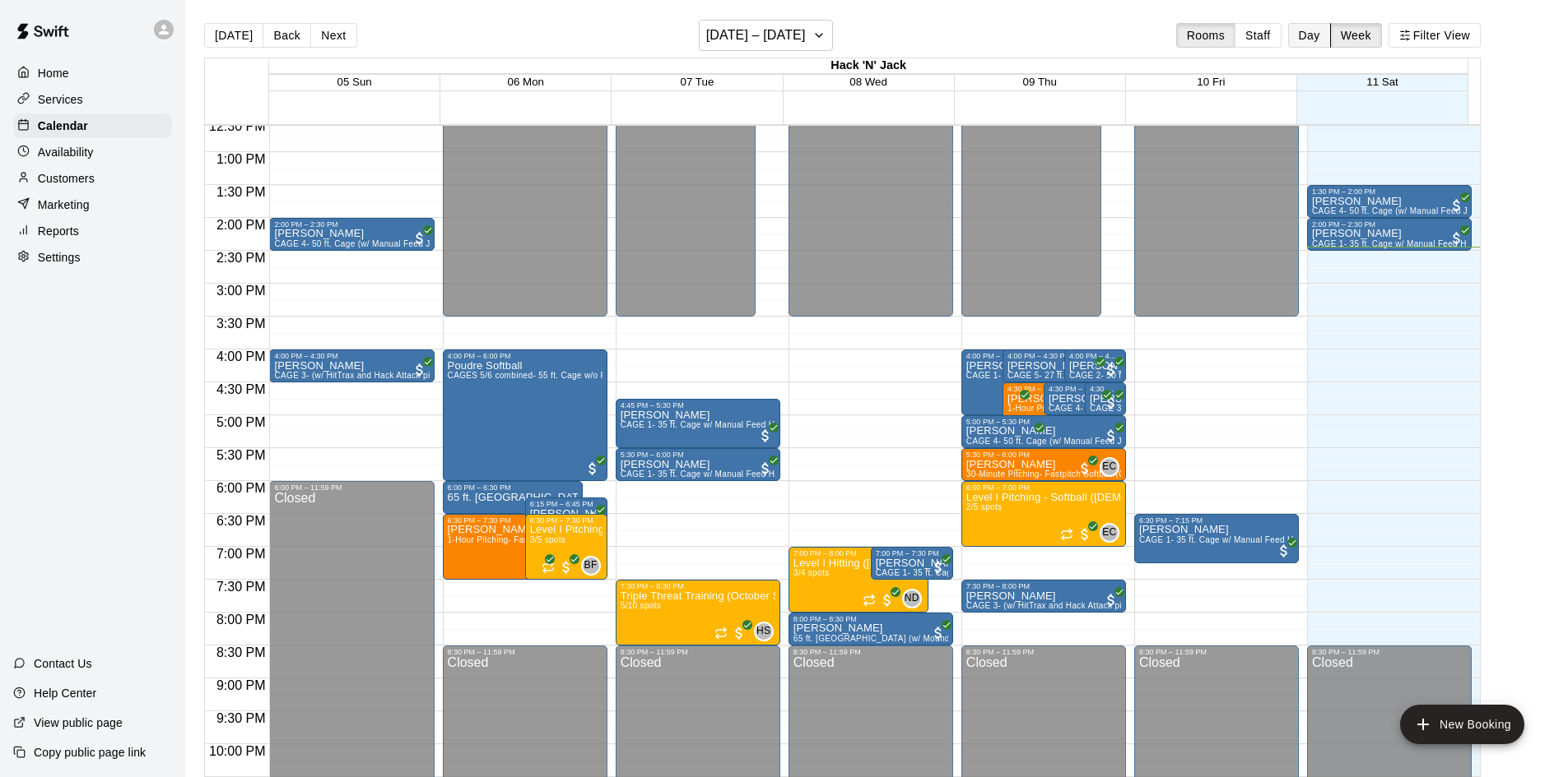
click at [1301, 34] on button "Day" at bounding box center [1309, 36] width 43 height 25
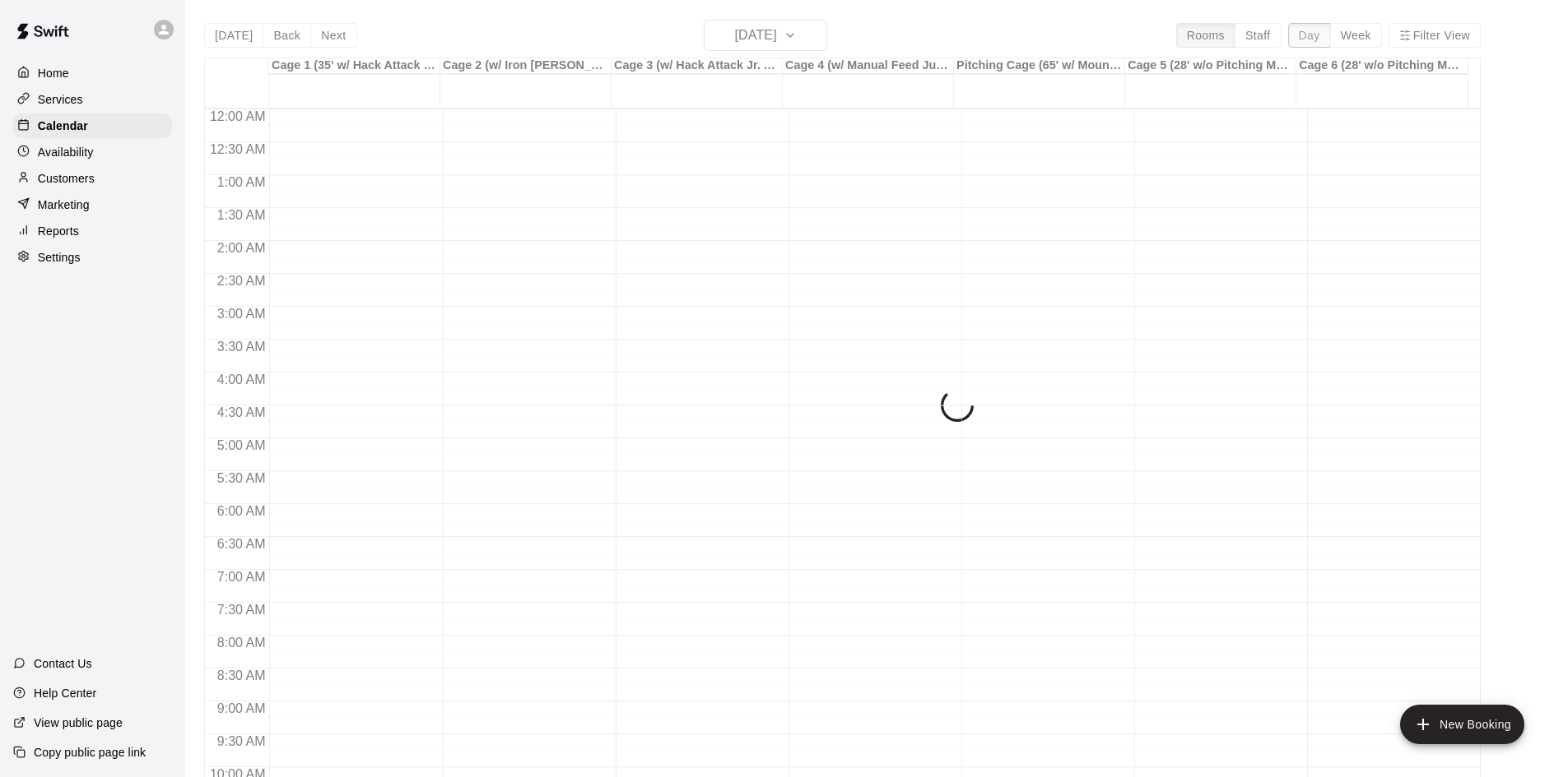
scroll to position [894, 0]
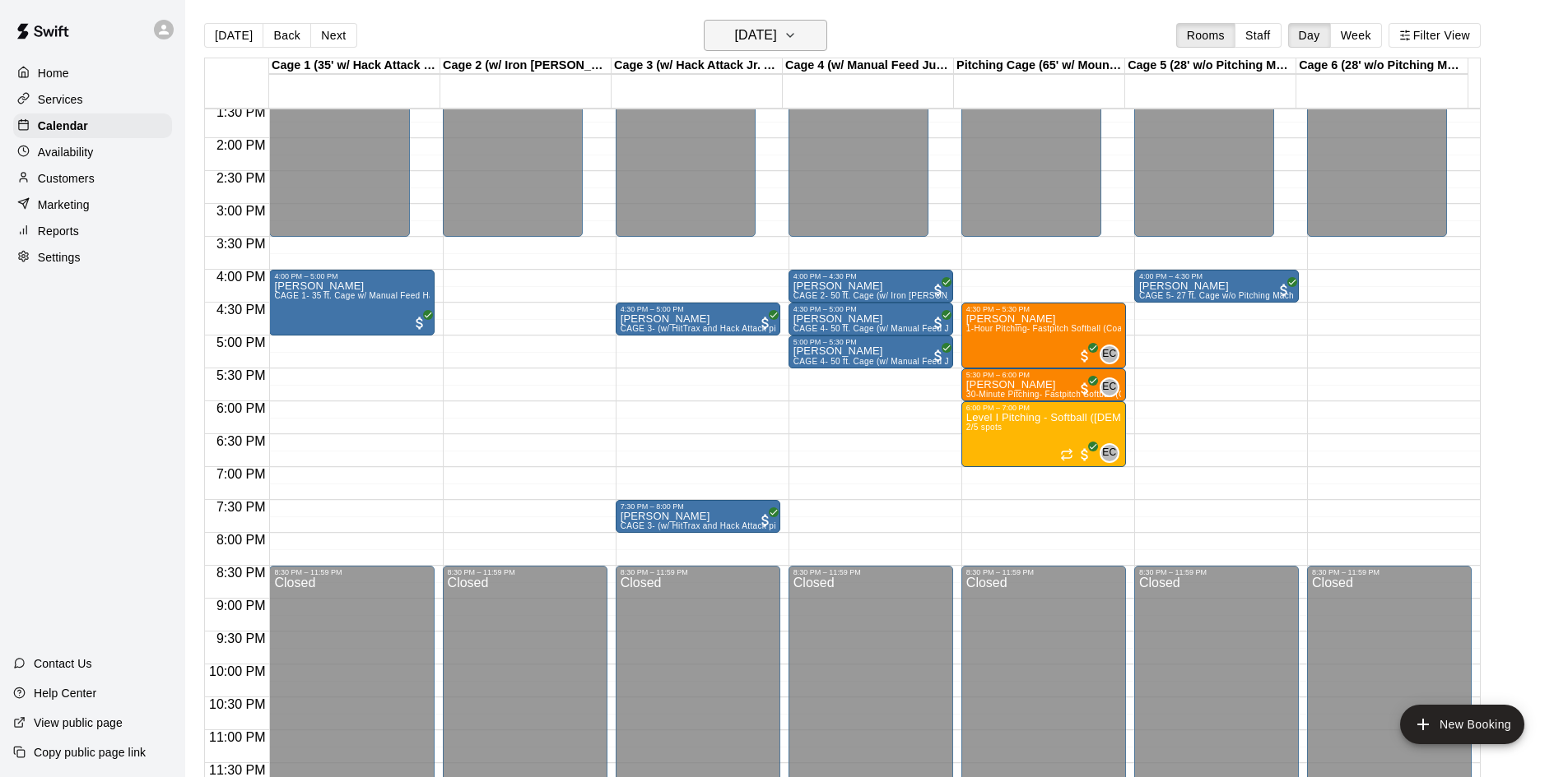
click at [778, 20] on button "[DATE]" at bounding box center [766, 35] width 124 height 31
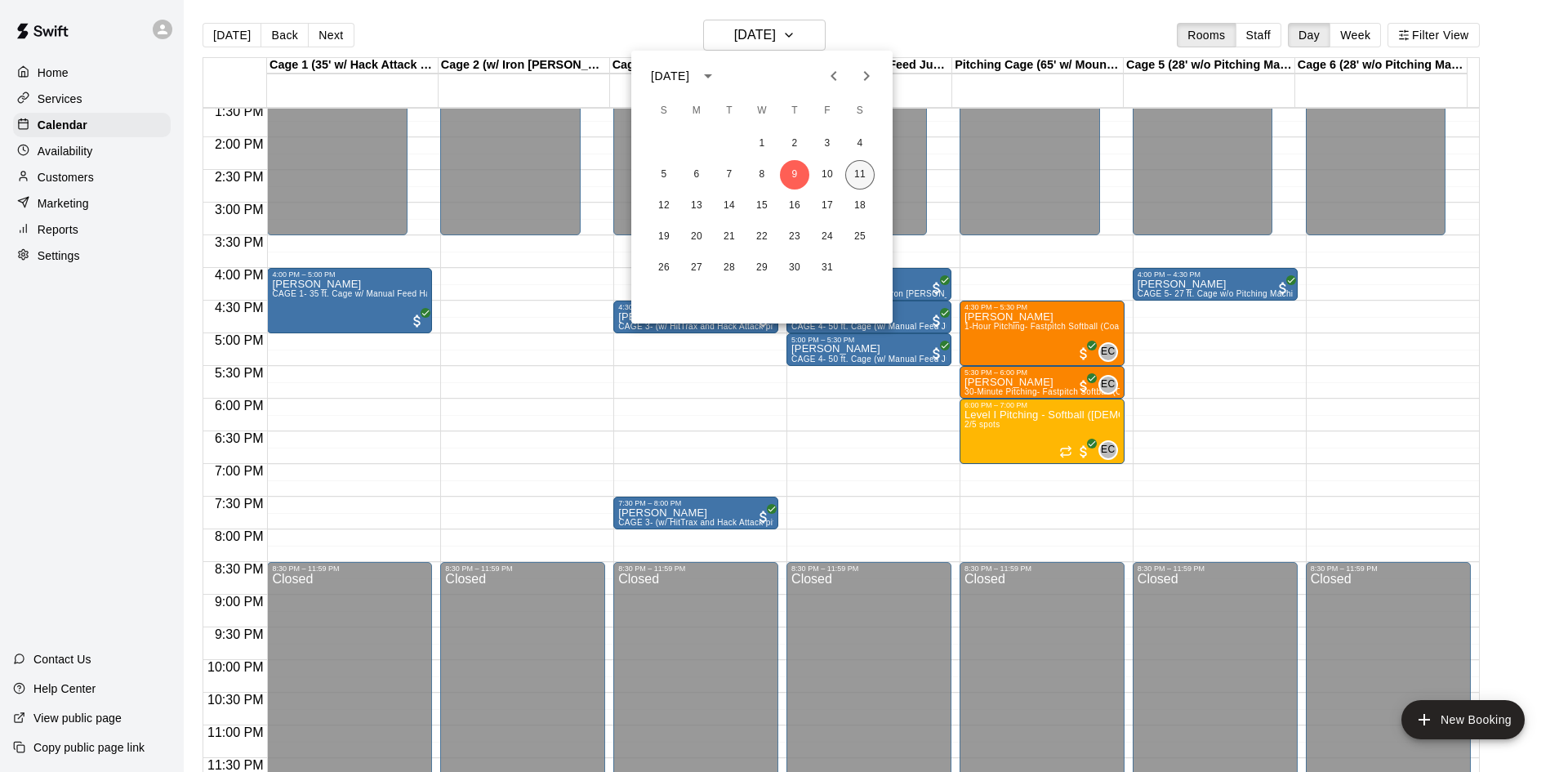
click at [858, 170] on button "11" at bounding box center [860, 174] width 29 height 29
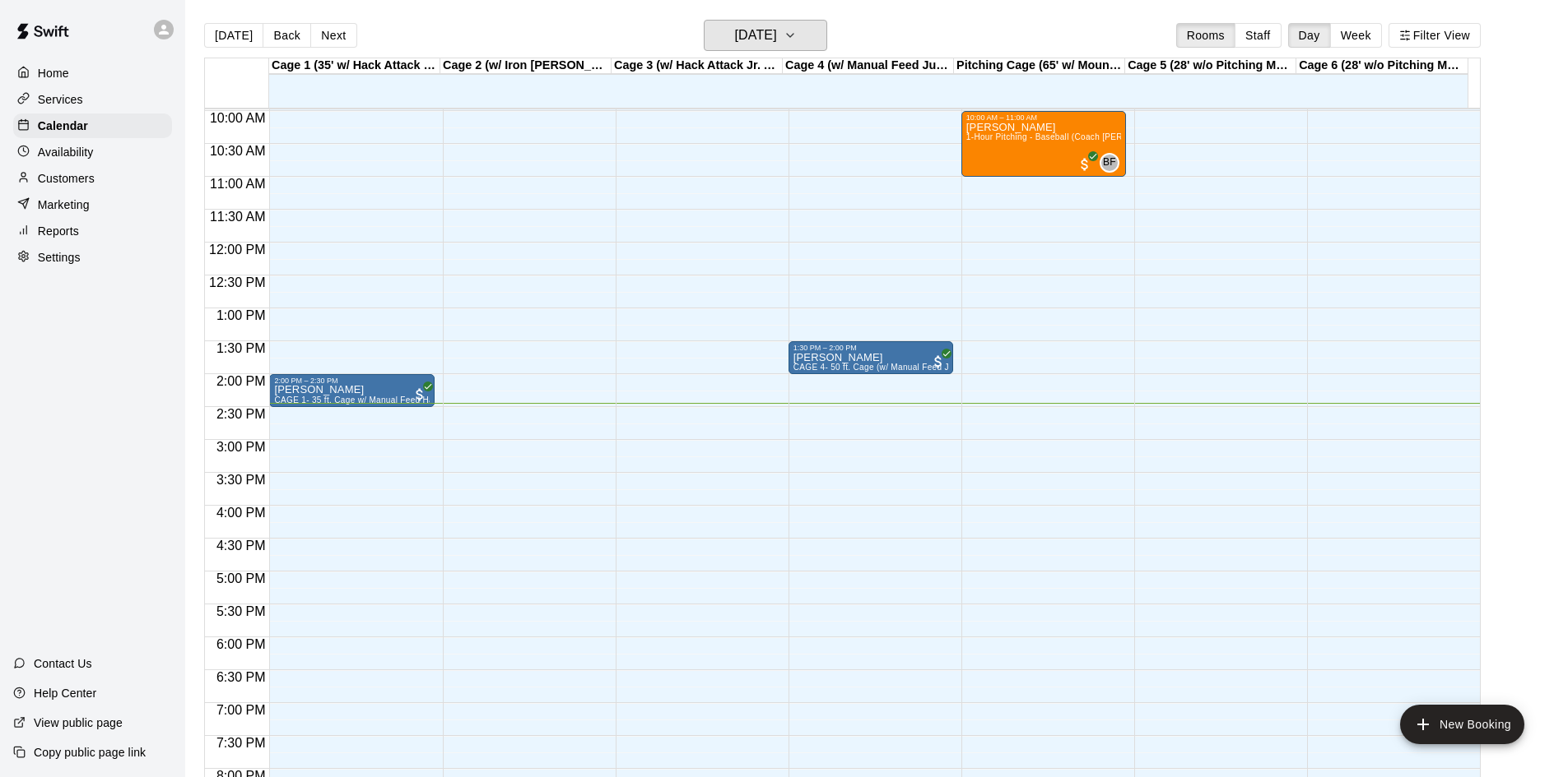
scroll to position [647, 0]
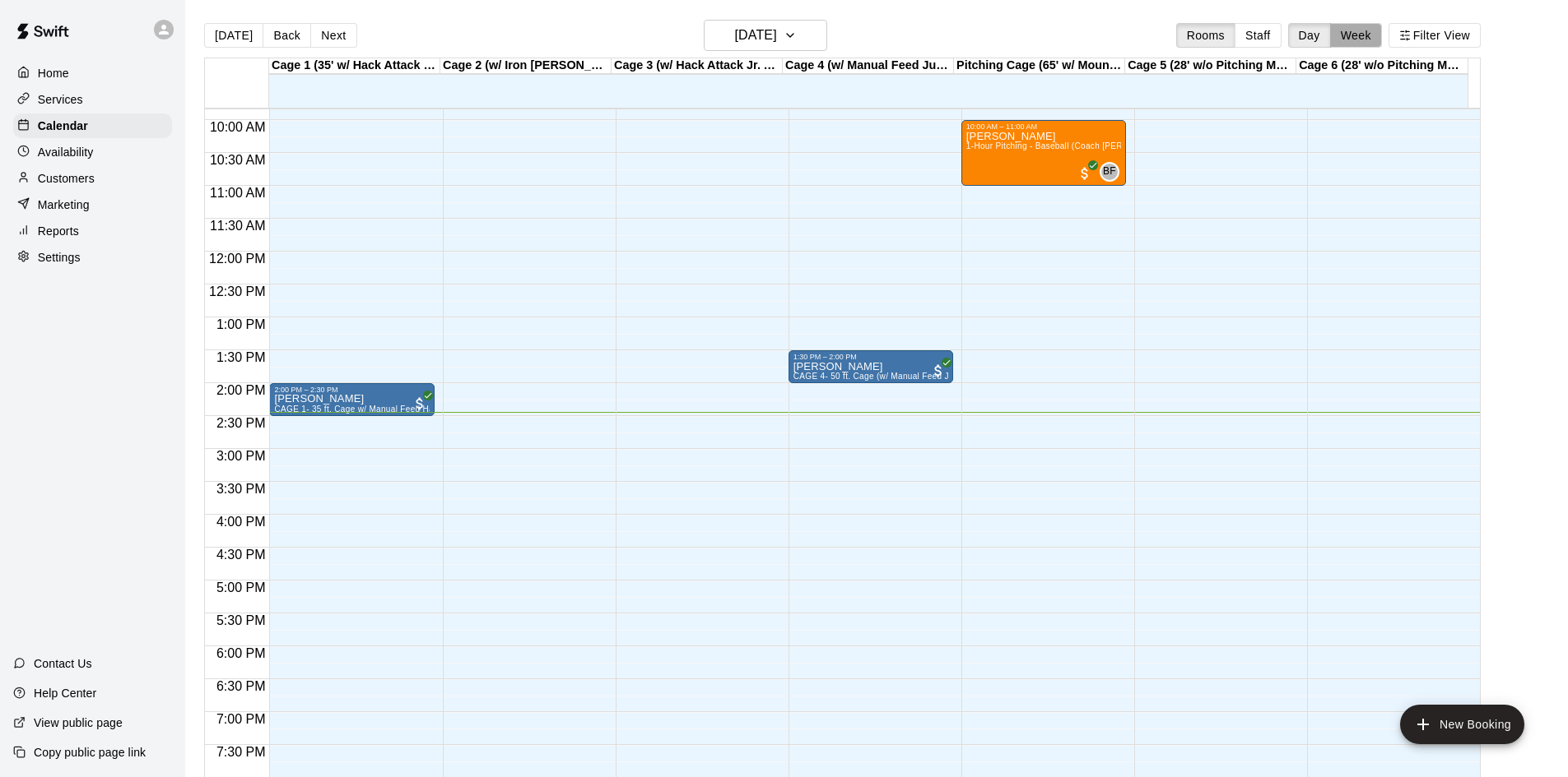
click at [1361, 32] on button "Week" at bounding box center [1356, 36] width 52 height 25
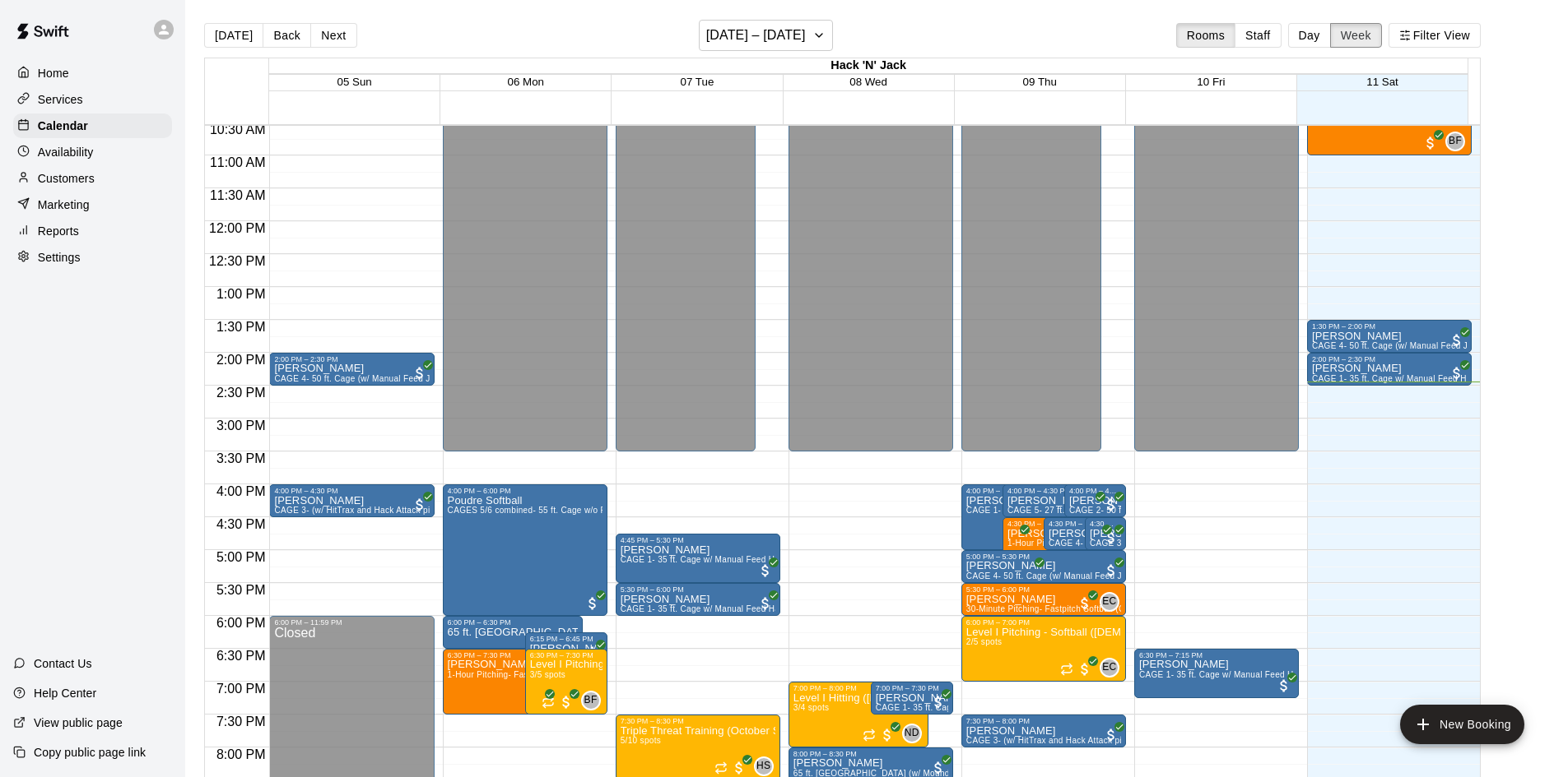
scroll to position [665, 0]
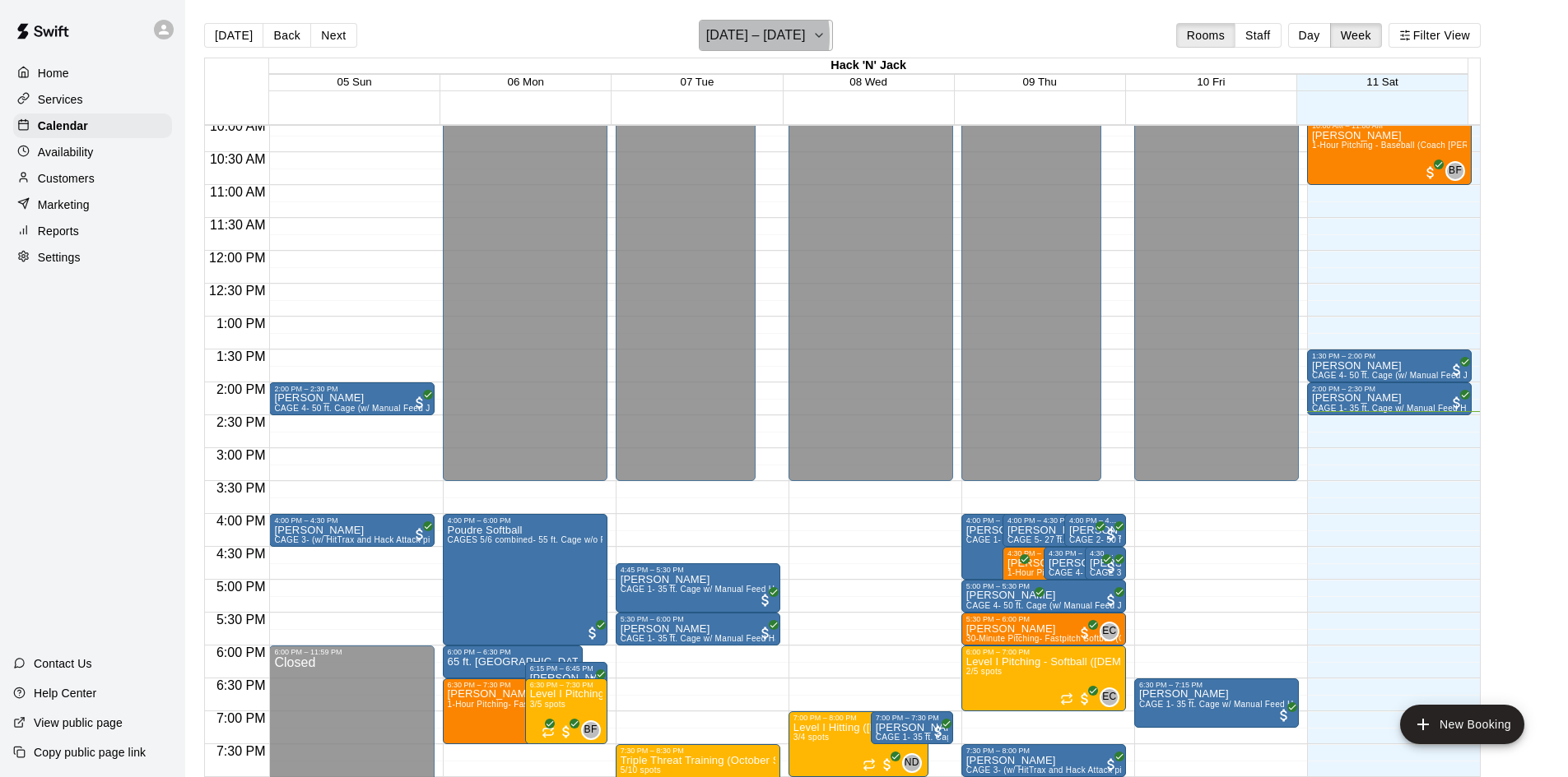
click at [726, 37] on h6 "[DATE] – [DATE]" at bounding box center [755, 36] width 99 height 23
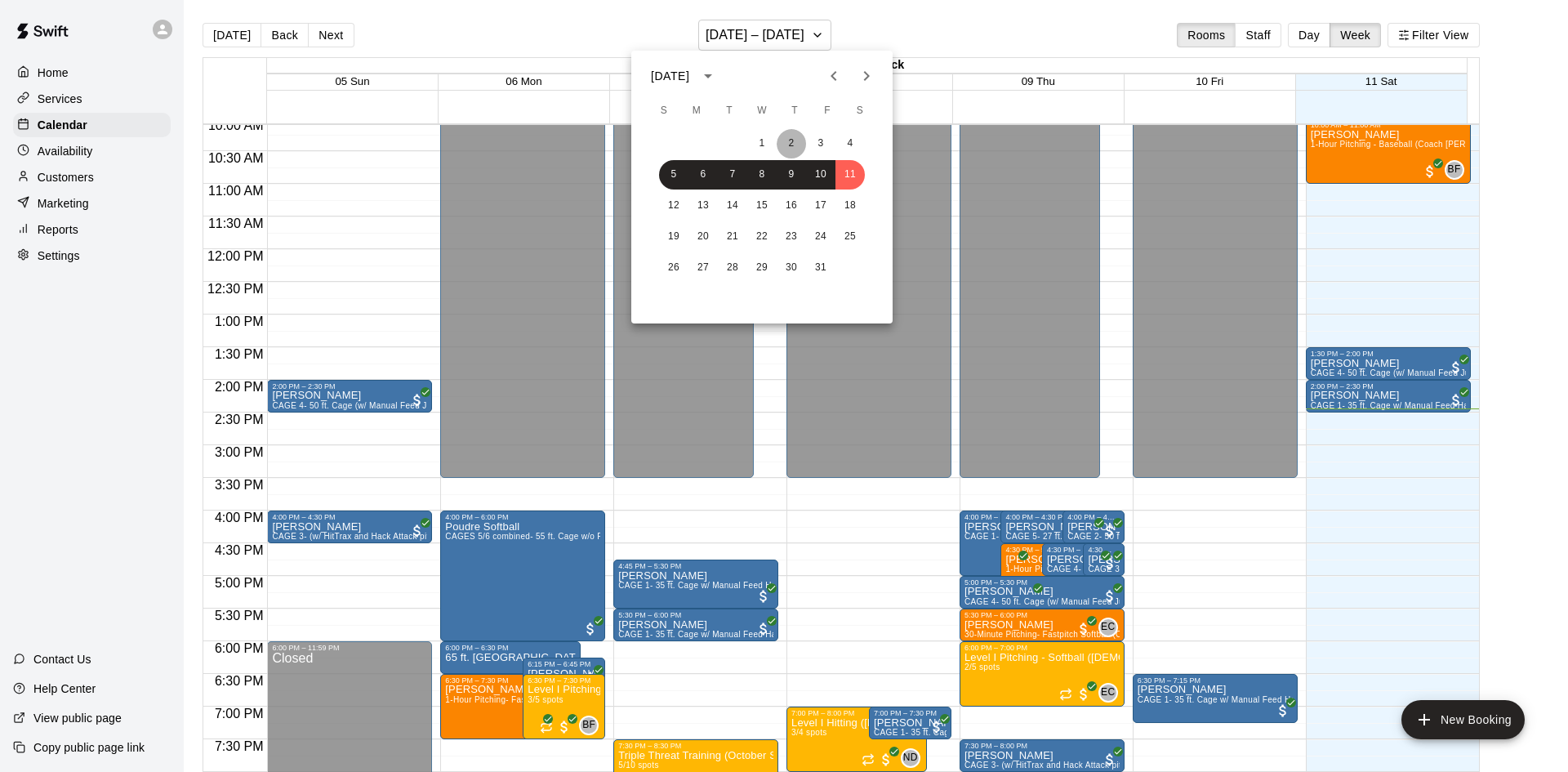
click at [788, 138] on button "2" at bounding box center [791, 143] width 29 height 29
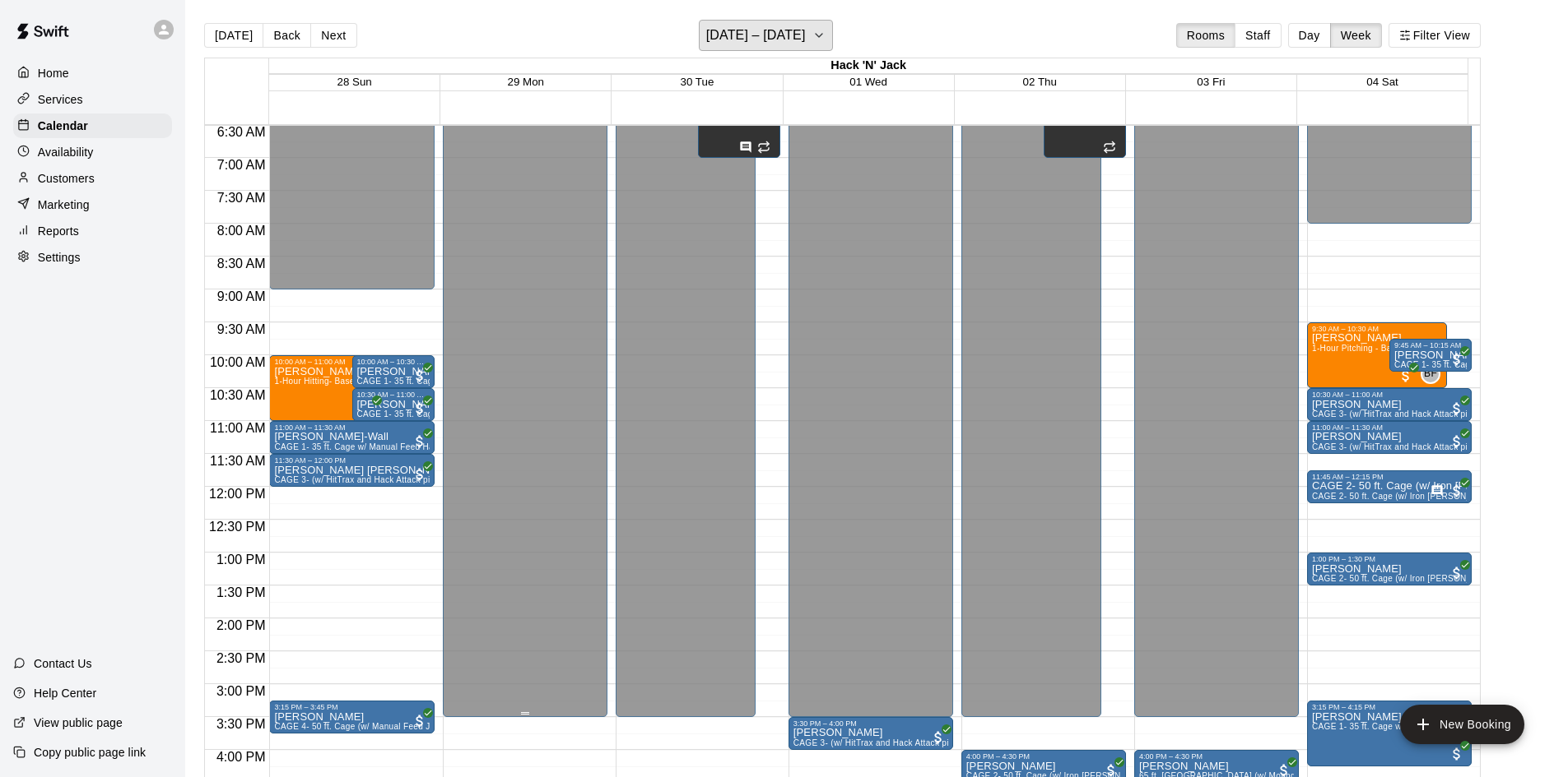
scroll to position [418, 0]
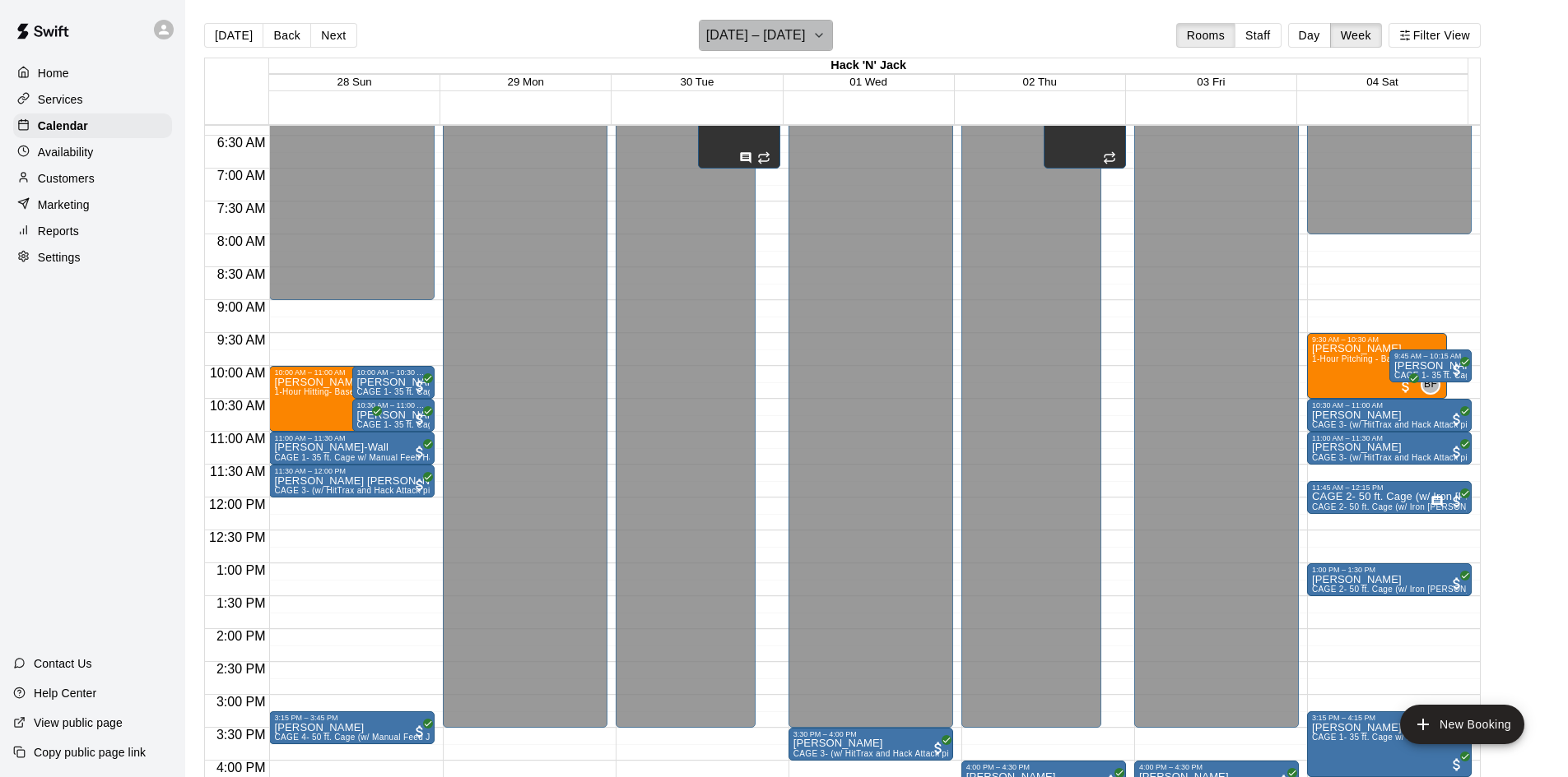
click at [722, 33] on h6 "[DATE] – [DATE]" at bounding box center [755, 36] width 99 height 23
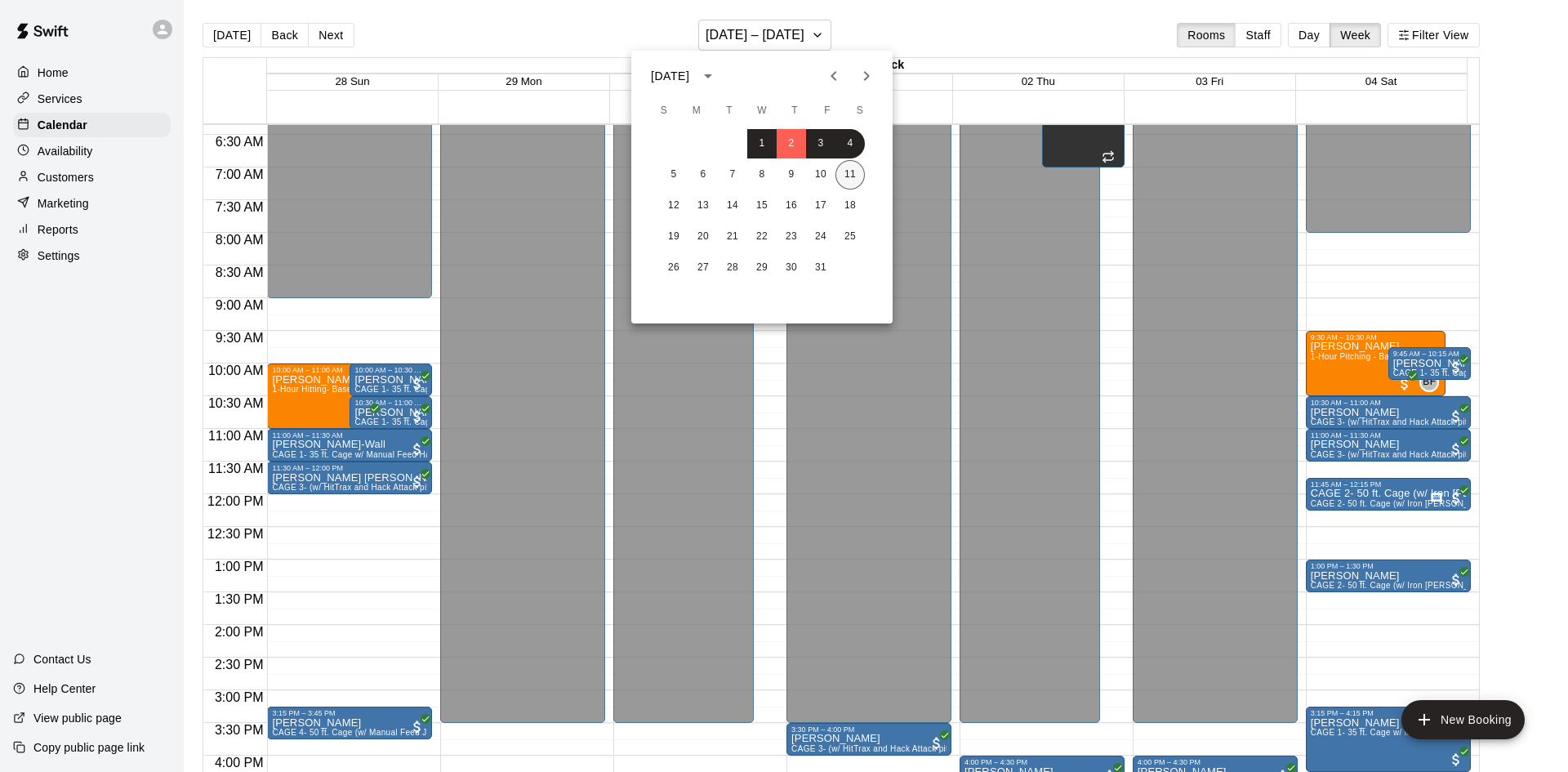
click at [844, 173] on button "11" at bounding box center [850, 174] width 29 height 29
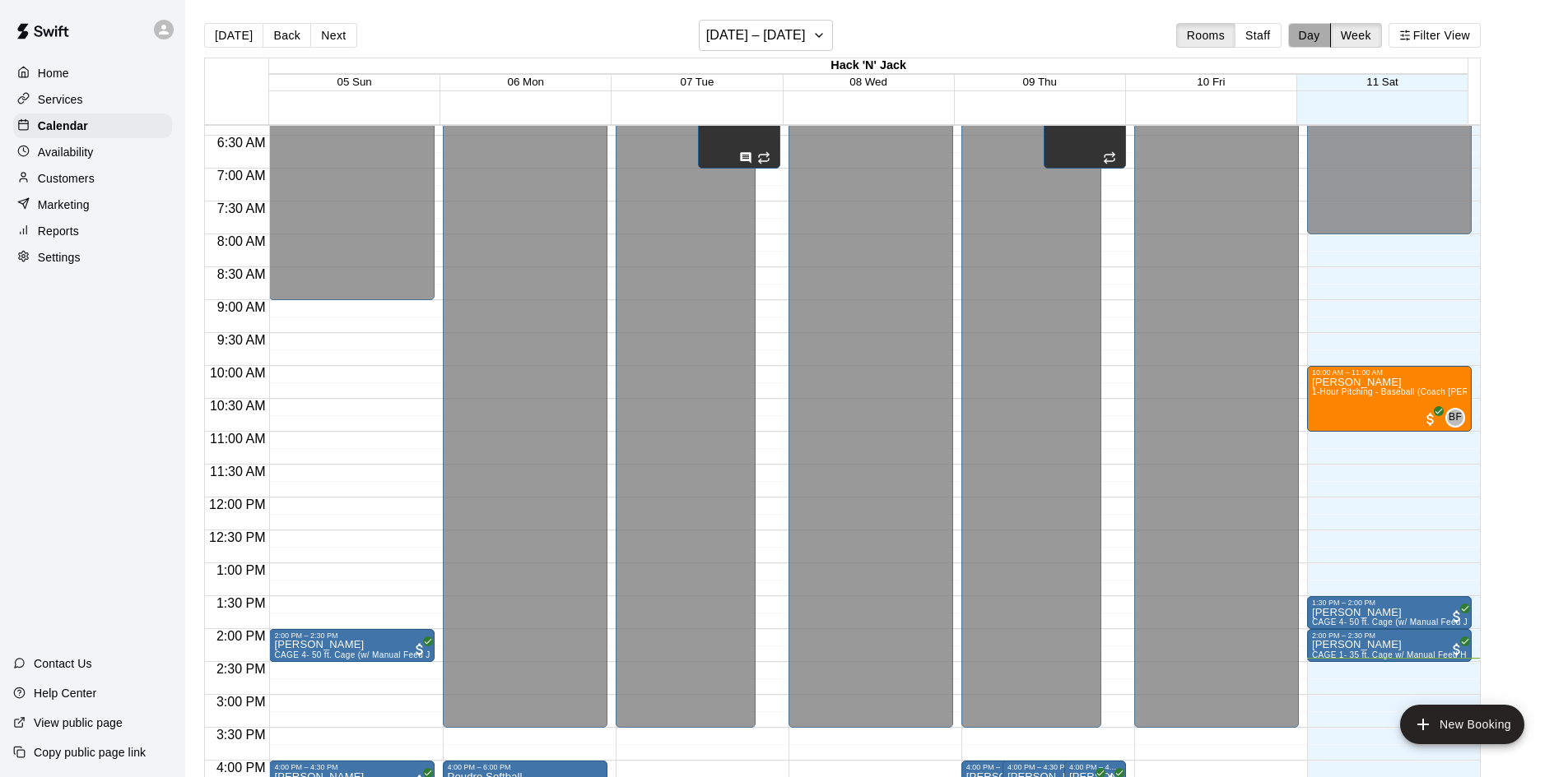
click at [1315, 36] on button "Day" at bounding box center [1309, 36] width 43 height 25
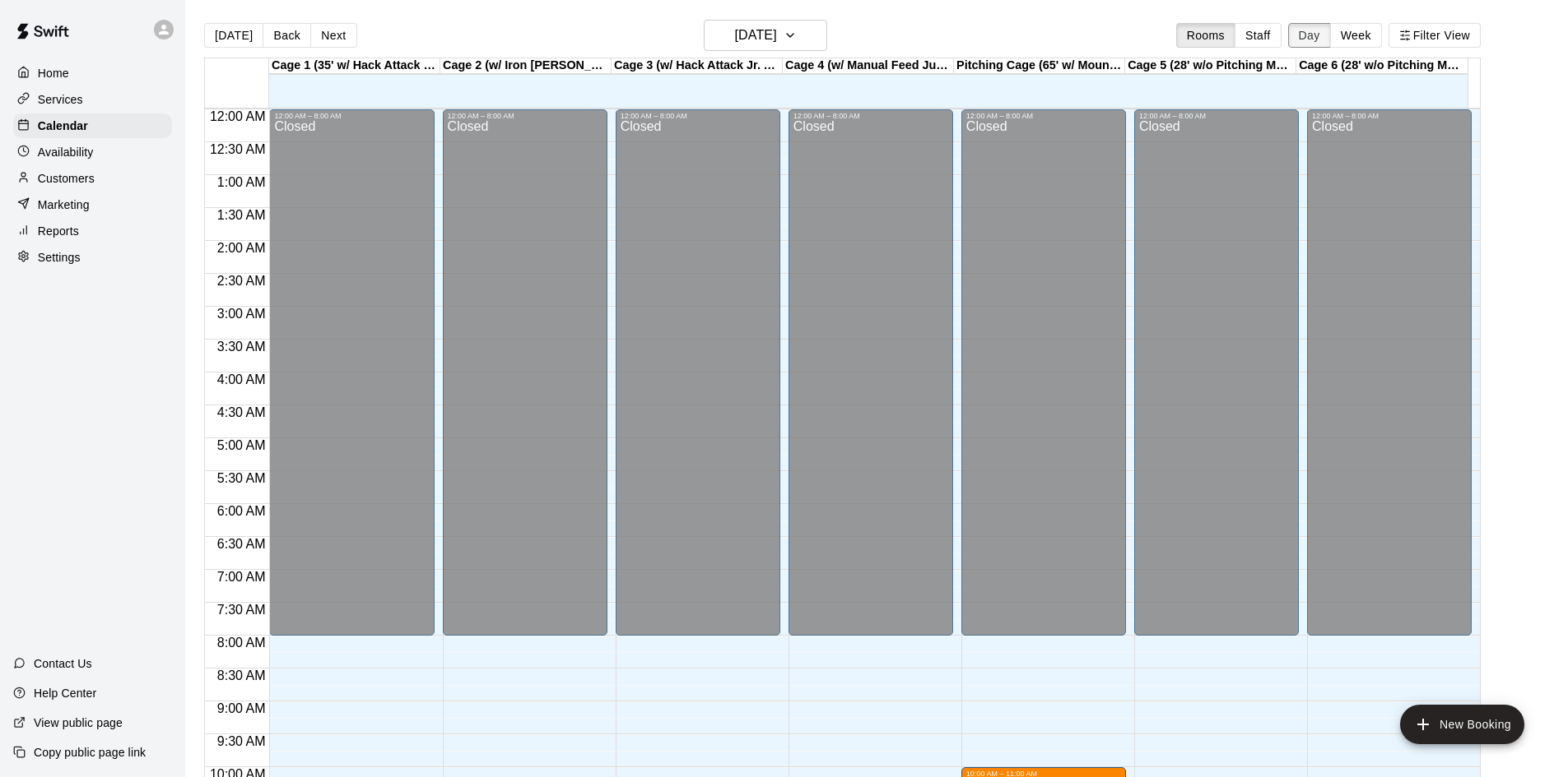
scroll to position [894, 0]
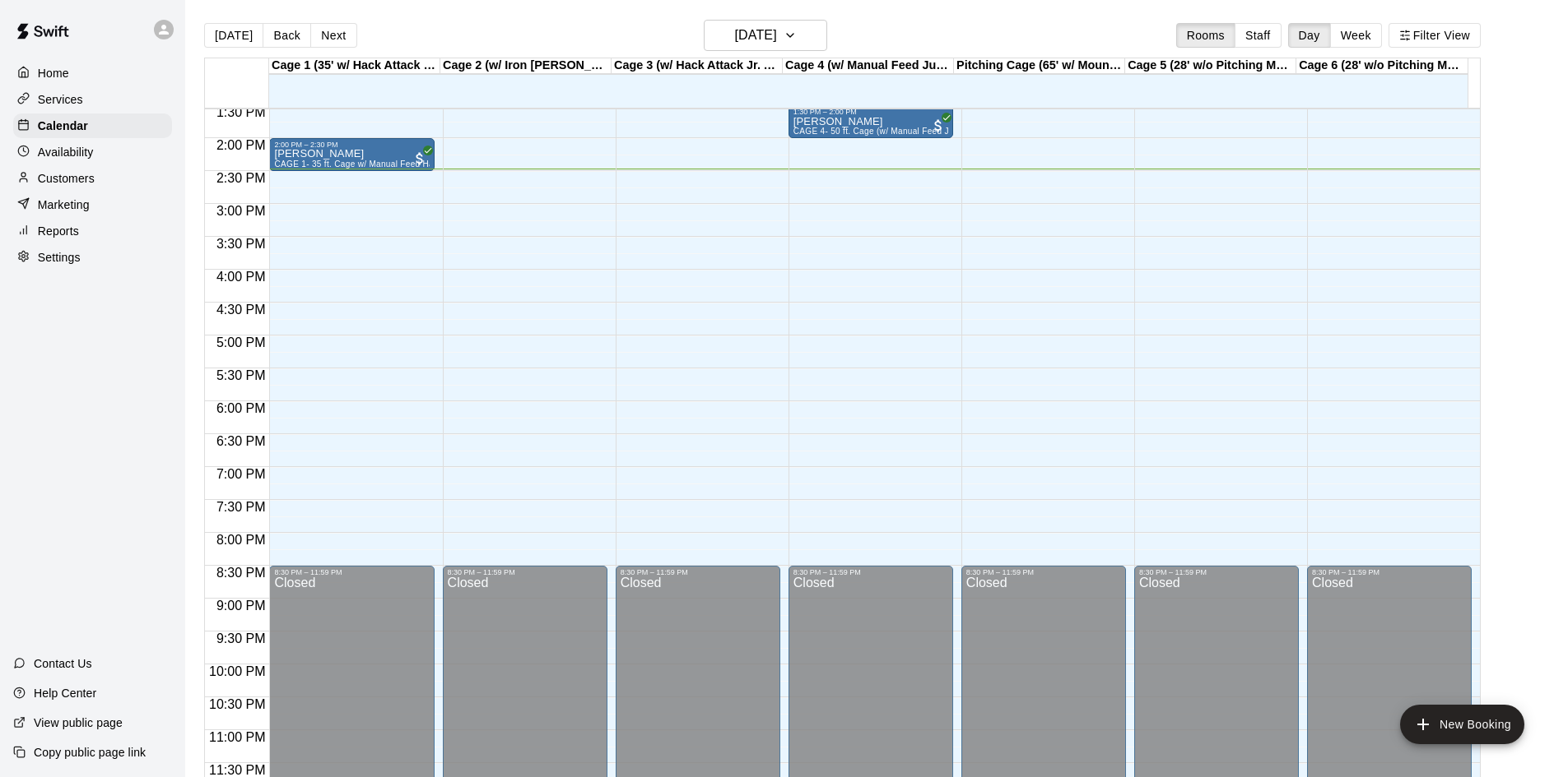
click at [89, 158] on p "Availability" at bounding box center [65, 152] width 56 height 16
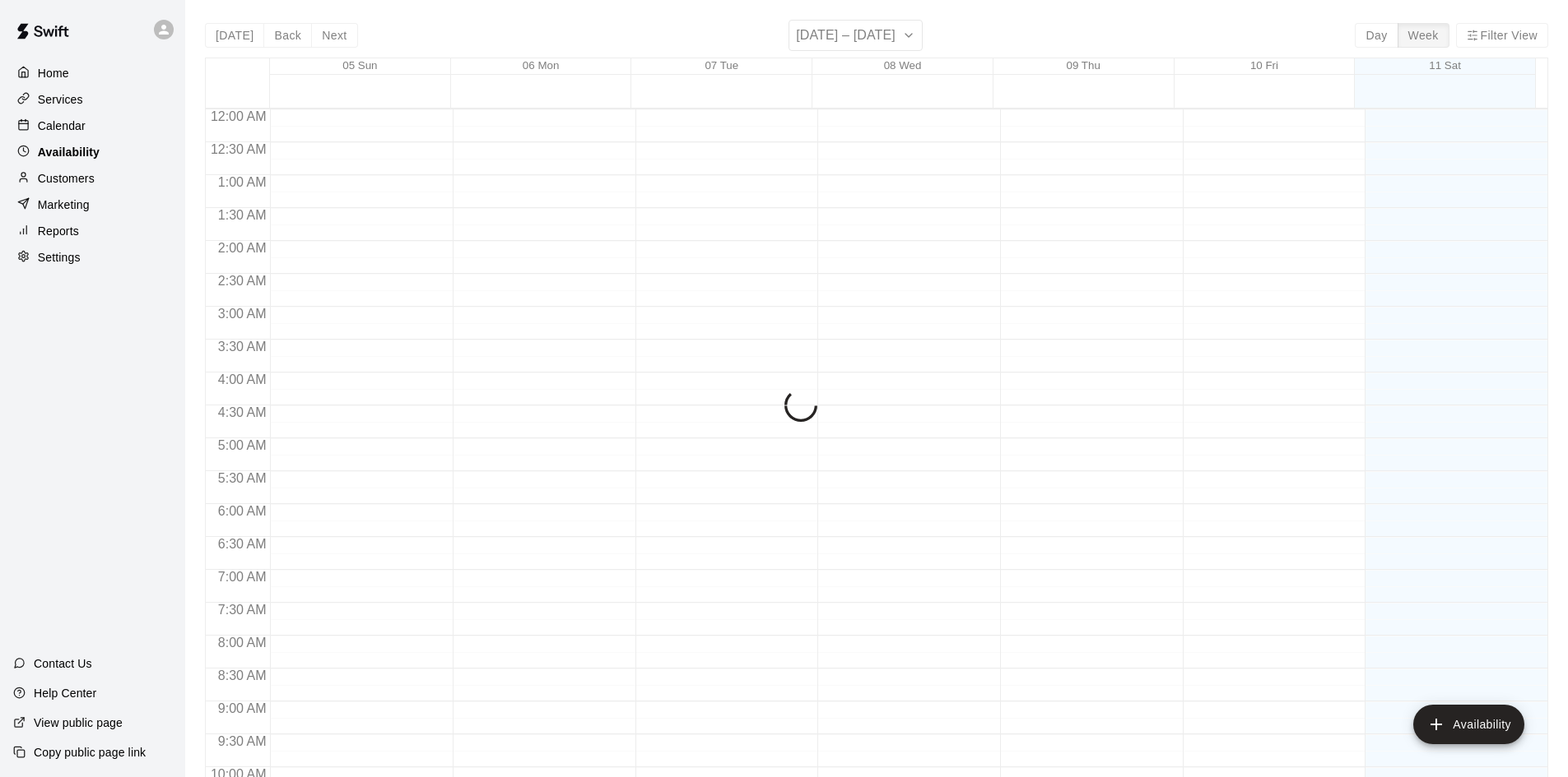
scroll to position [893, 0]
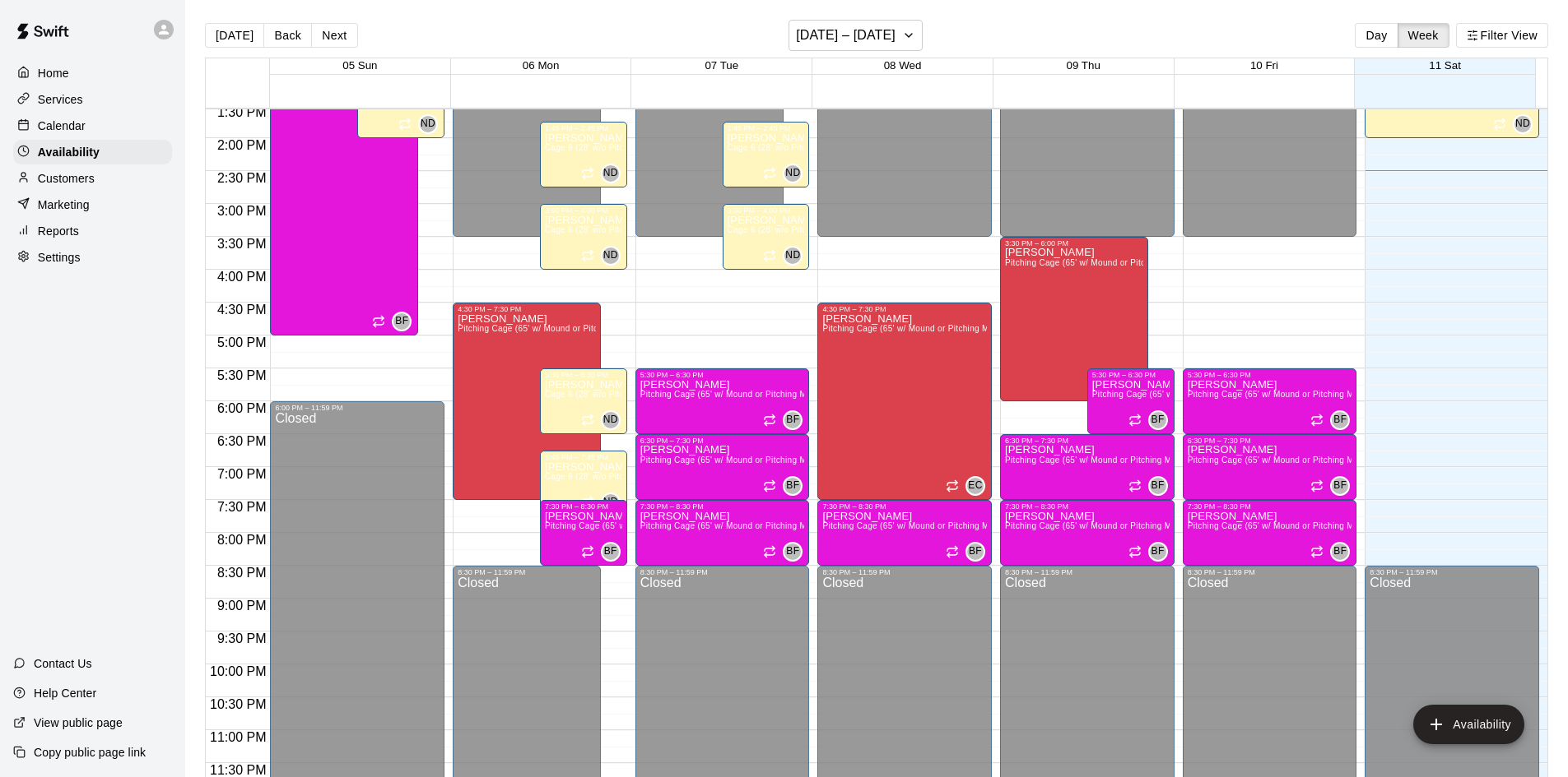
click at [47, 133] on p "Calendar" at bounding box center [61, 125] width 47 height 16
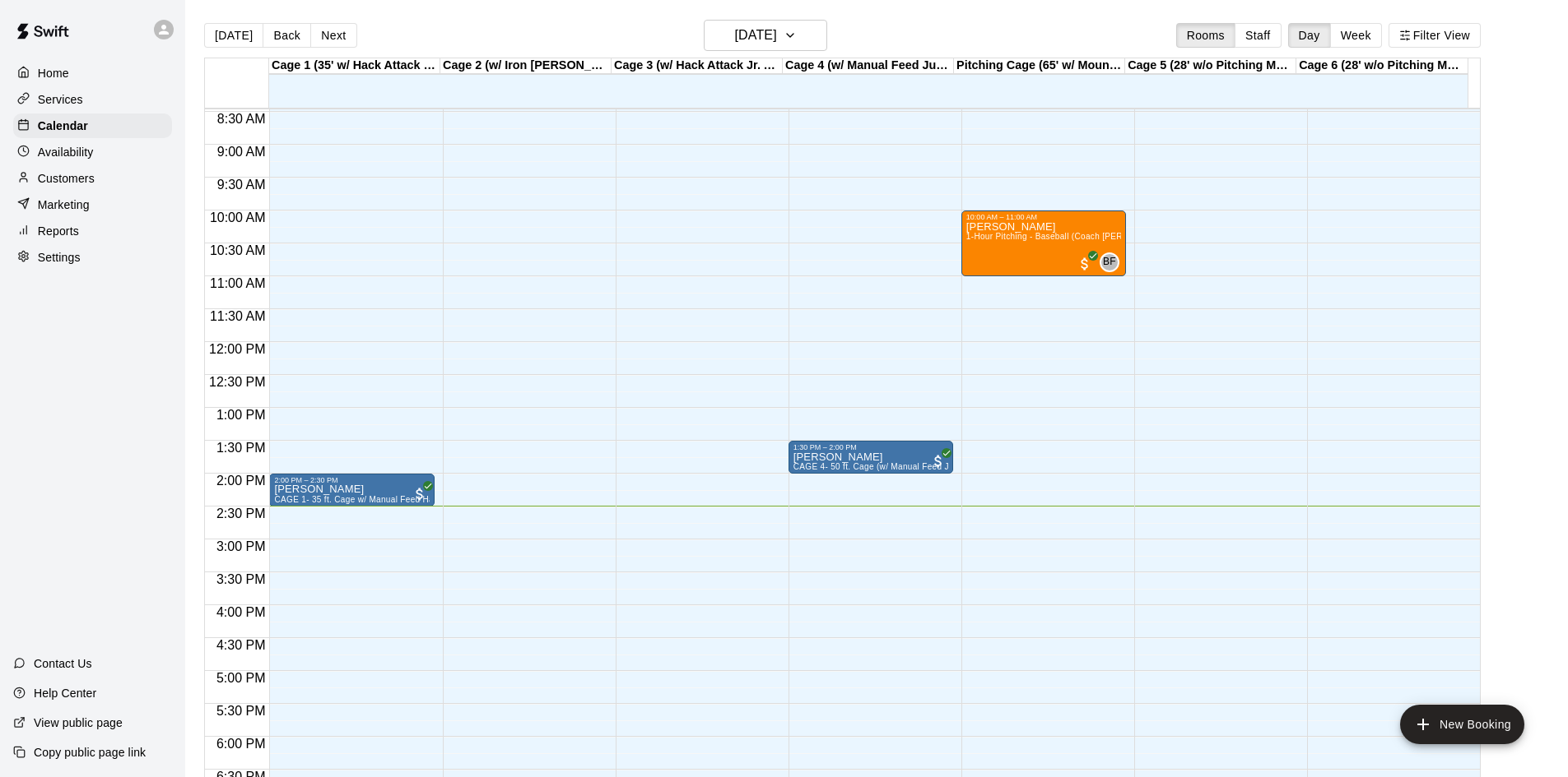
scroll to position [596, 0]
